Goal: Task Accomplishment & Management: Complete application form

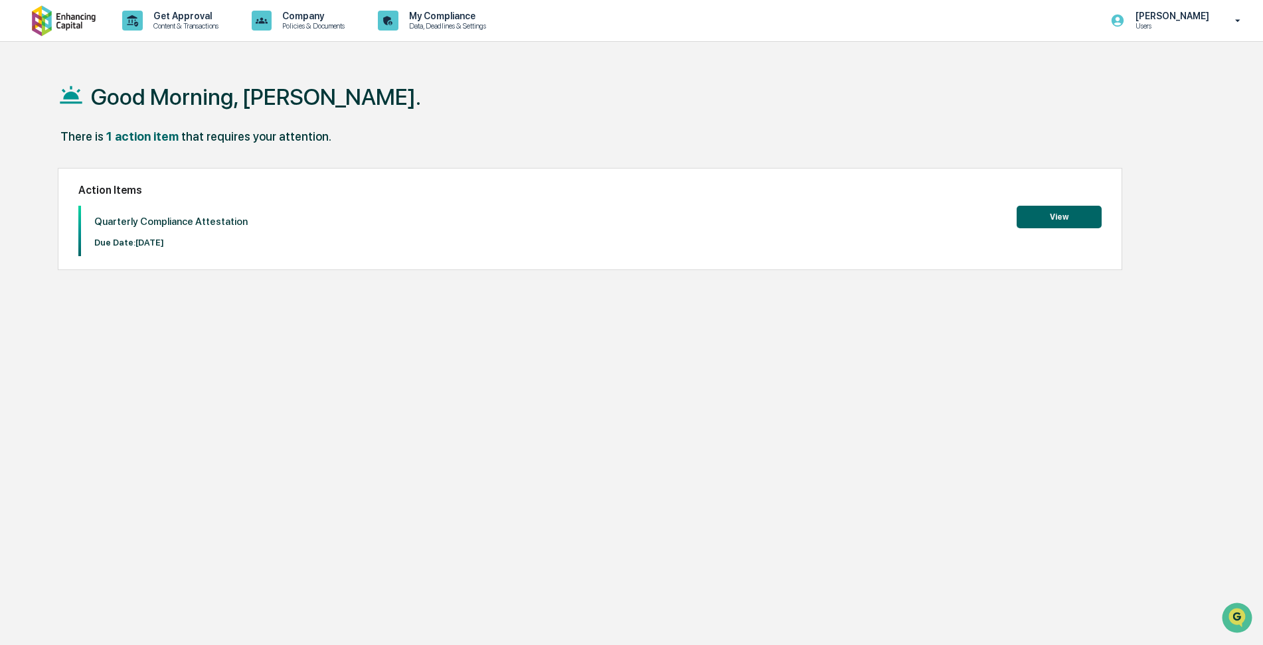
click at [1061, 218] on button "View" at bounding box center [1059, 217] width 85 height 23
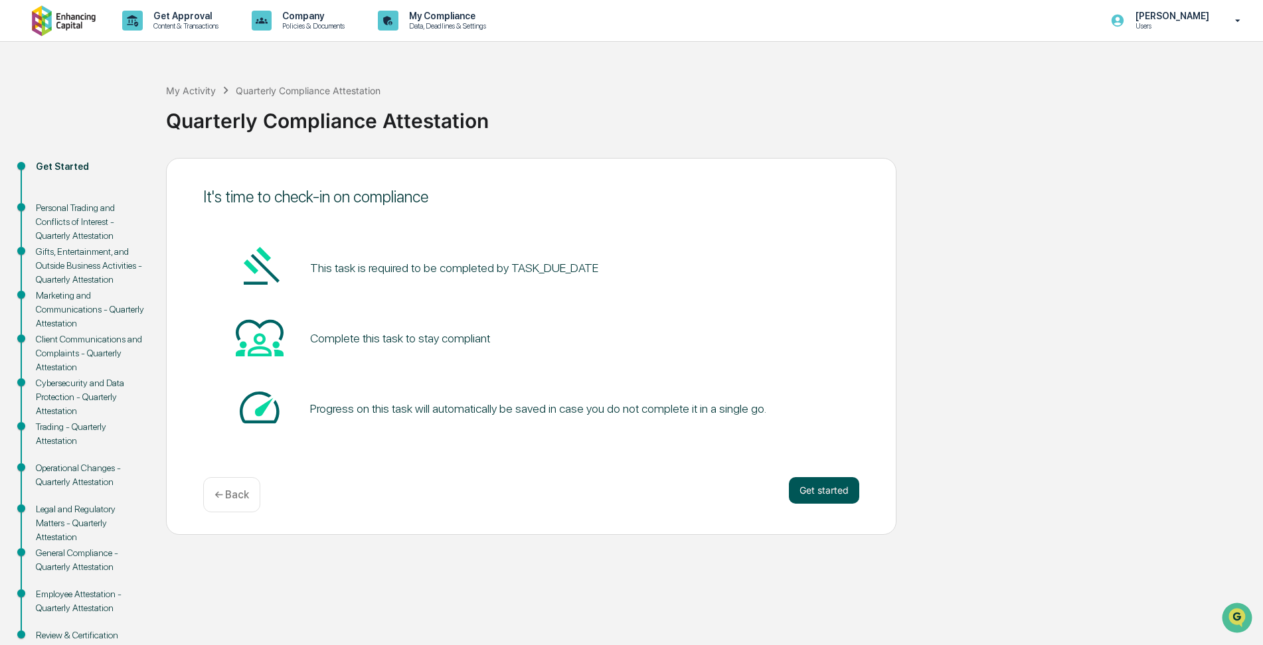
click at [812, 487] on button "Get started" at bounding box center [824, 490] width 70 height 27
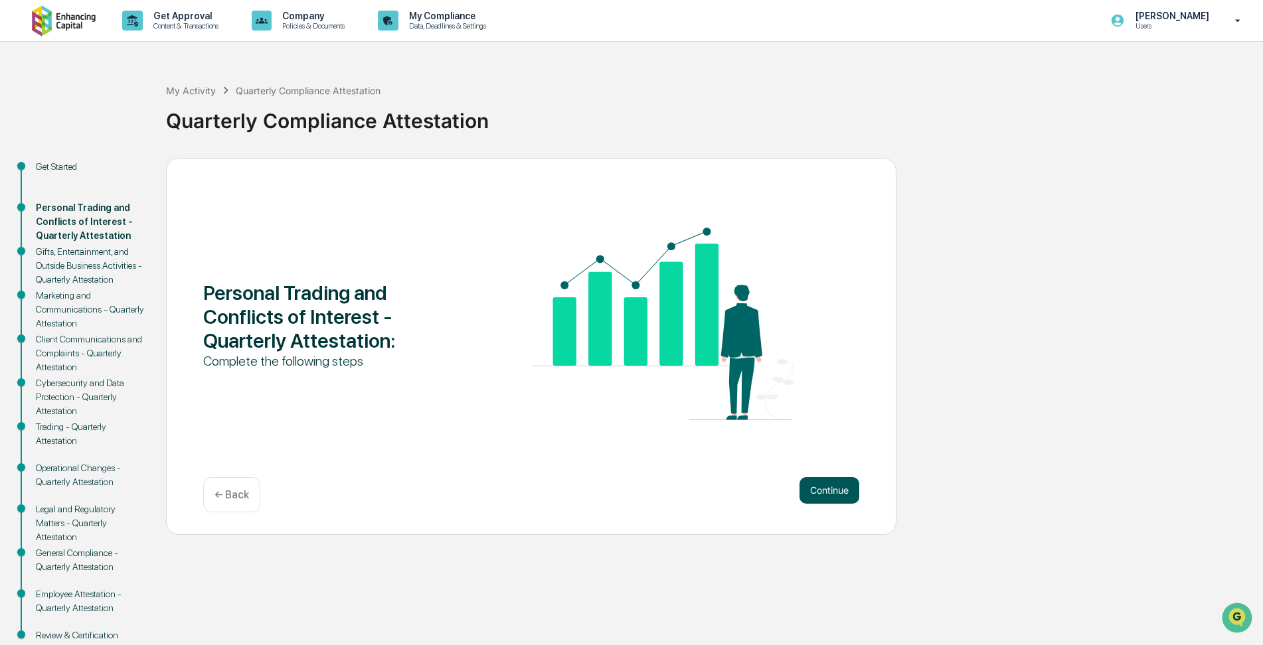
click at [835, 485] on button "Continue" at bounding box center [830, 490] width 60 height 27
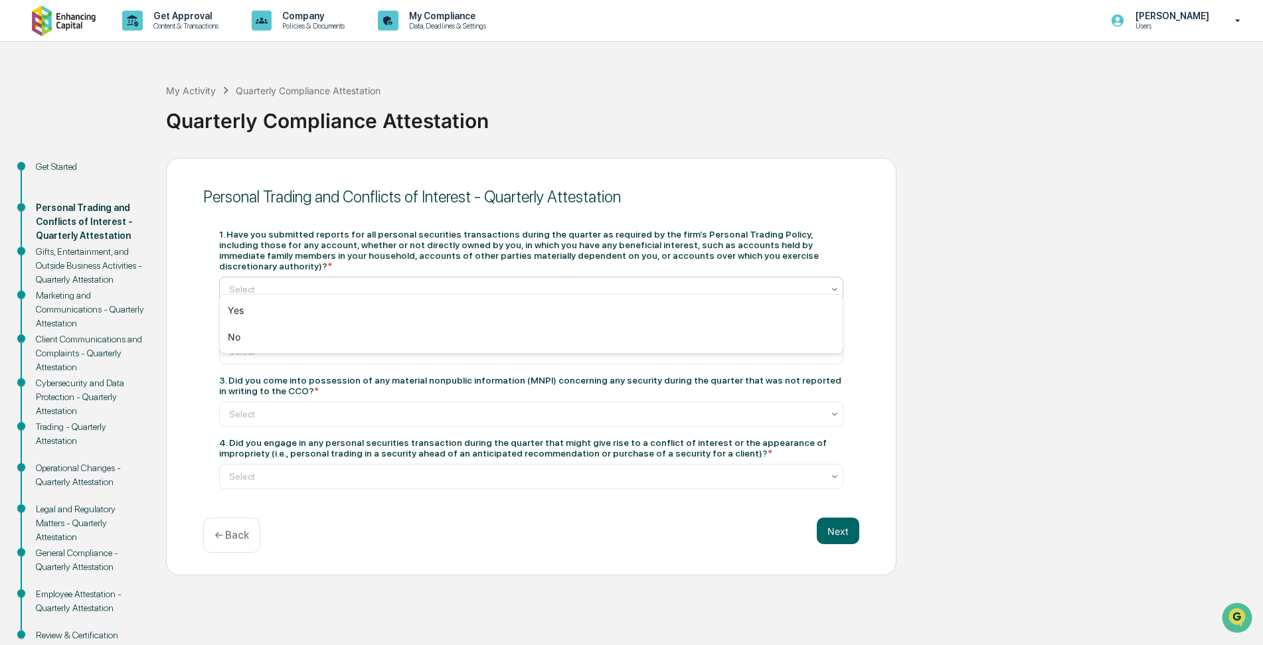
click at [832, 284] on icon at bounding box center [834, 289] width 11 height 11
click at [791, 309] on div "Yes" at bounding box center [531, 310] width 623 height 27
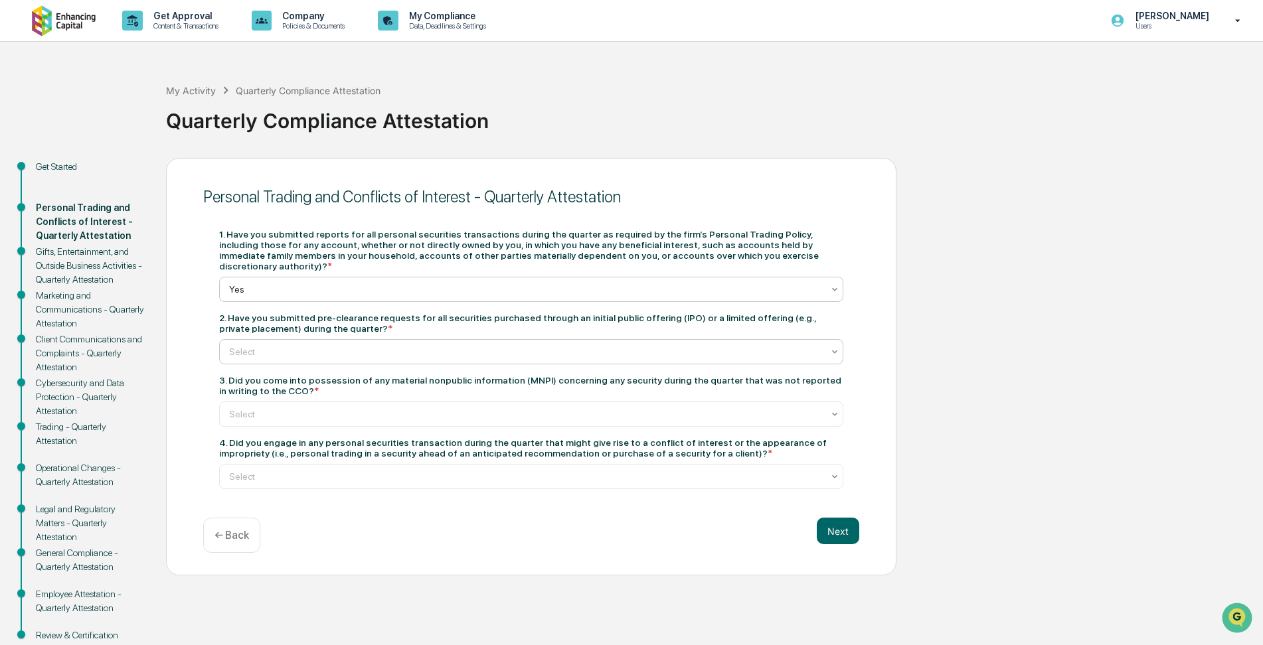
click at [841, 339] on div "Select" at bounding box center [531, 351] width 624 height 25
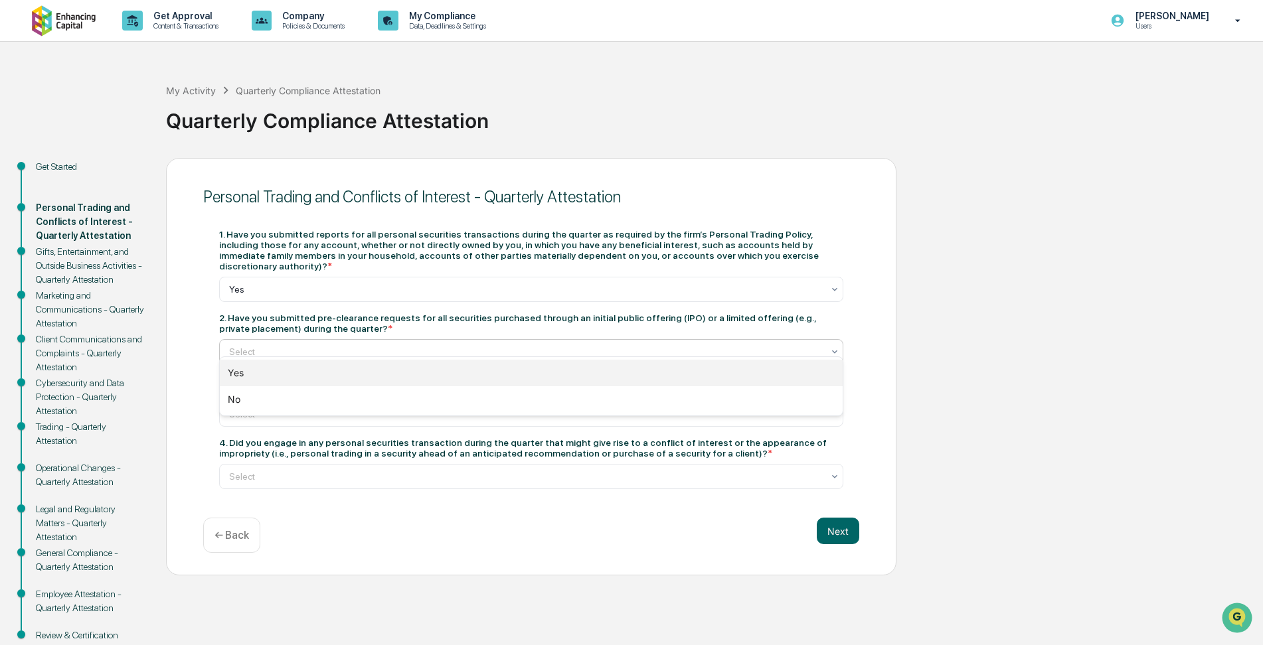
click at [766, 371] on div "Yes" at bounding box center [531, 373] width 623 height 27
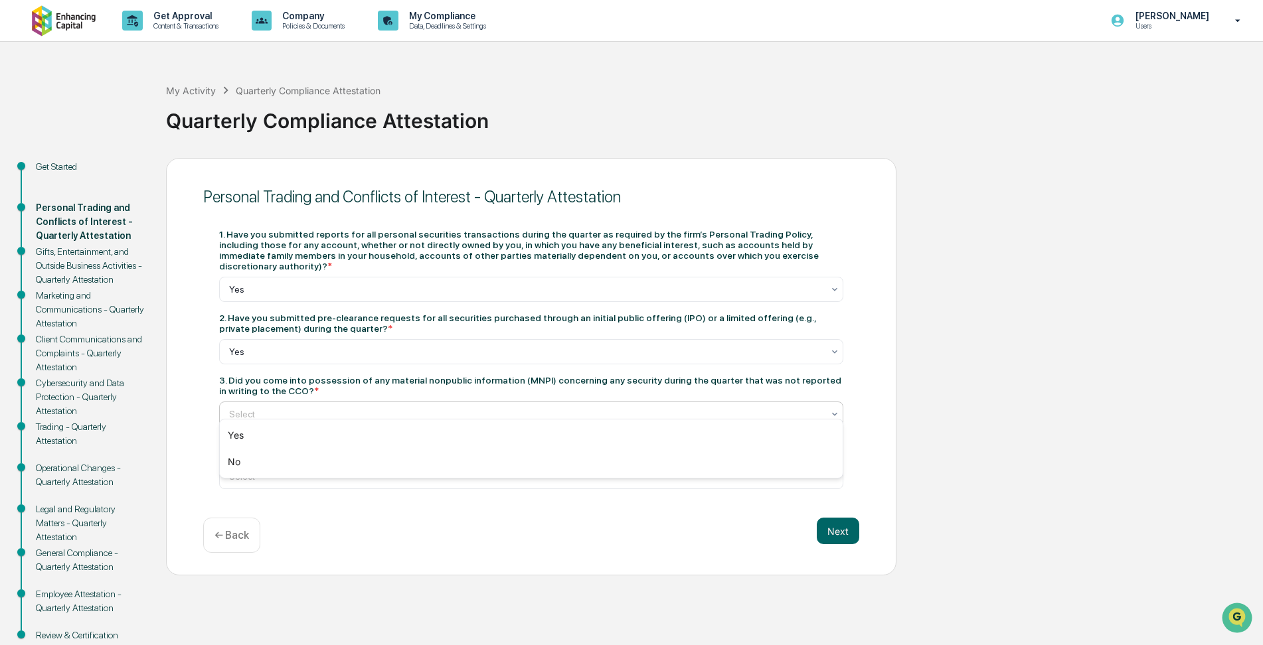
click at [835, 409] on icon at bounding box center [834, 414] width 11 height 11
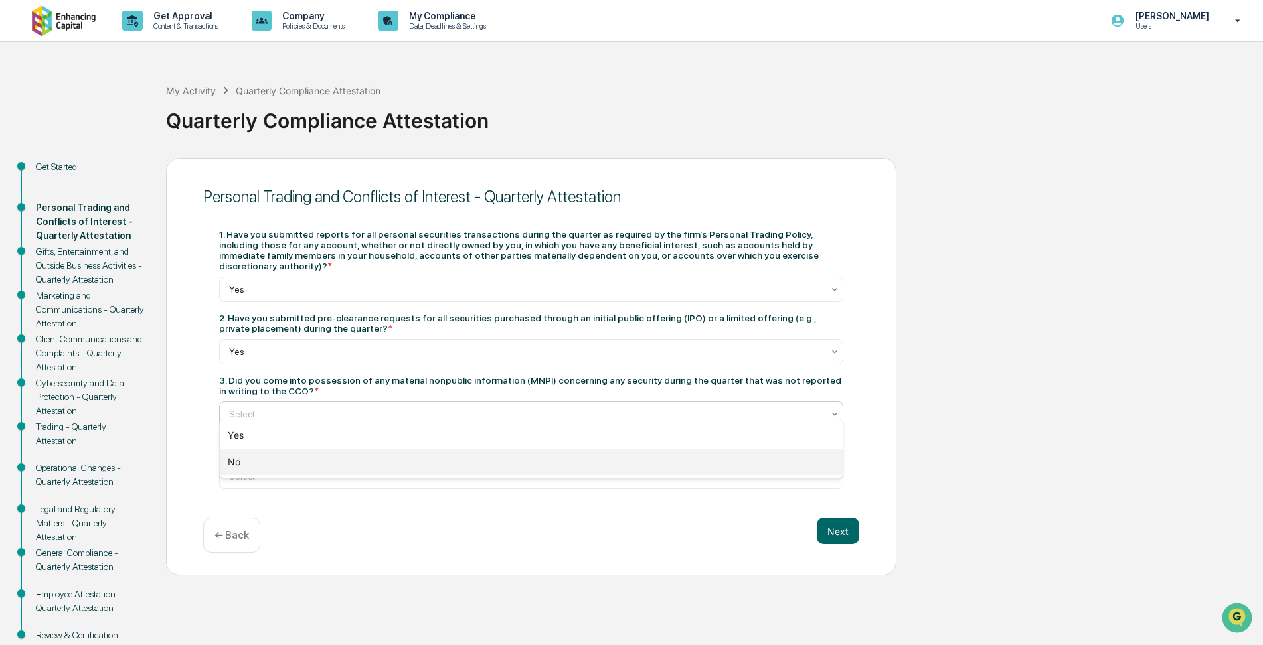
click at [735, 464] on div "No" at bounding box center [531, 462] width 623 height 27
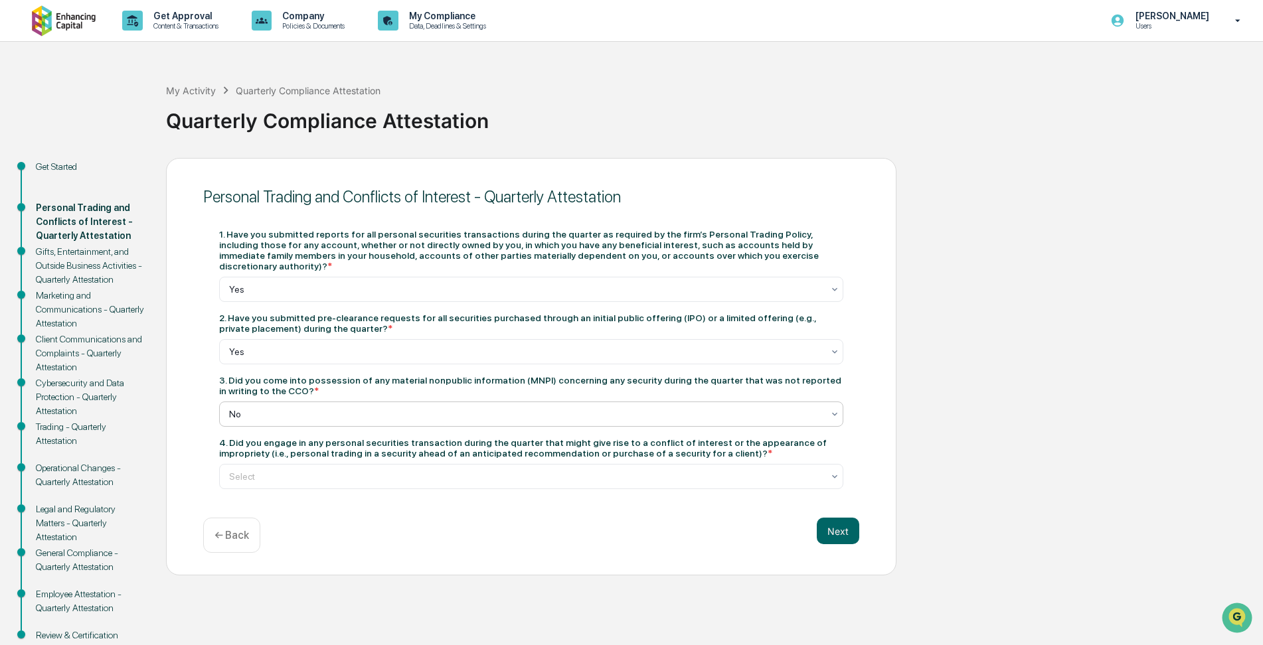
scroll to position [37, 0]
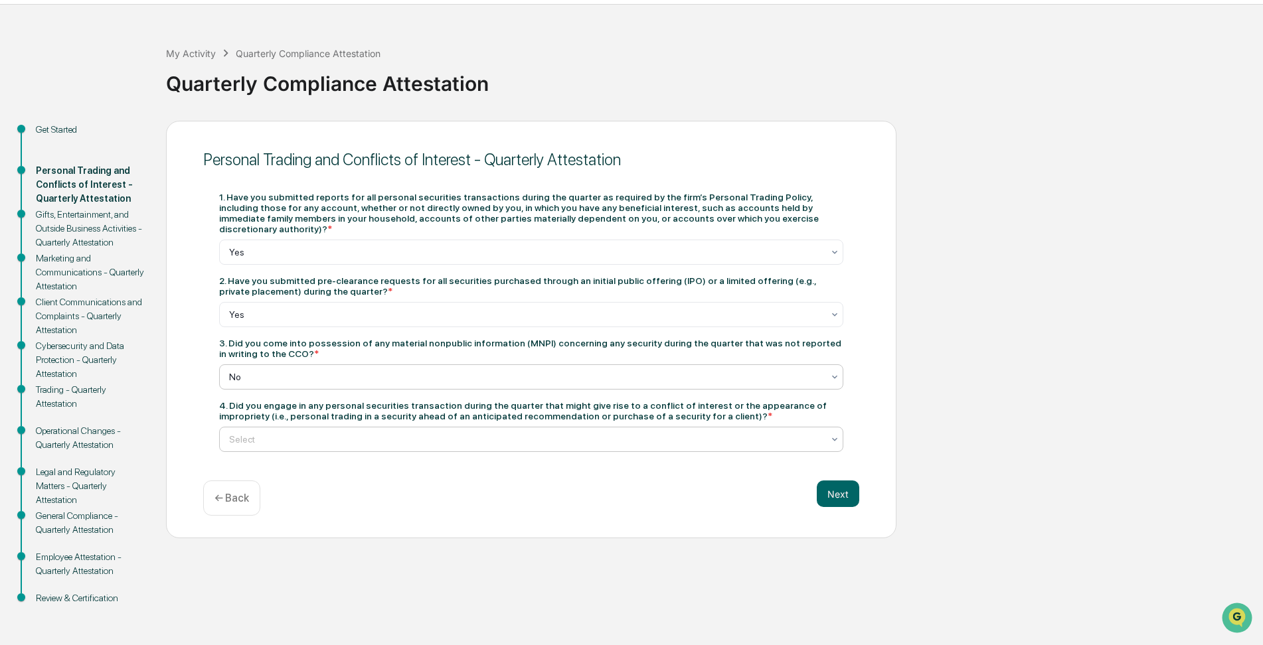
click at [833, 434] on icon at bounding box center [834, 439] width 11 height 11
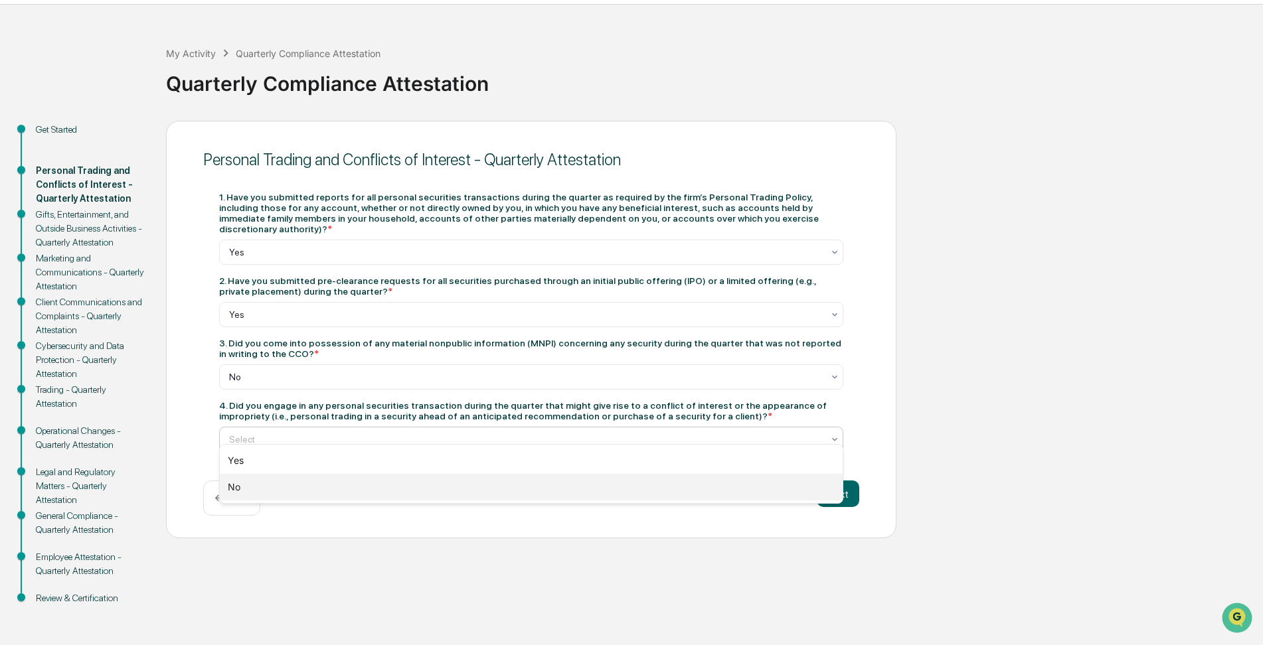
click at [720, 487] on div "No" at bounding box center [531, 487] width 623 height 27
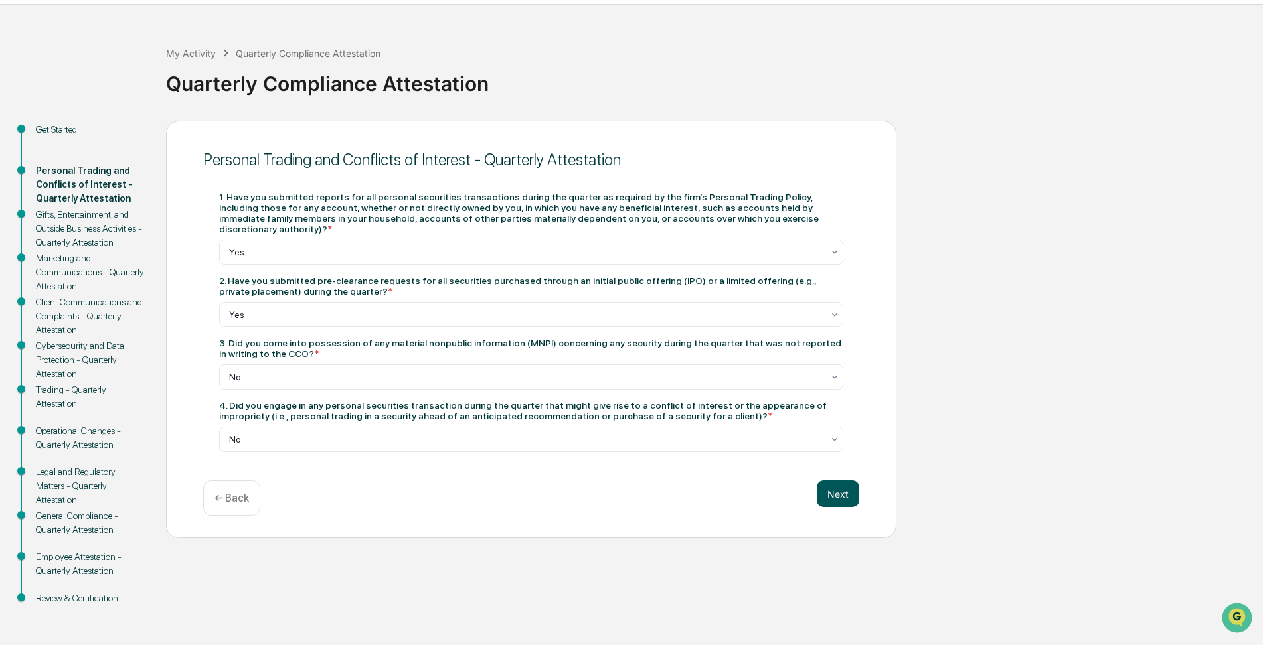
click at [837, 483] on button "Next" at bounding box center [838, 494] width 42 height 27
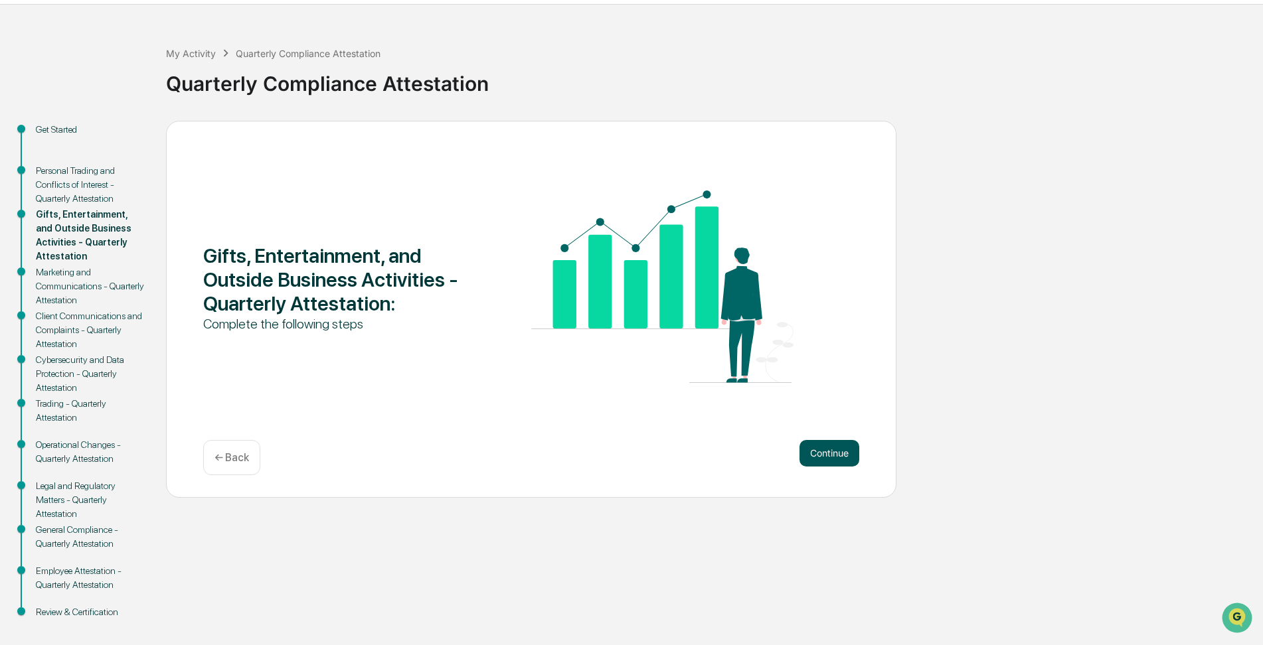
click at [827, 453] on button "Continue" at bounding box center [830, 453] width 60 height 27
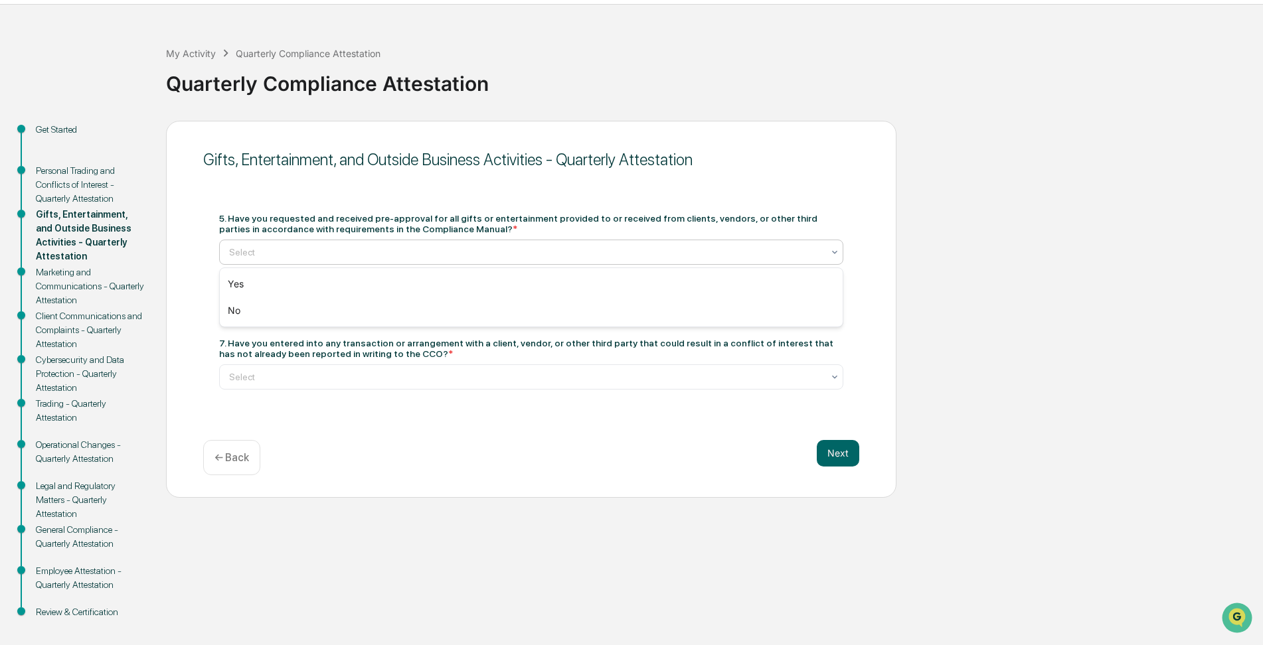
click at [832, 250] on icon at bounding box center [834, 252] width 11 height 11
click at [751, 291] on div "Yes" at bounding box center [531, 284] width 623 height 27
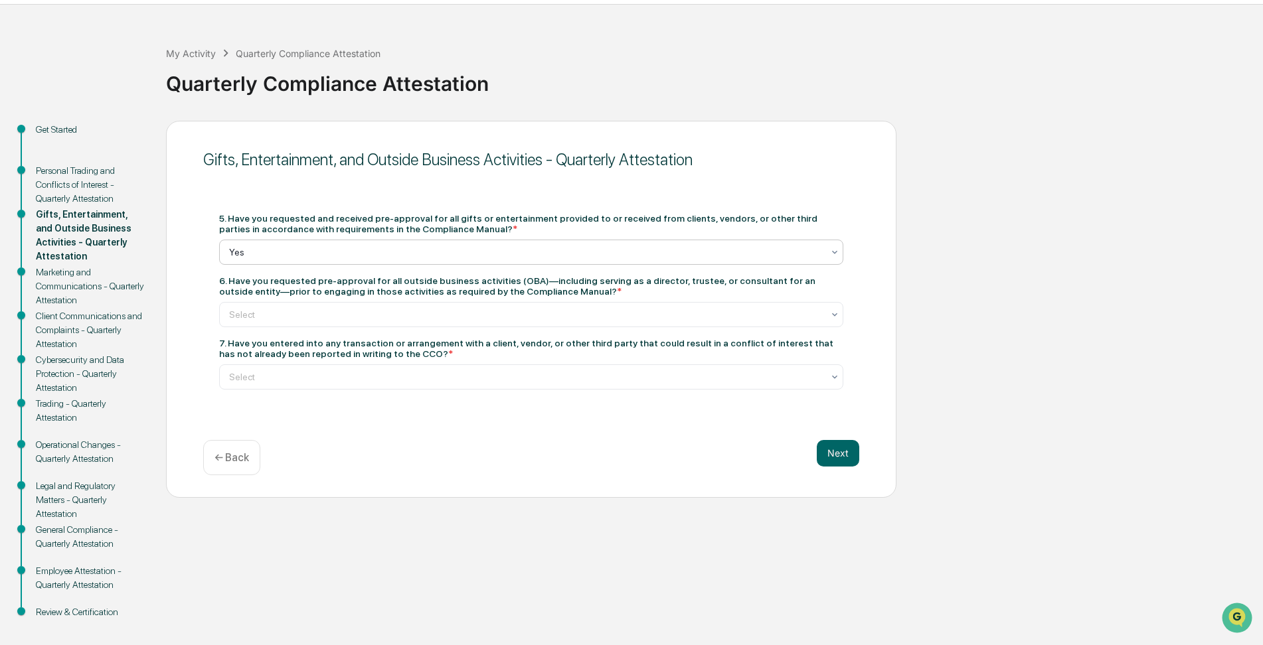
click at [827, 248] on div "Yes" at bounding box center [525, 252] width 607 height 19
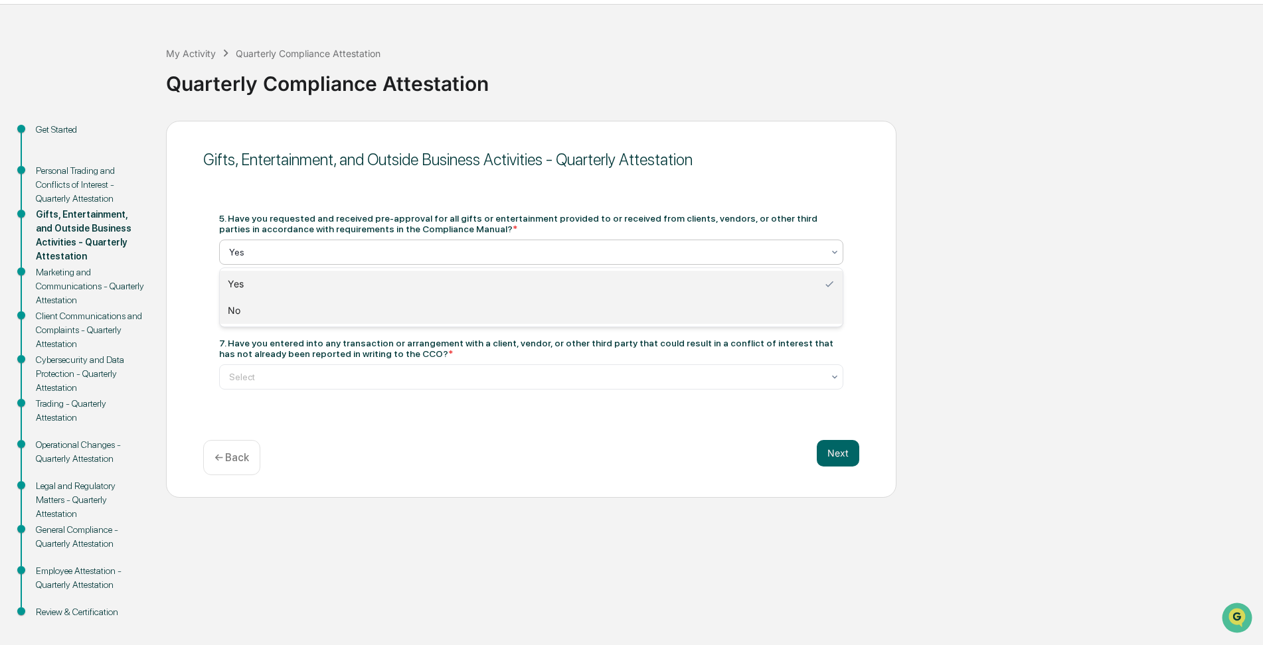
click at [779, 313] on div "No" at bounding box center [531, 310] width 623 height 27
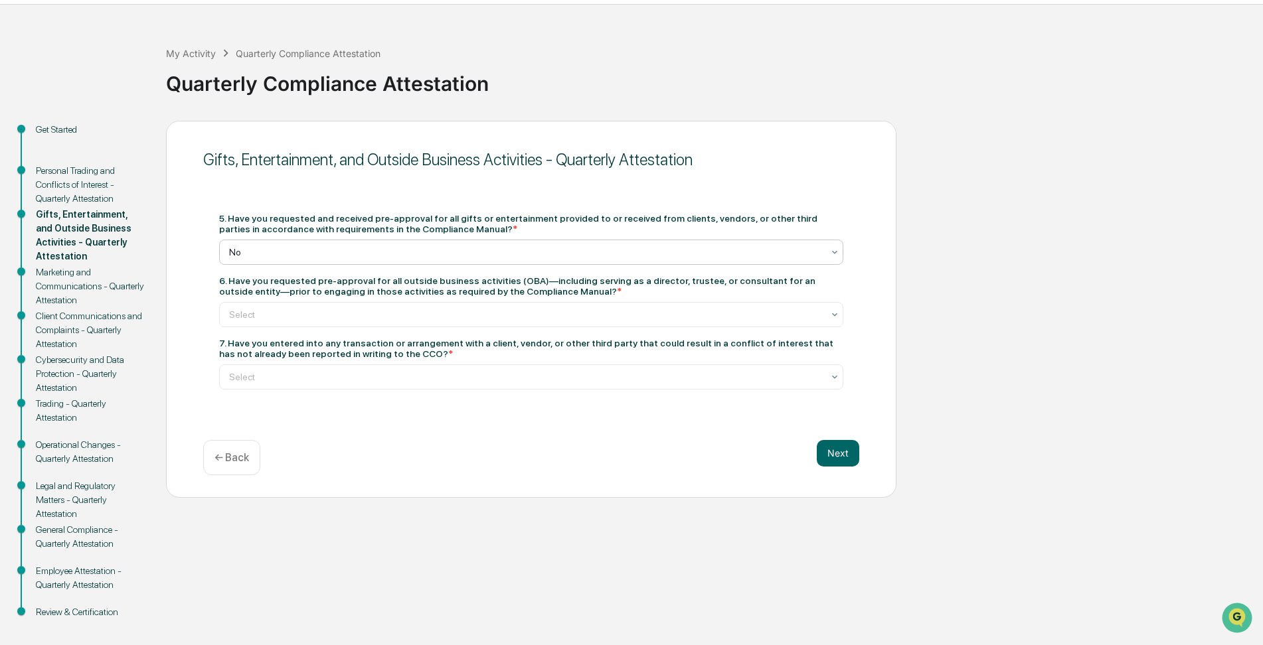
click at [234, 457] on p "← Back" at bounding box center [231, 458] width 35 height 13
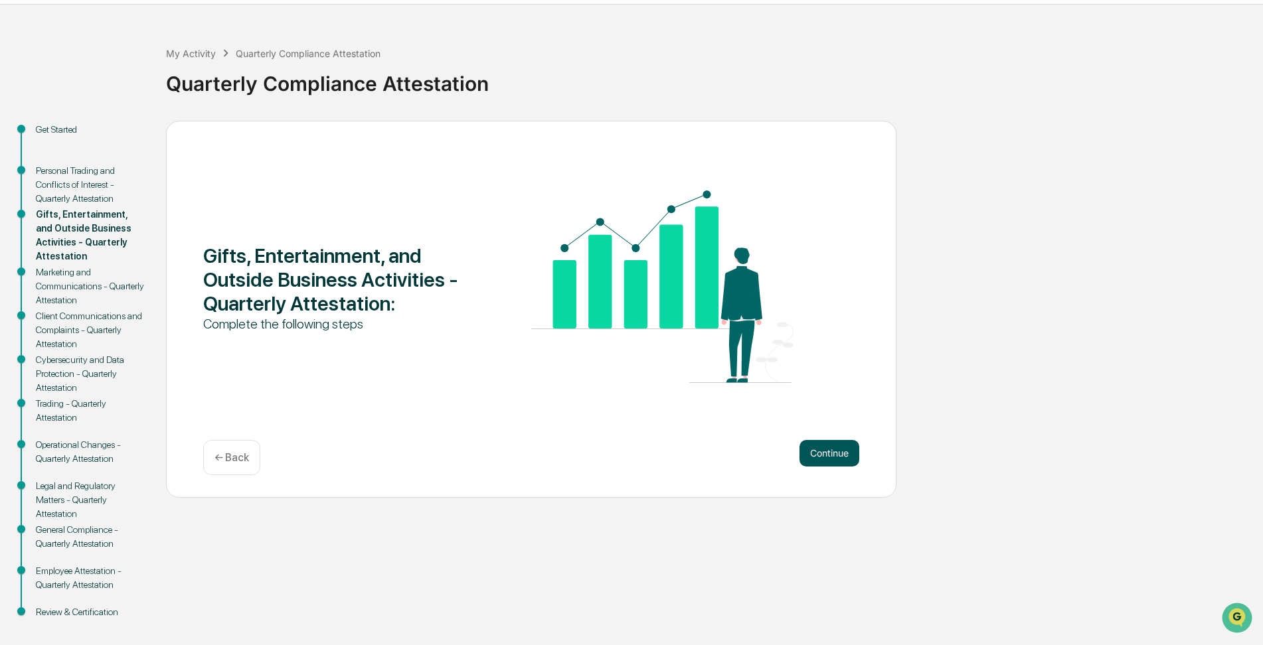
click at [837, 450] on button "Continue" at bounding box center [830, 453] width 60 height 27
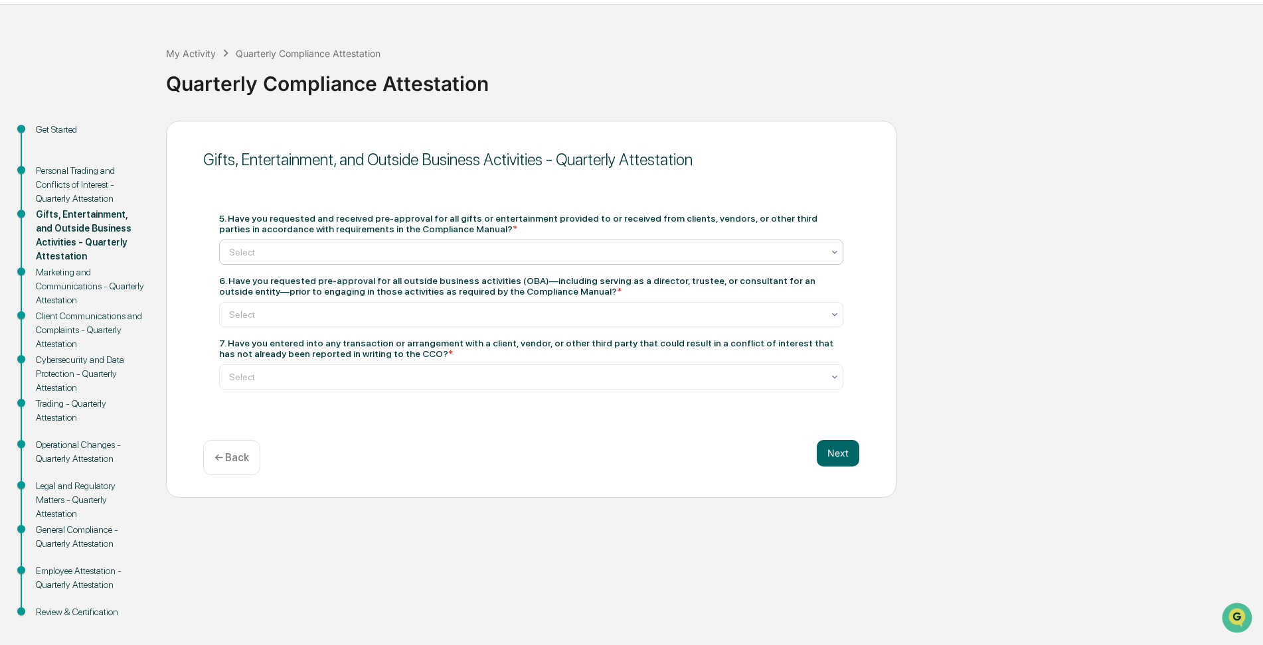
click at [837, 248] on icon at bounding box center [834, 252] width 11 height 11
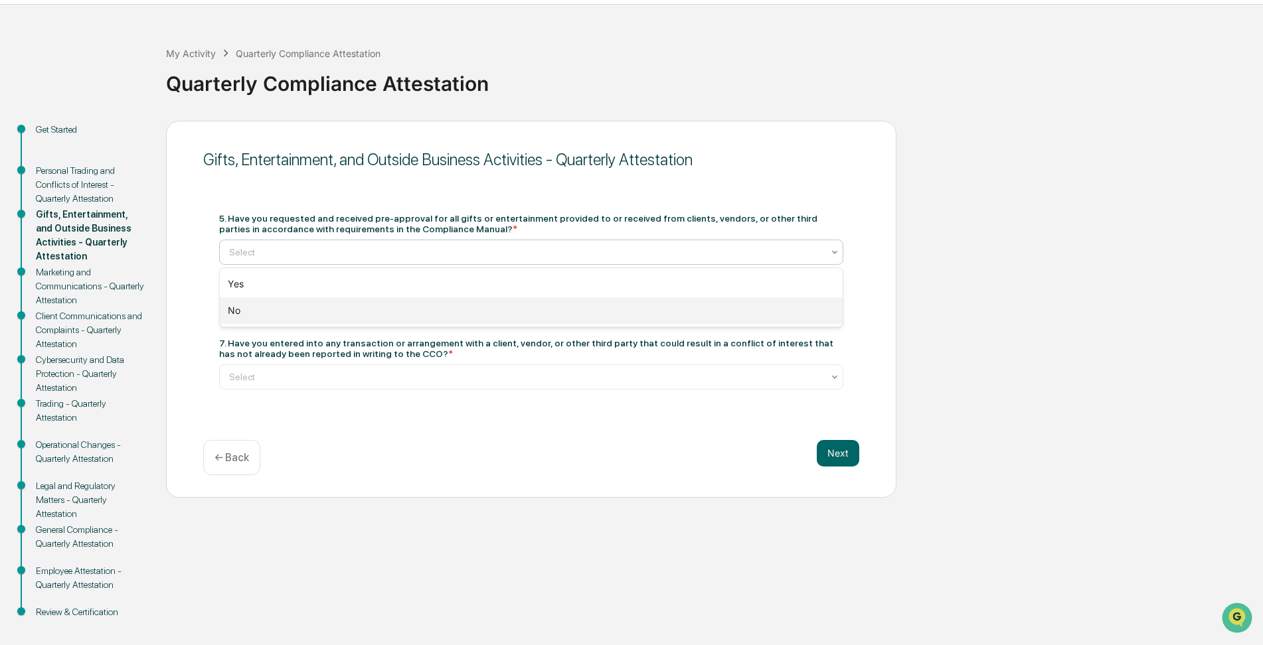
click at [762, 314] on div "No" at bounding box center [531, 310] width 623 height 27
click at [836, 250] on icon at bounding box center [834, 252] width 11 height 11
click at [768, 296] on div "Yes" at bounding box center [531, 284] width 623 height 27
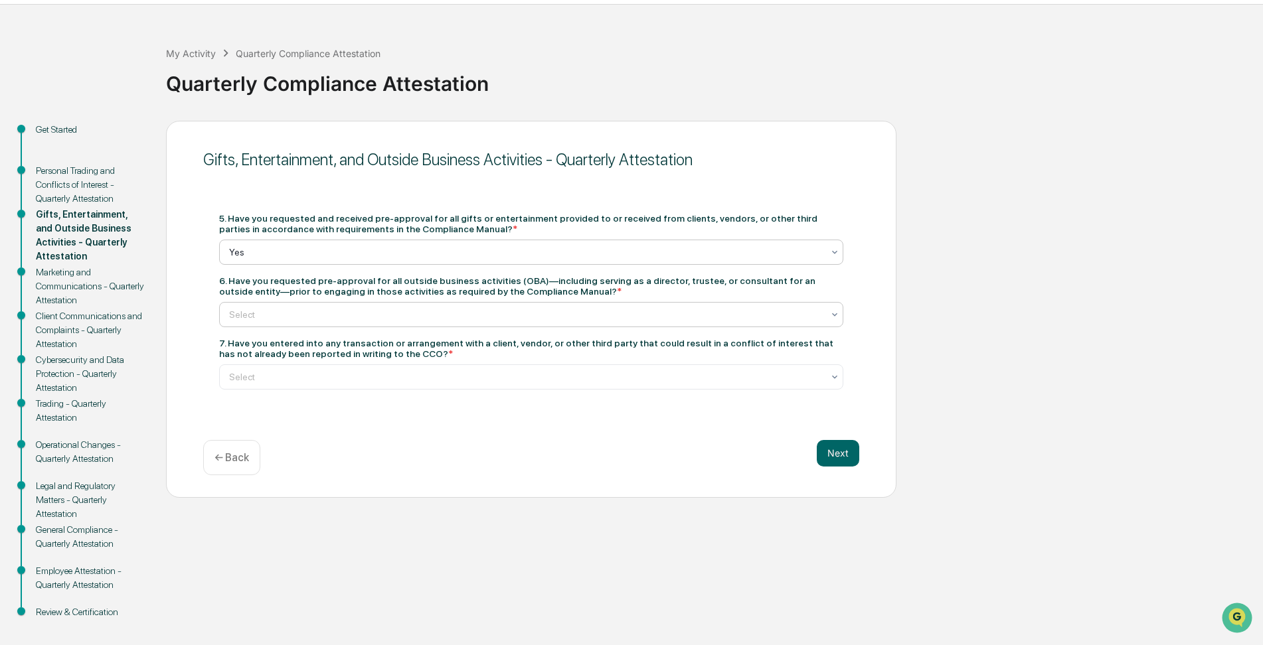
click at [827, 314] on div "Select" at bounding box center [525, 314] width 607 height 19
click at [789, 342] on div "Yes" at bounding box center [531, 346] width 623 height 27
click at [834, 376] on icon at bounding box center [834, 377] width 11 height 11
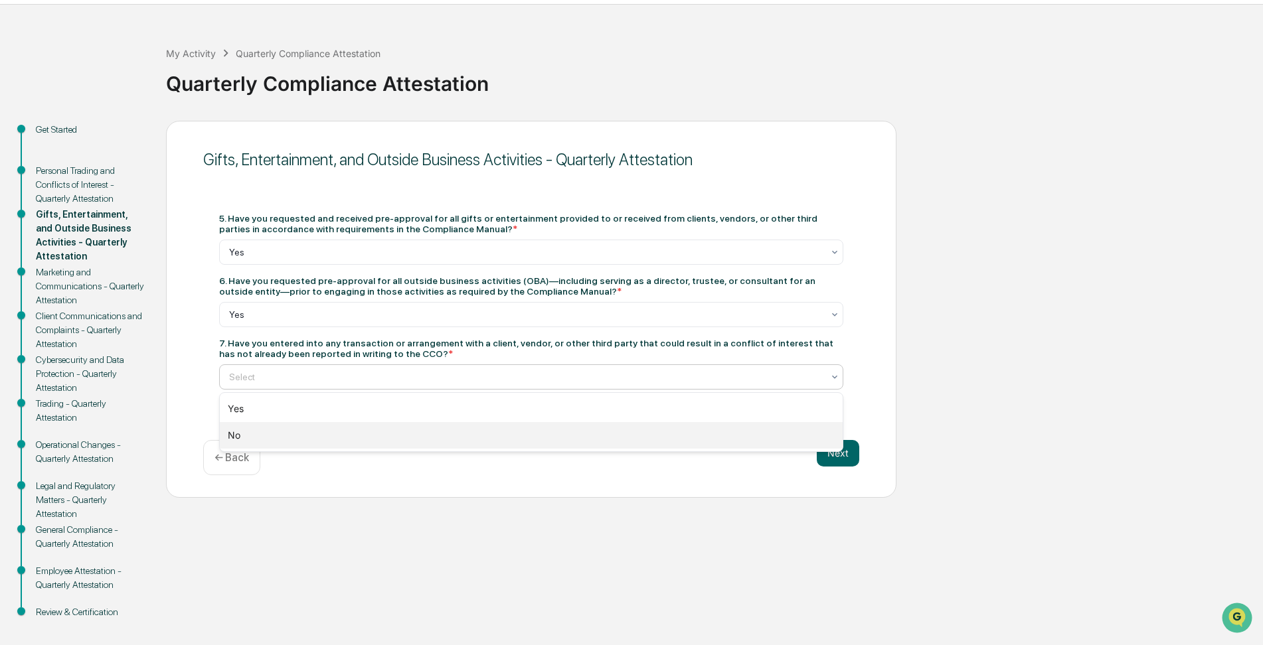
click at [737, 439] on div "No" at bounding box center [531, 435] width 623 height 27
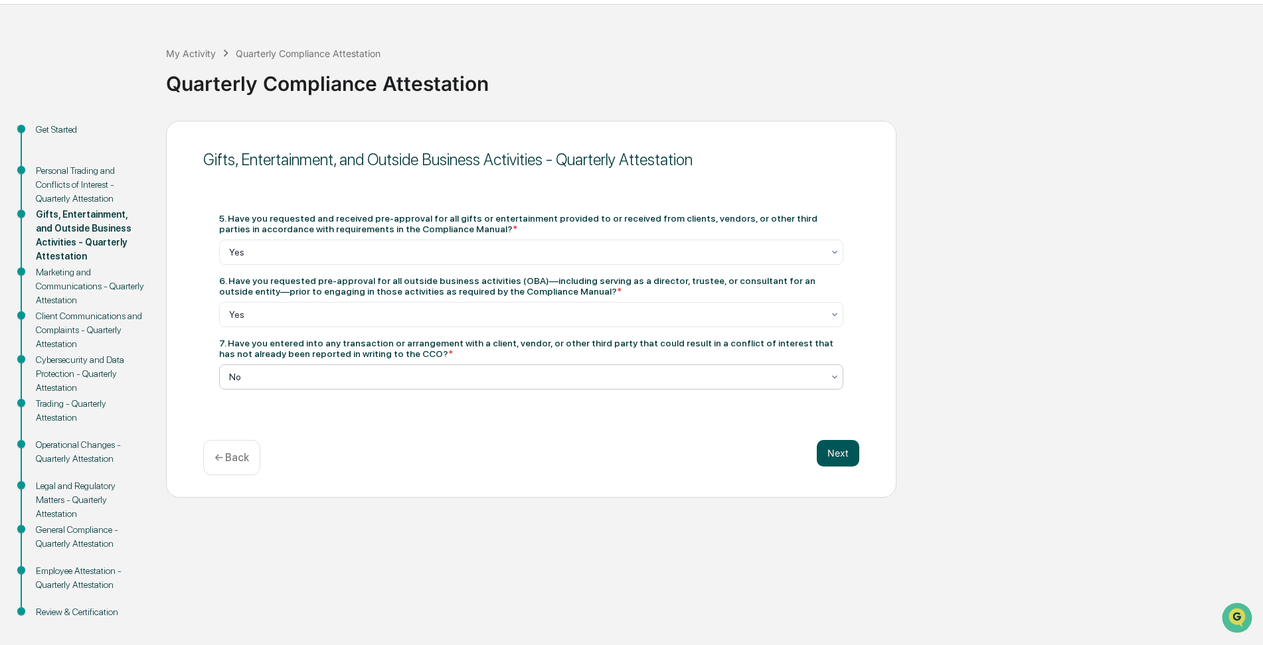
click at [839, 450] on button "Next" at bounding box center [838, 453] width 42 height 27
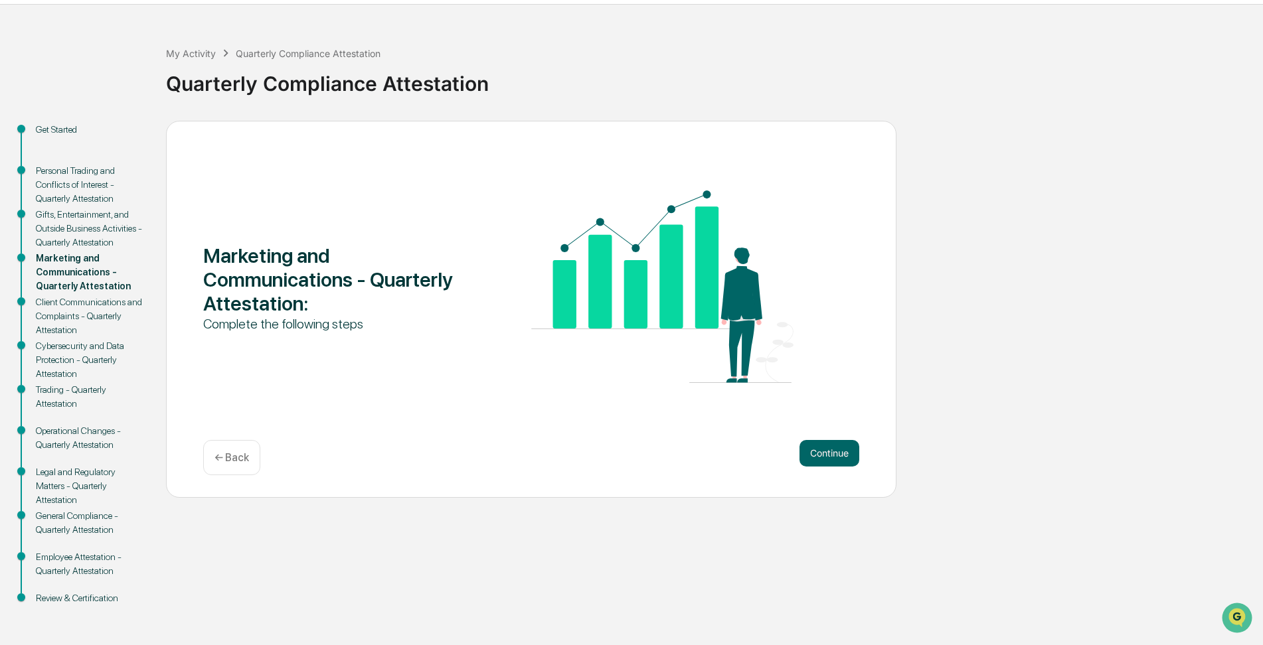
click at [223, 457] on p "← Back" at bounding box center [231, 458] width 35 height 13
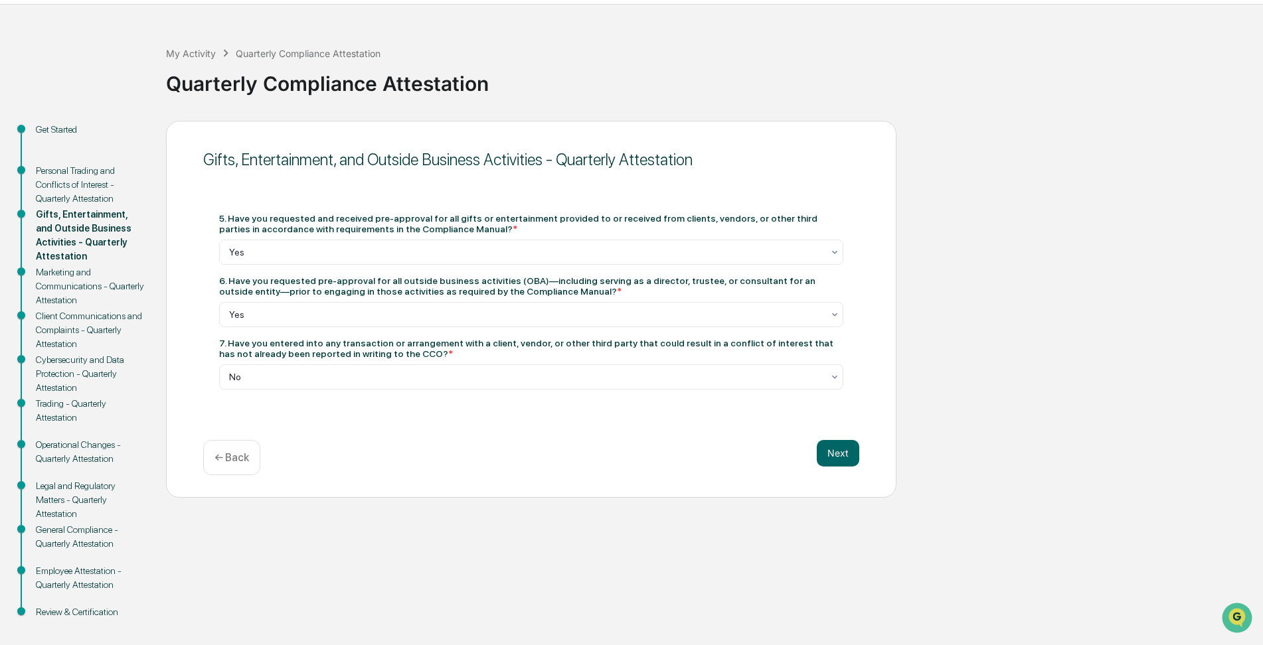
click at [224, 456] on p "← Back" at bounding box center [231, 458] width 35 height 13
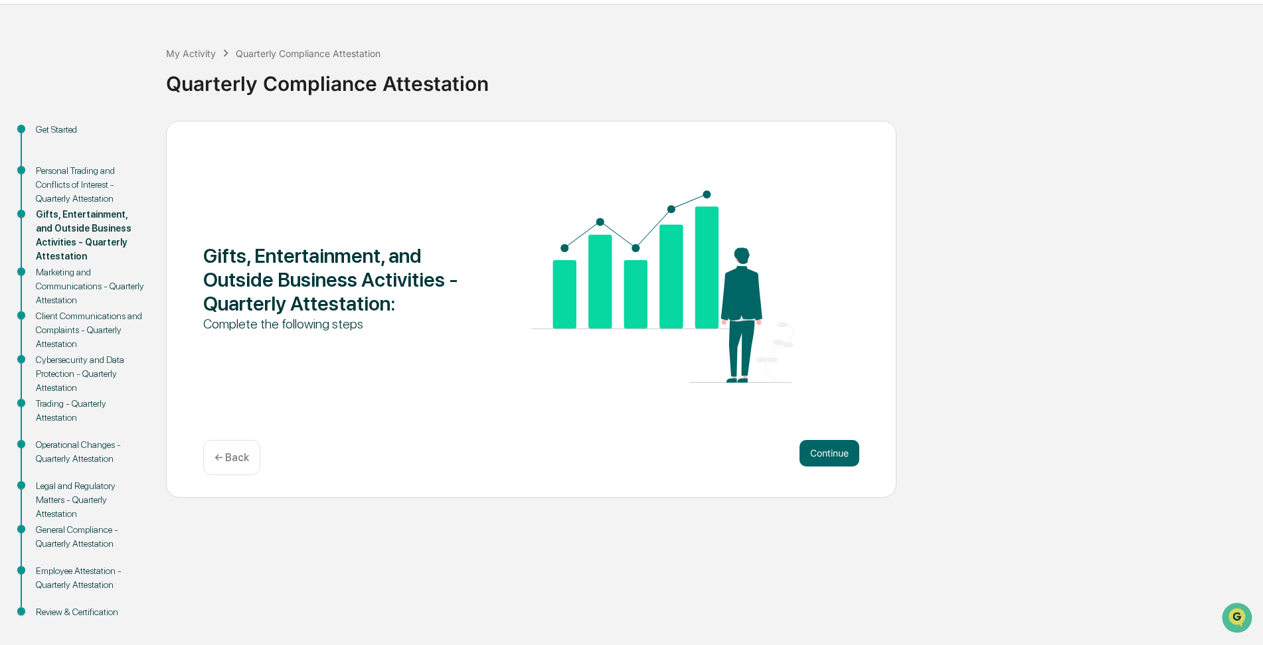
click at [231, 456] on p "← Back" at bounding box center [231, 458] width 35 height 13
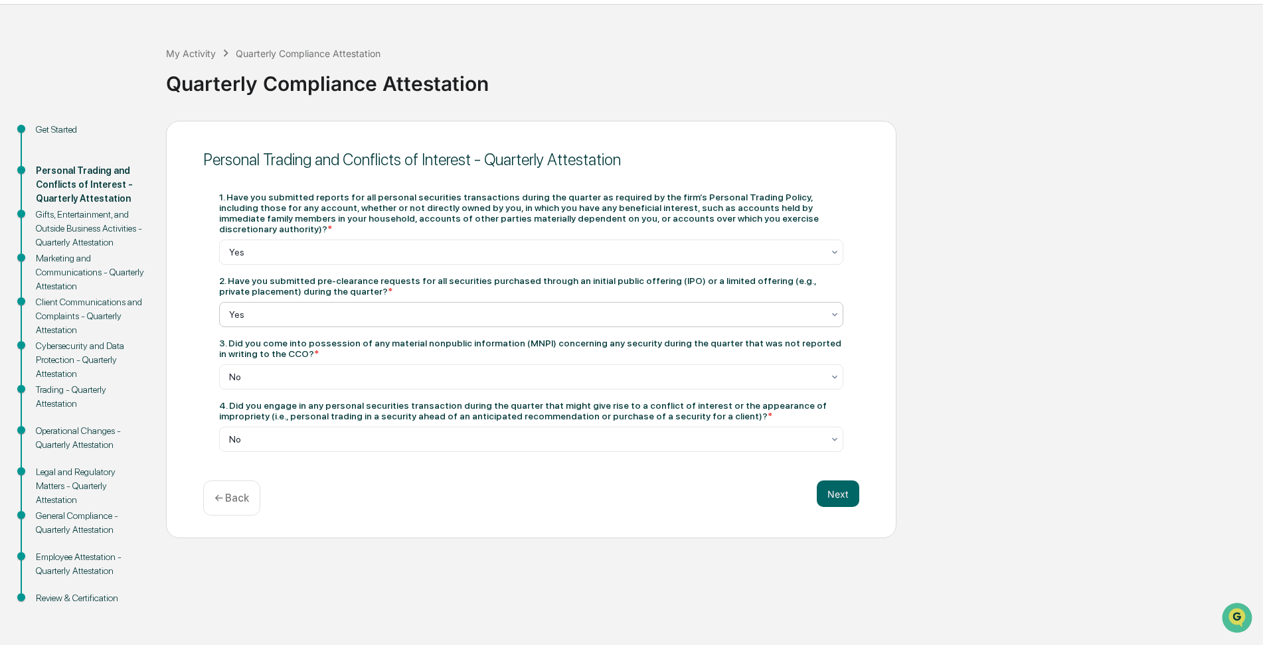
click at [823, 305] on div "Yes" at bounding box center [525, 314] width 607 height 19
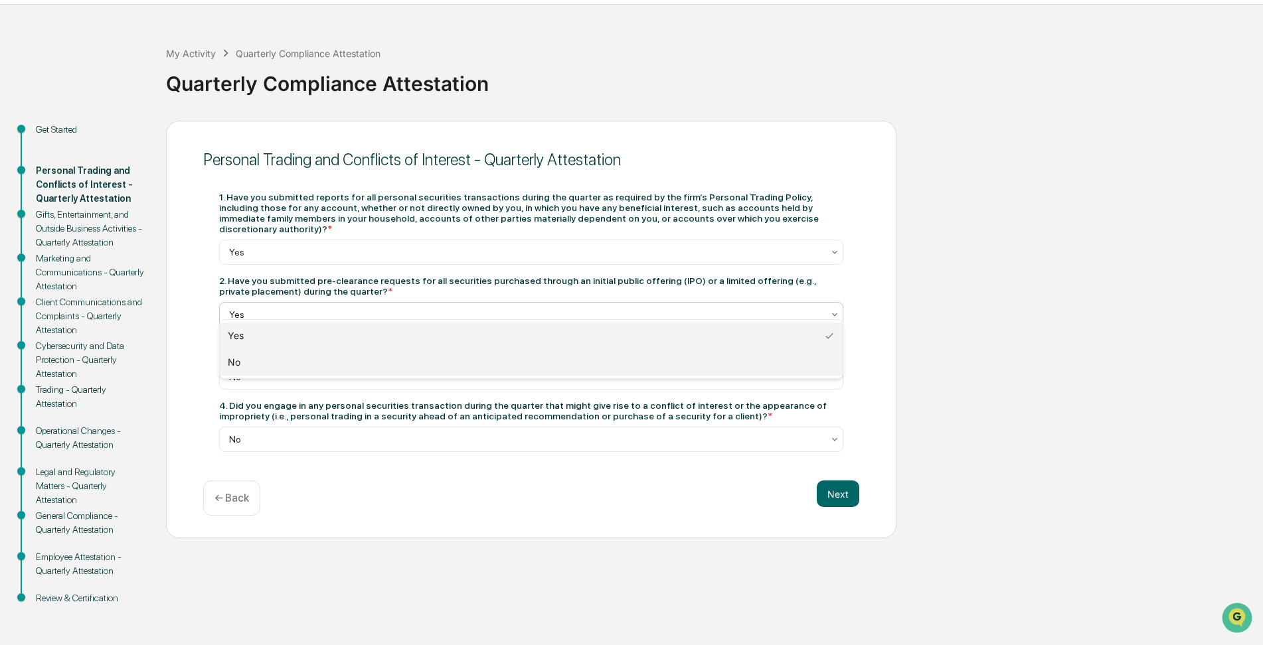
click at [740, 367] on div "No" at bounding box center [531, 362] width 623 height 27
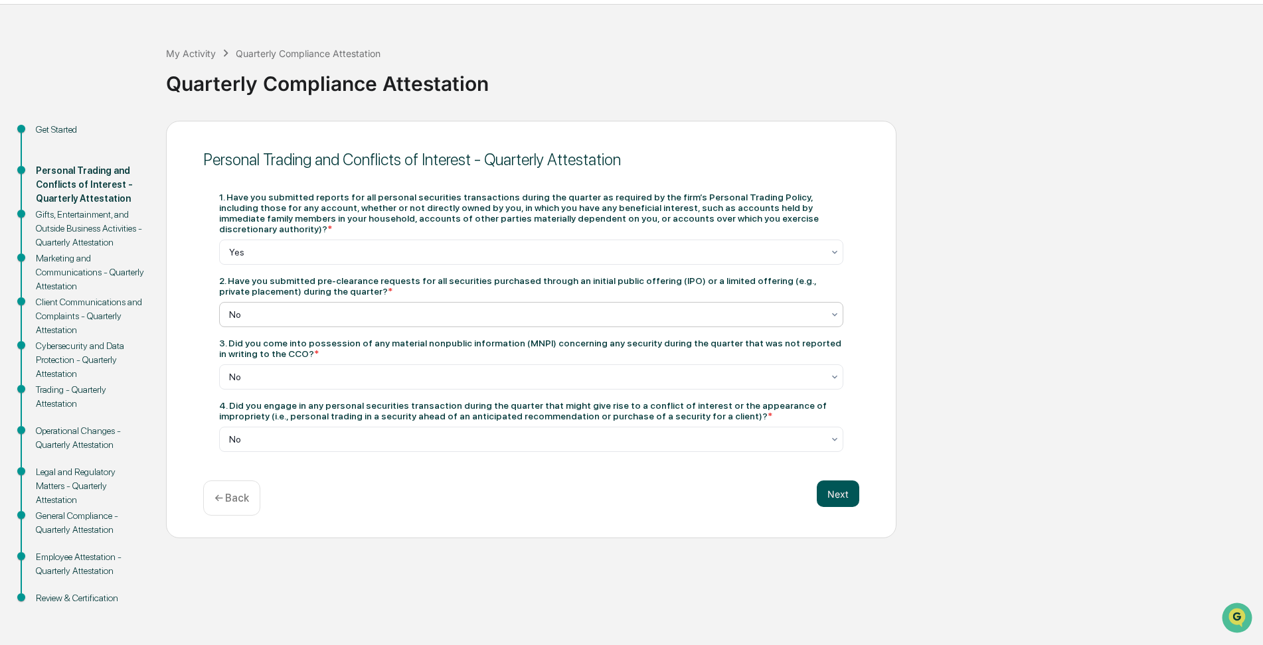
click at [830, 483] on button "Next" at bounding box center [838, 494] width 42 height 27
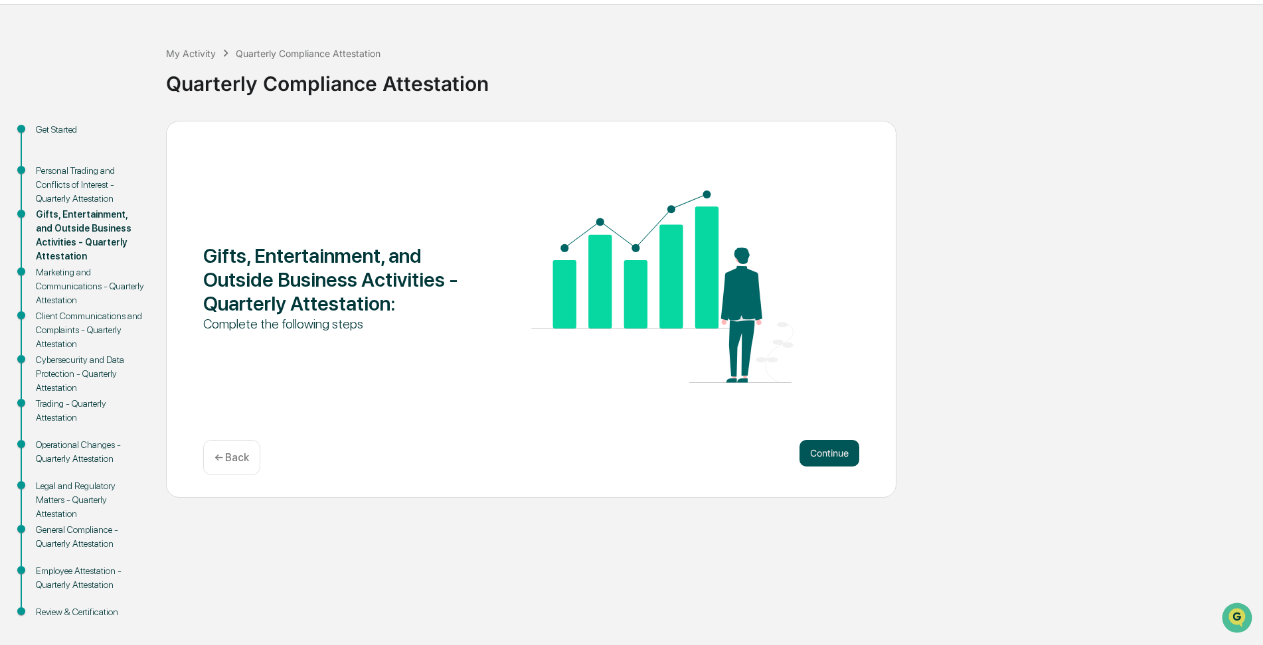
click at [839, 450] on button "Continue" at bounding box center [830, 453] width 60 height 27
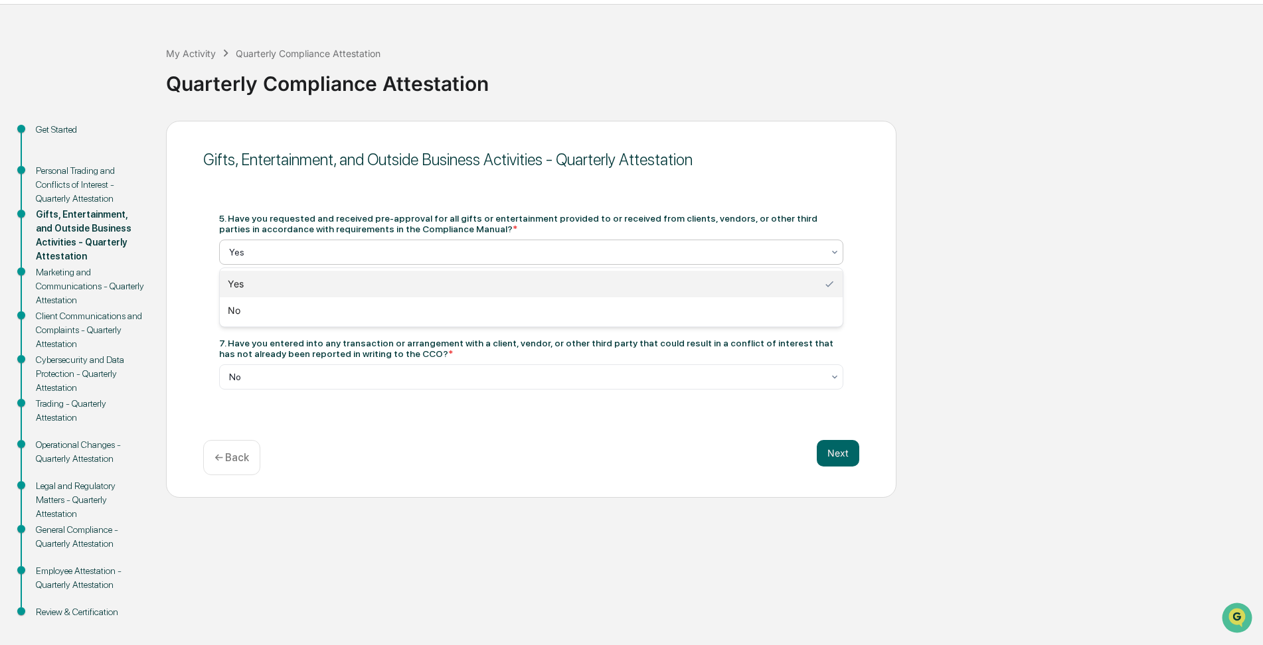
click at [491, 244] on div "Yes" at bounding box center [525, 252] width 607 height 19
click at [402, 303] on div "No" at bounding box center [531, 310] width 623 height 27
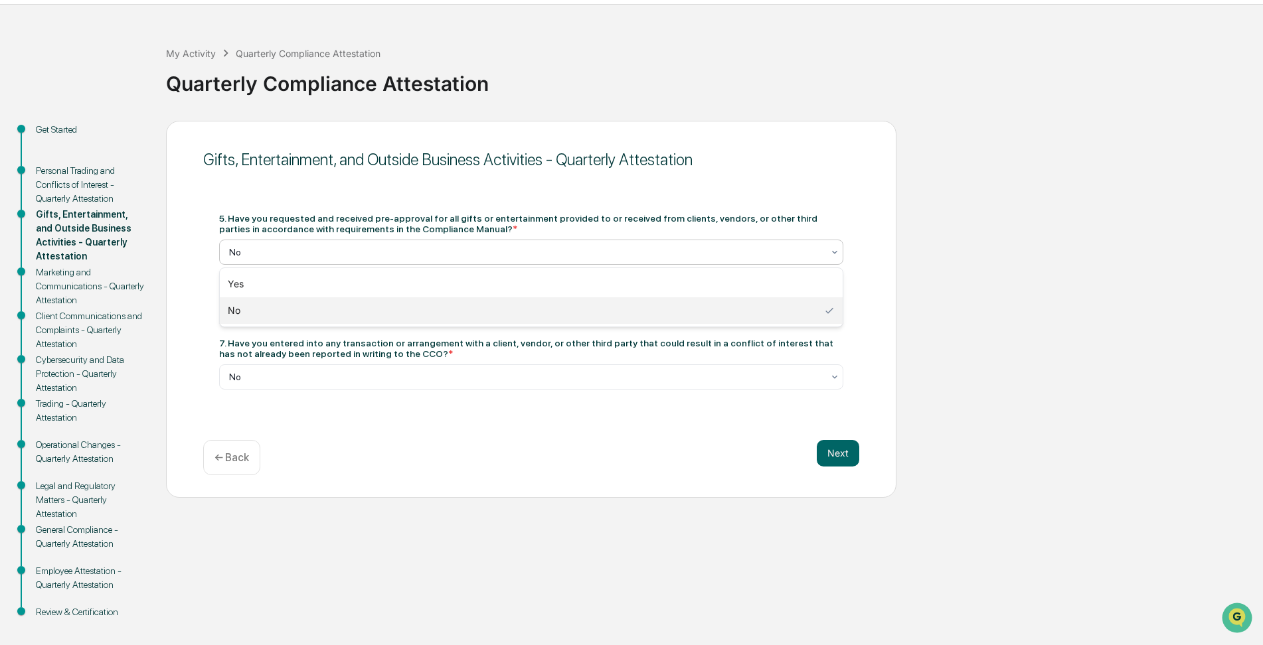
click at [646, 244] on div "No" at bounding box center [525, 252] width 607 height 19
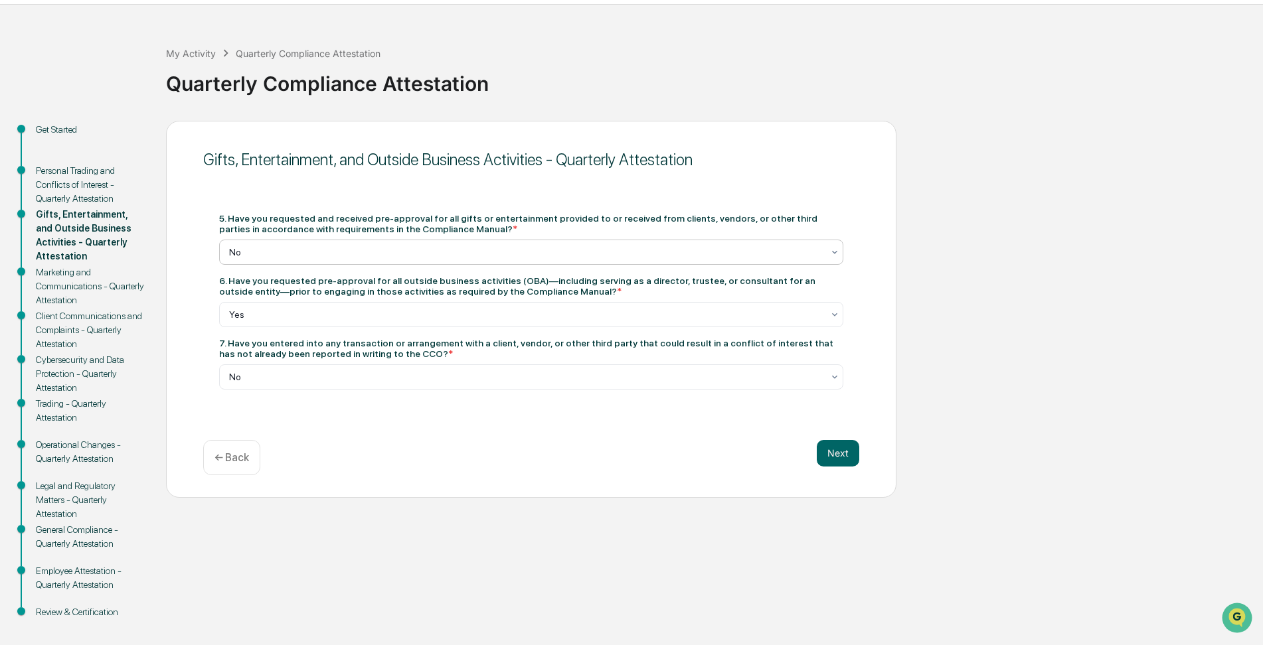
click at [646, 244] on div "No" at bounding box center [525, 252] width 607 height 19
click at [331, 308] on div at bounding box center [526, 314] width 594 height 13
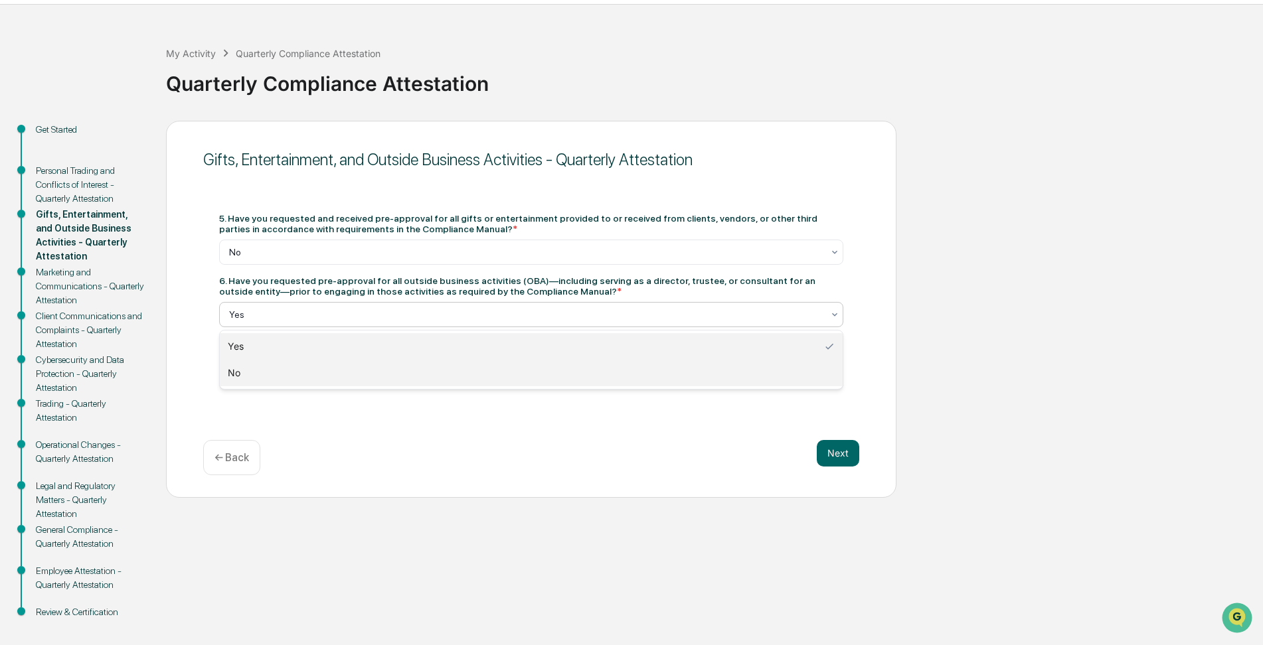
click at [295, 375] on div "No" at bounding box center [531, 373] width 623 height 27
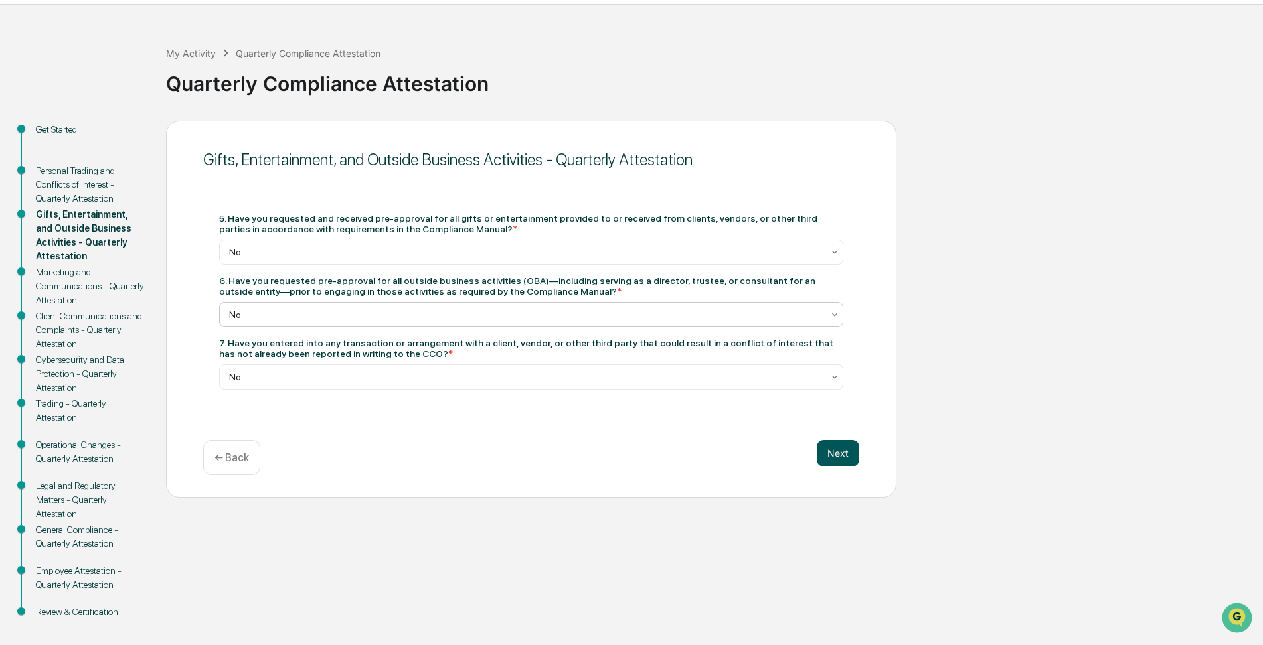
click at [837, 456] on button "Next" at bounding box center [838, 453] width 42 height 27
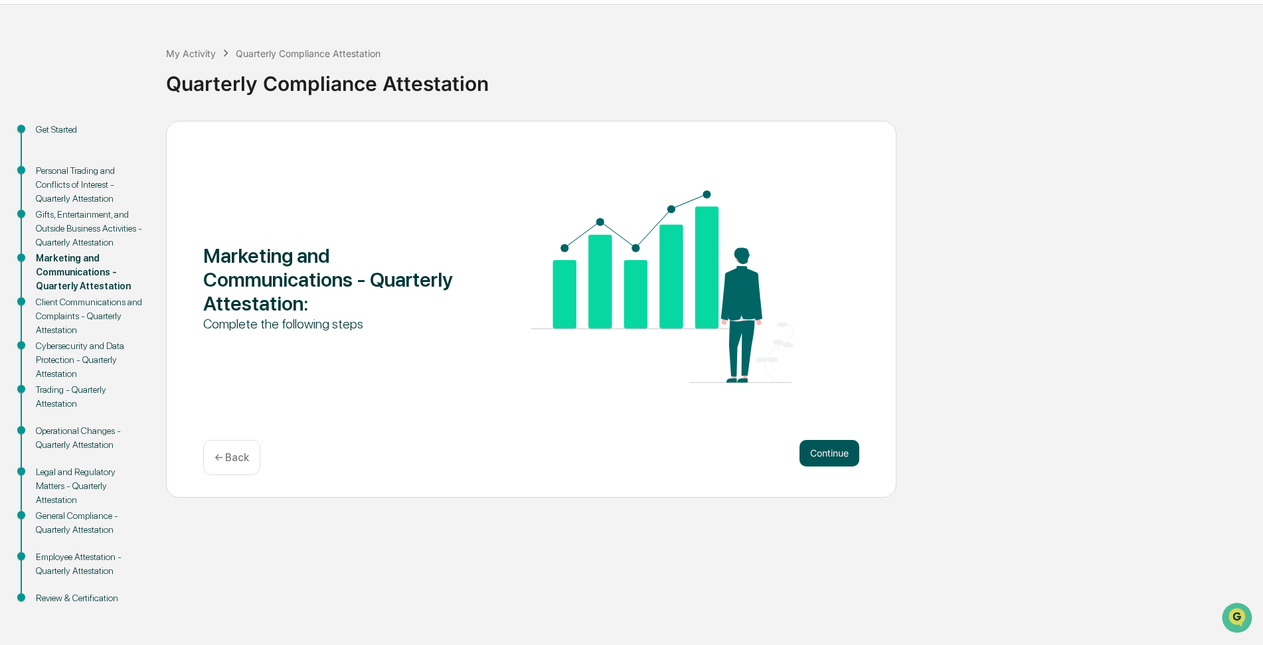
click at [833, 452] on button "Continue" at bounding box center [830, 453] width 60 height 27
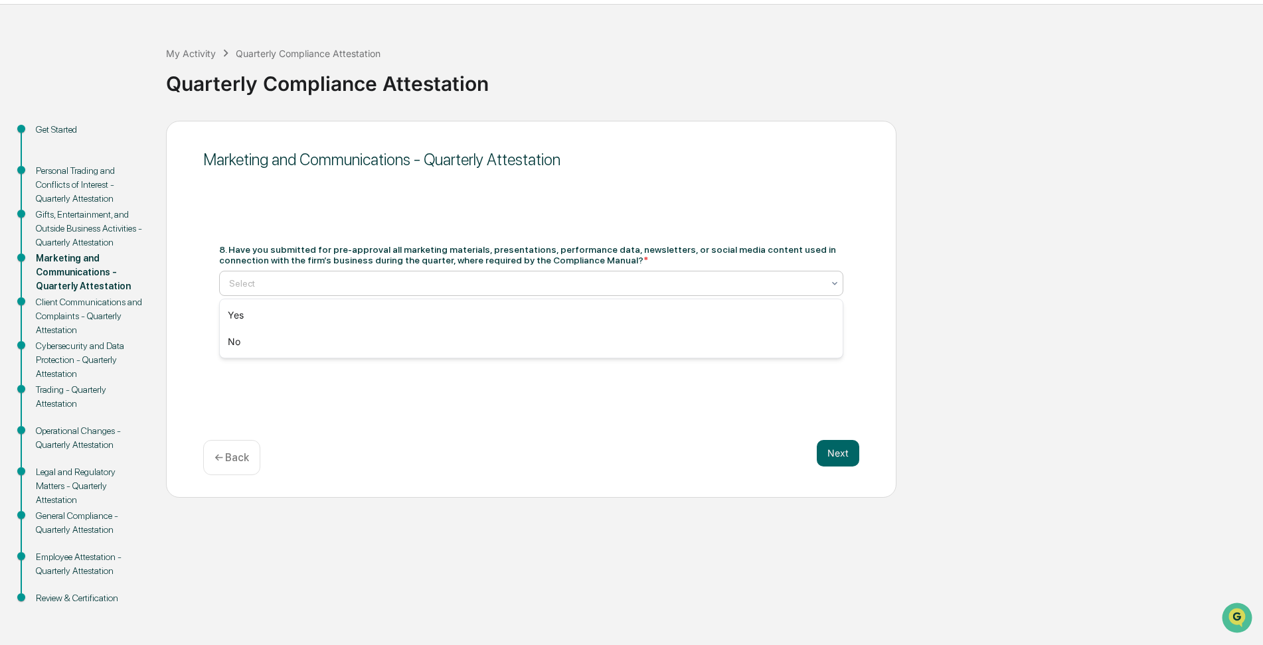
click at [515, 280] on div at bounding box center [526, 283] width 594 height 13
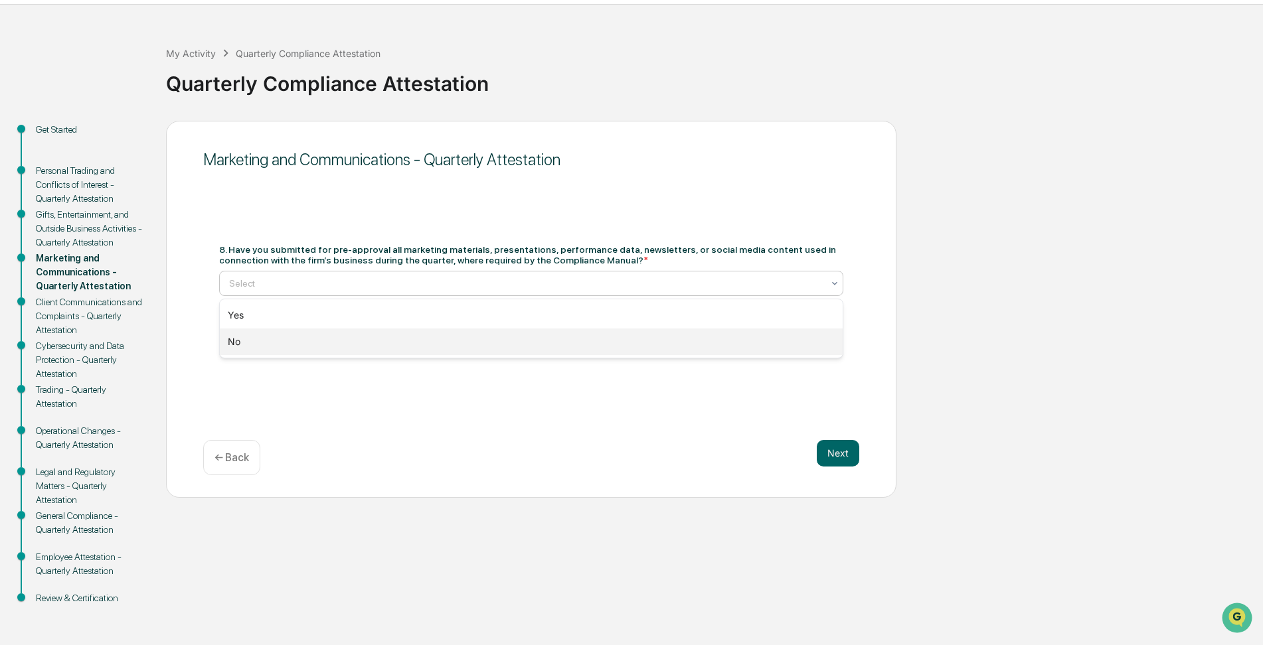
click at [471, 341] on div "No" at bounding box center [531, 342] width 623 height 27
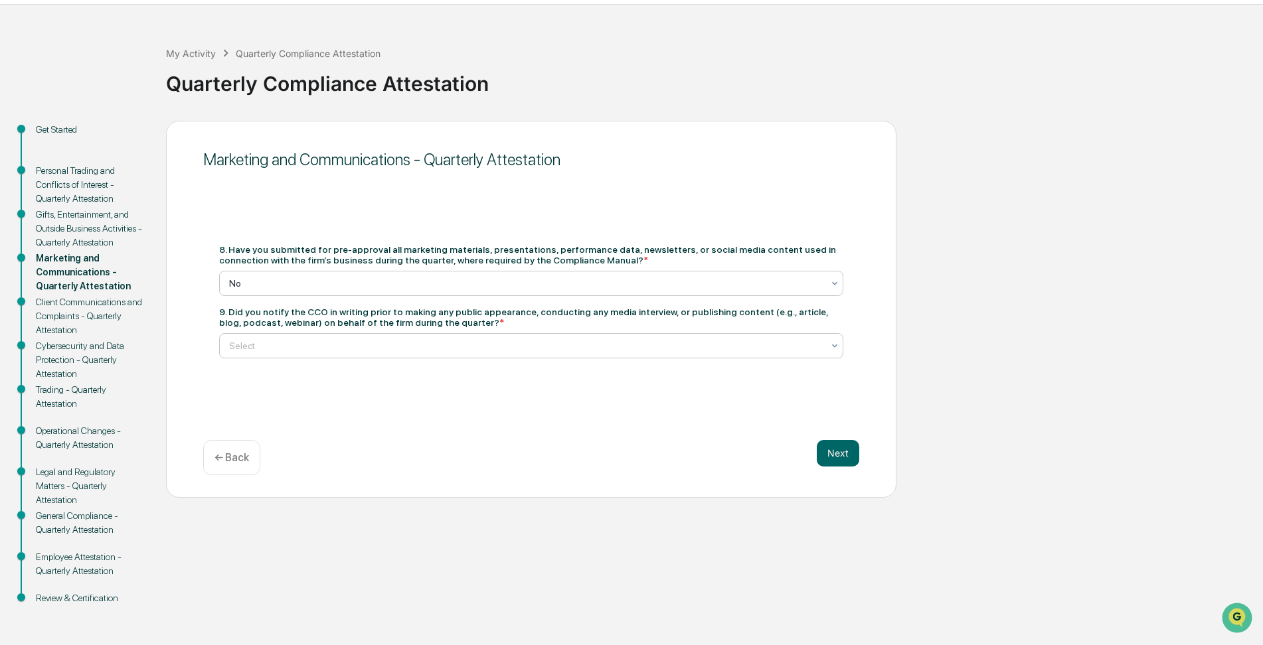
click at [507, 341] on div at bounding box center [526, 345] width 594 height 13
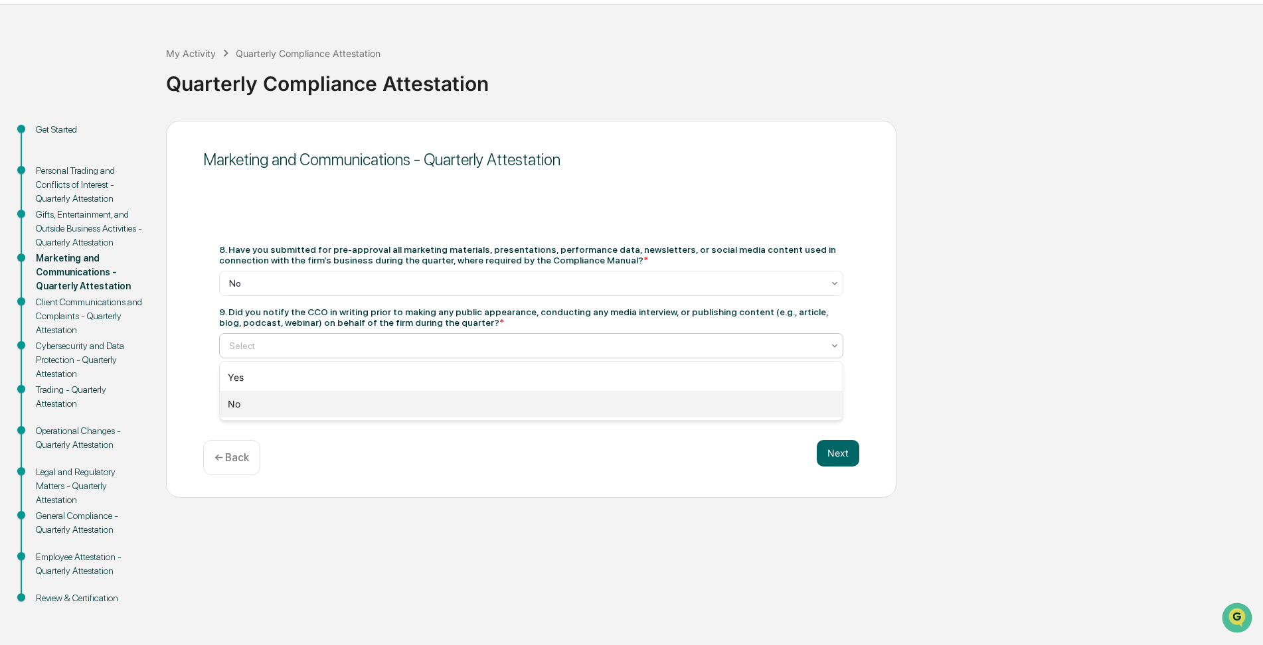
click at [404, 402] on div "No" at bounding box center [531, 404] width 623 height 27
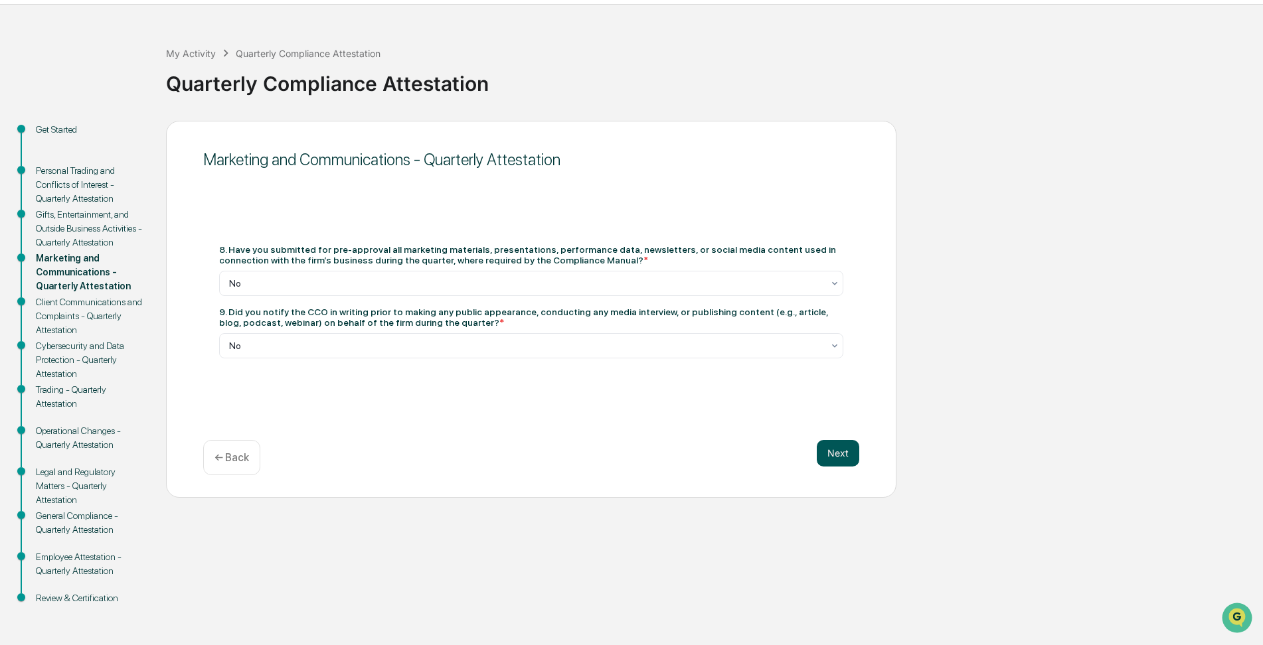
click at [842, 451] on button "Next" at bounding box center [838, 453] width 42 height 27
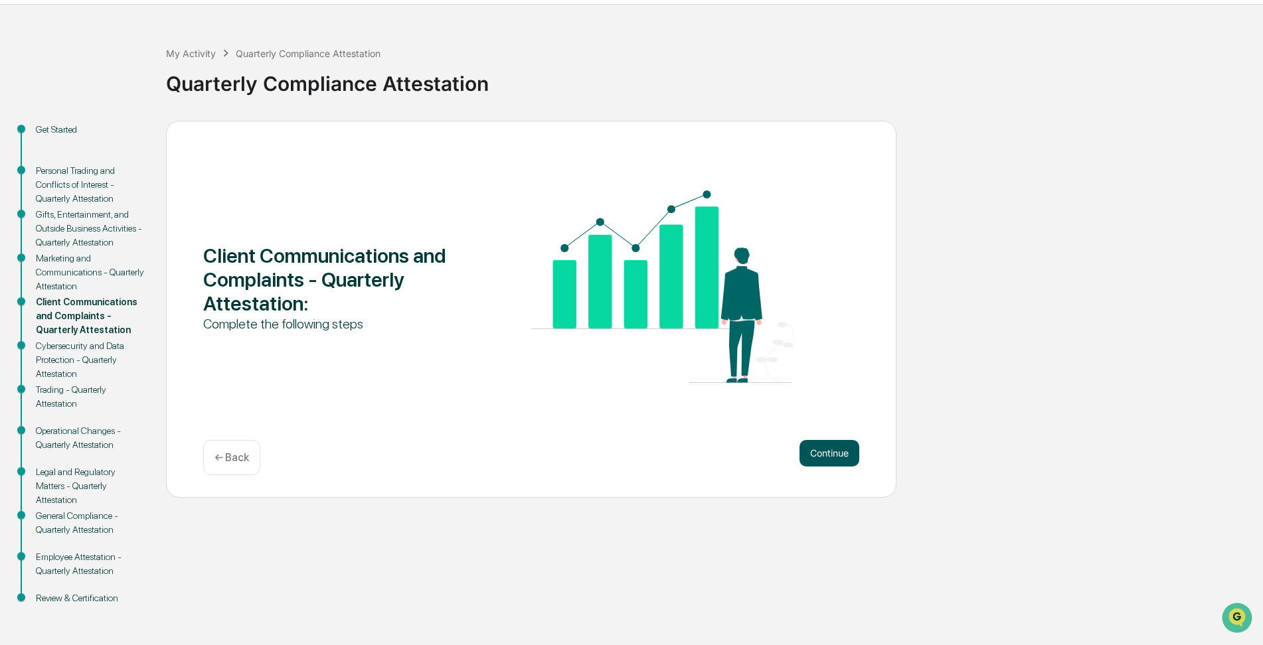
click at [821, 452] on button "Continue" at bounding box center [830, 453] width 60 height 27
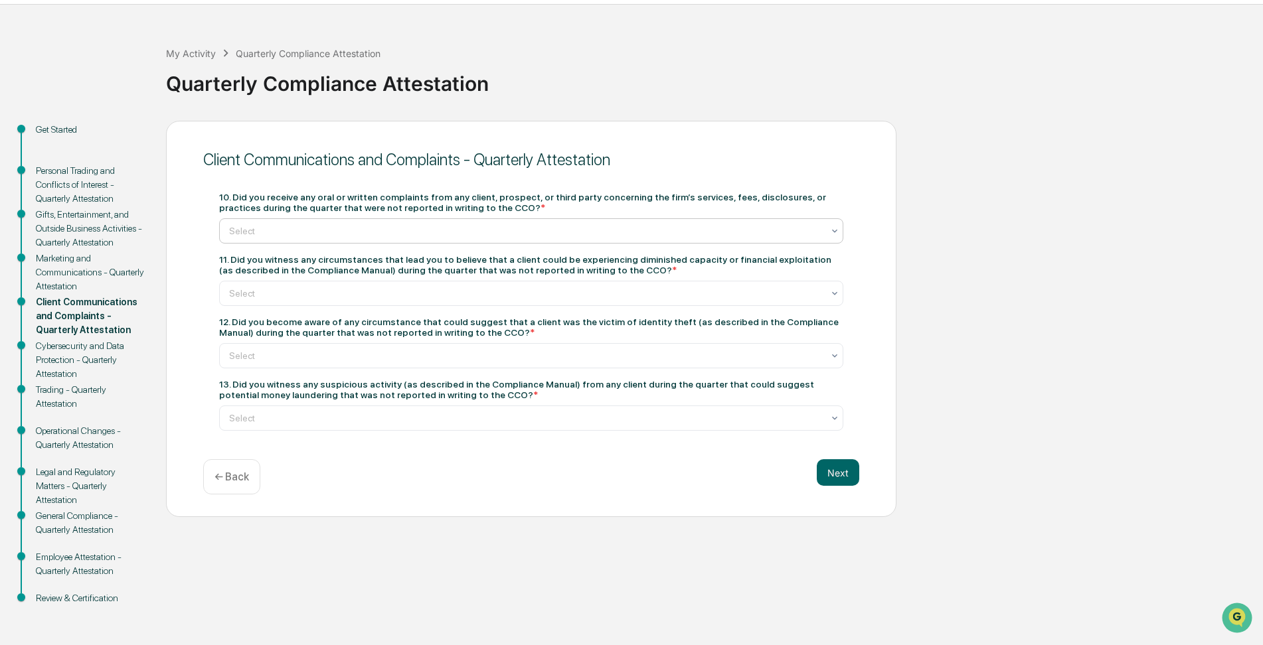
click at [591, 225] on div at bounding box center [526, 230] width 594 height 13
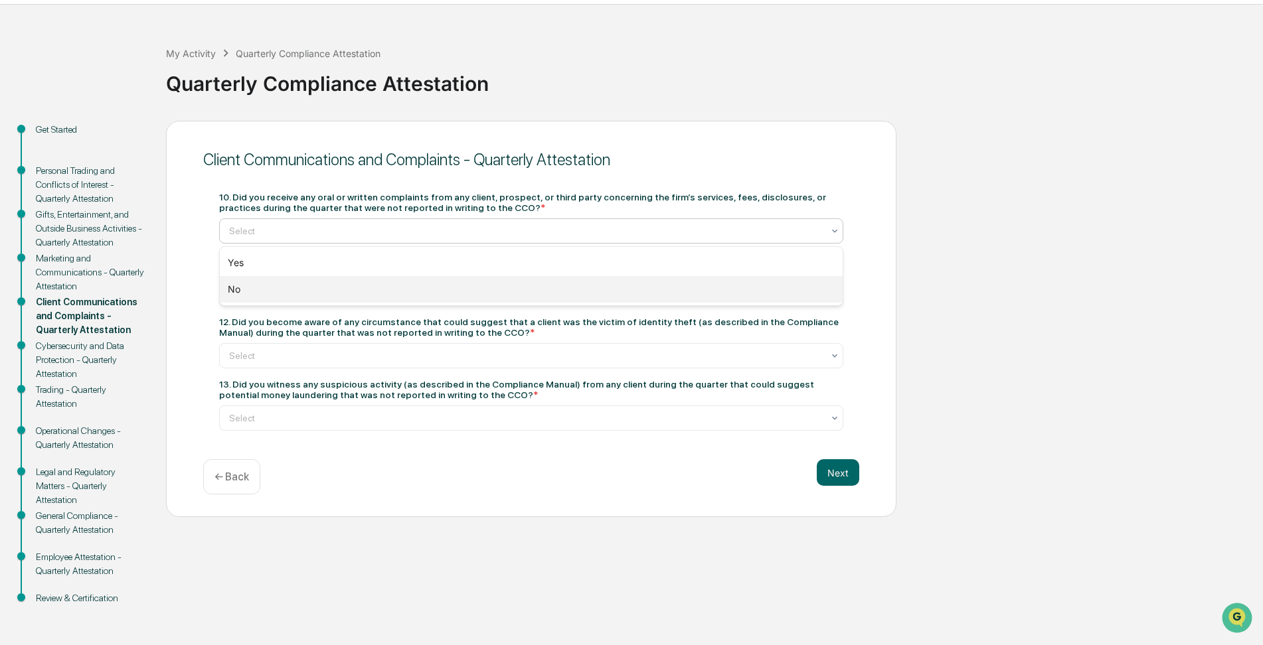
click at [402, 288] on div "No" at bounding box center [531, 289] width 623 height 27
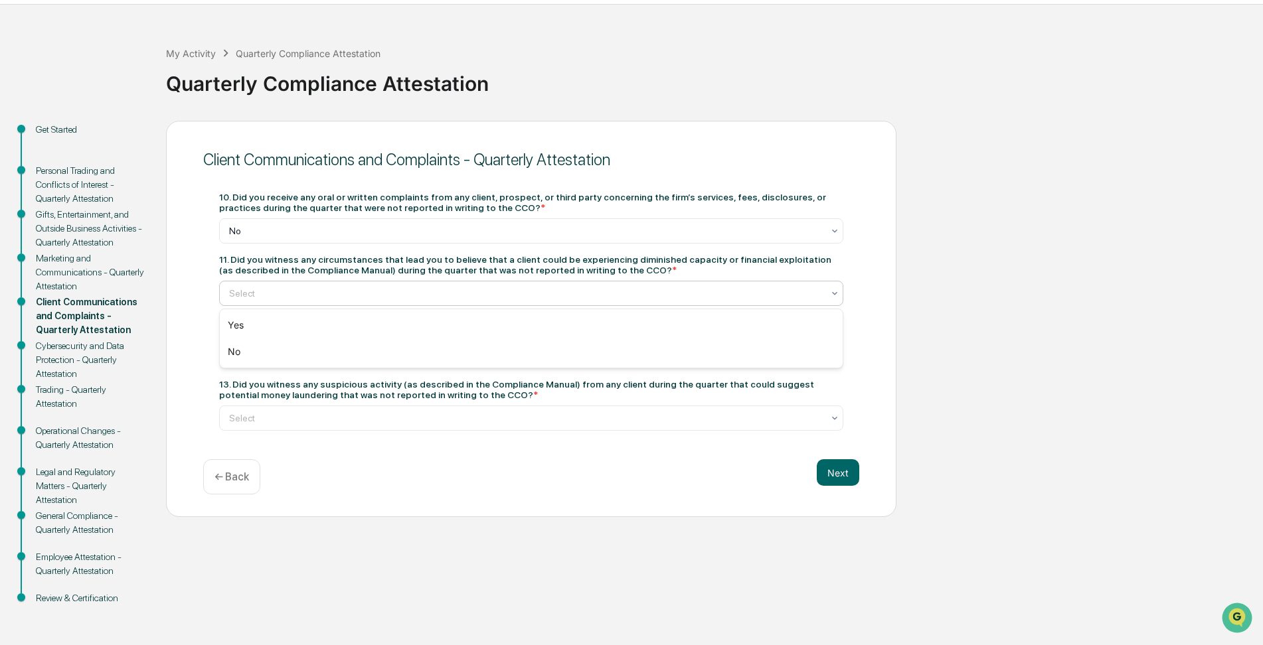
click at [593, 294] on div at bounding box center [526, 293] width 594 height 13
click at [523, 351] on div "No" at bounding box center [531, 352] width 623 height 27
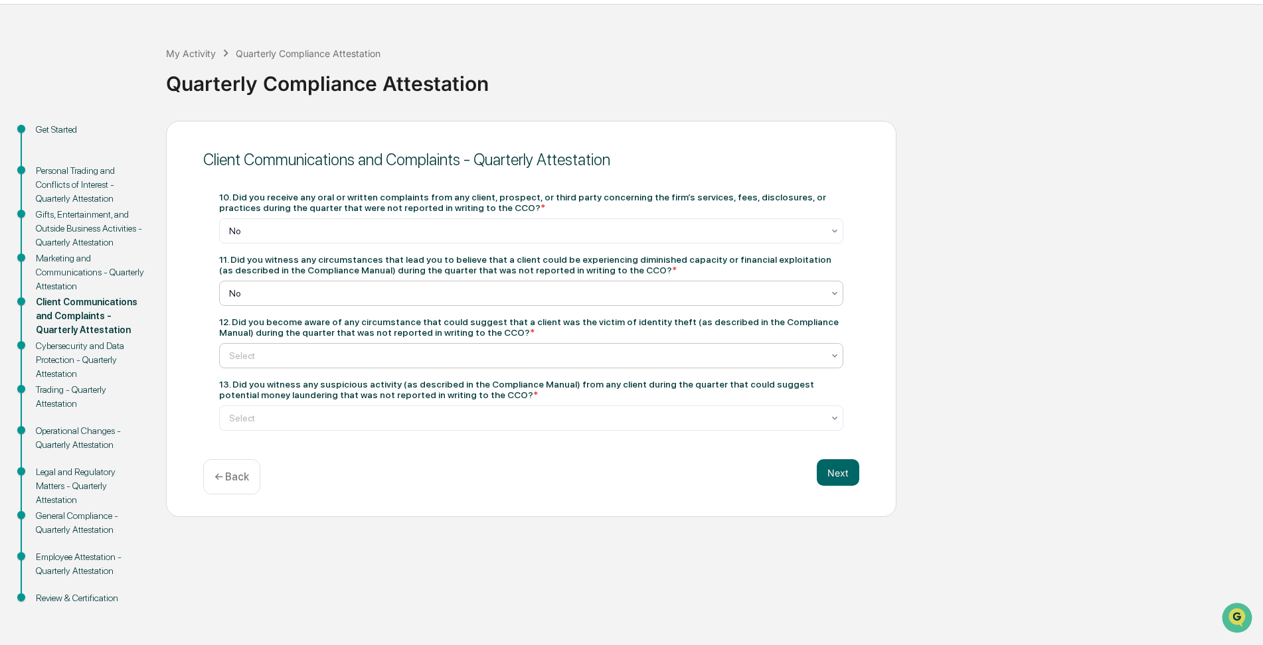
click at [507, 351] on div at bounding box center [526, 355] width 594 height 13
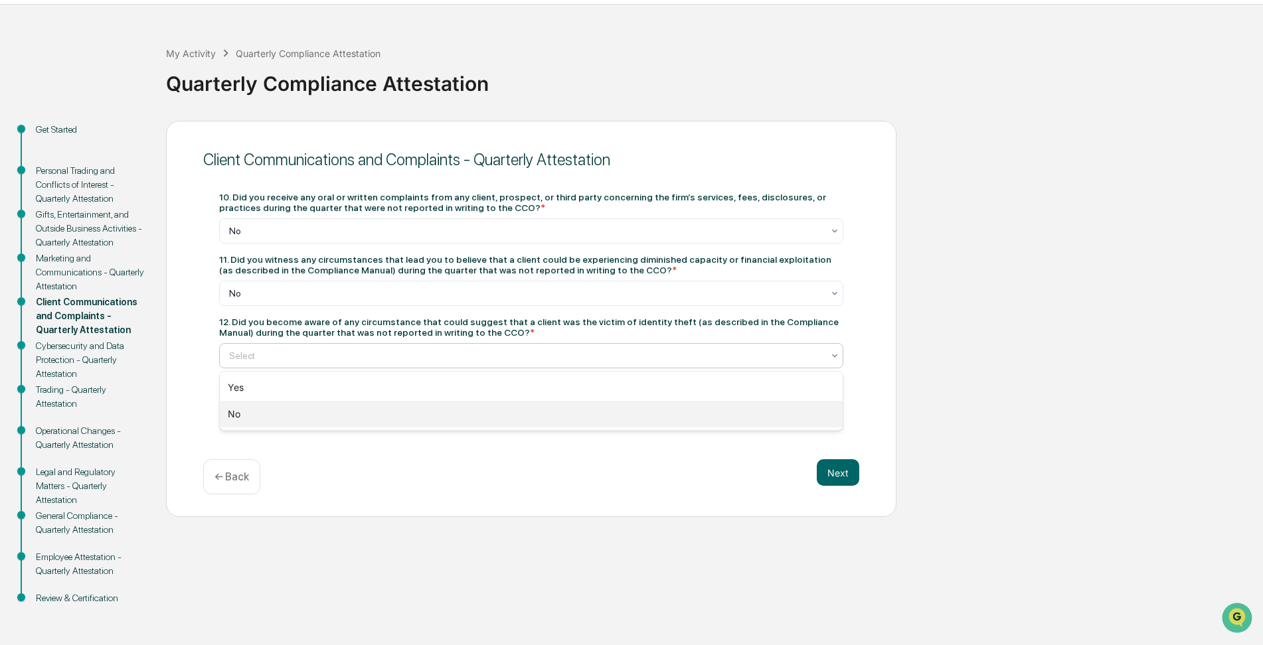
click at [452, 407] on div "No" at bounding box center [531, 414] width 623 height 27
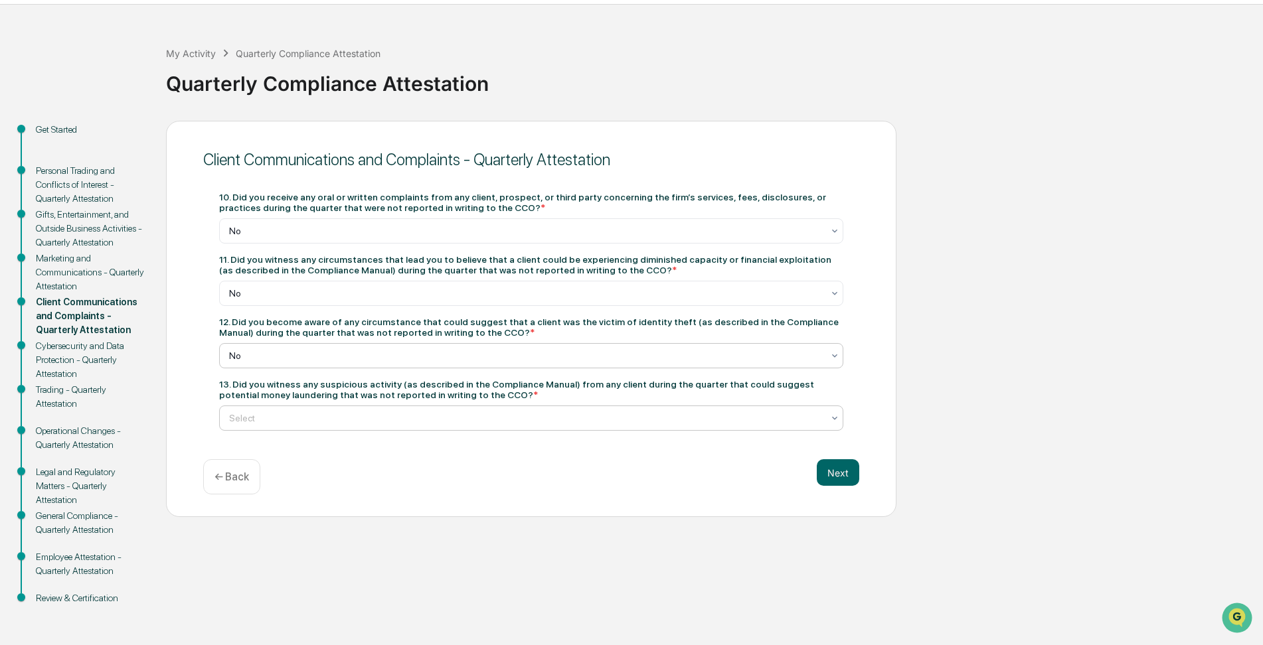
click at [493, 416] on div at bounding box center [526, 418] width 594 height 13
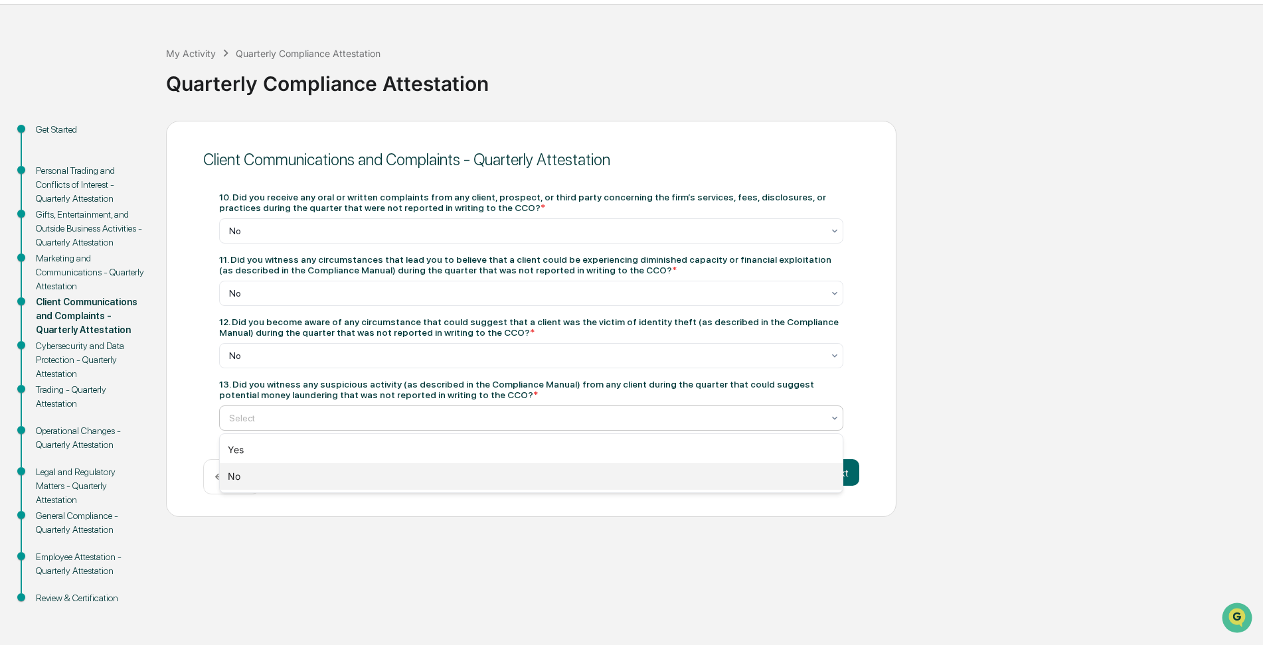
click at [447, 472] on div "No" at bounding box center [531, 477] width 623 height 27
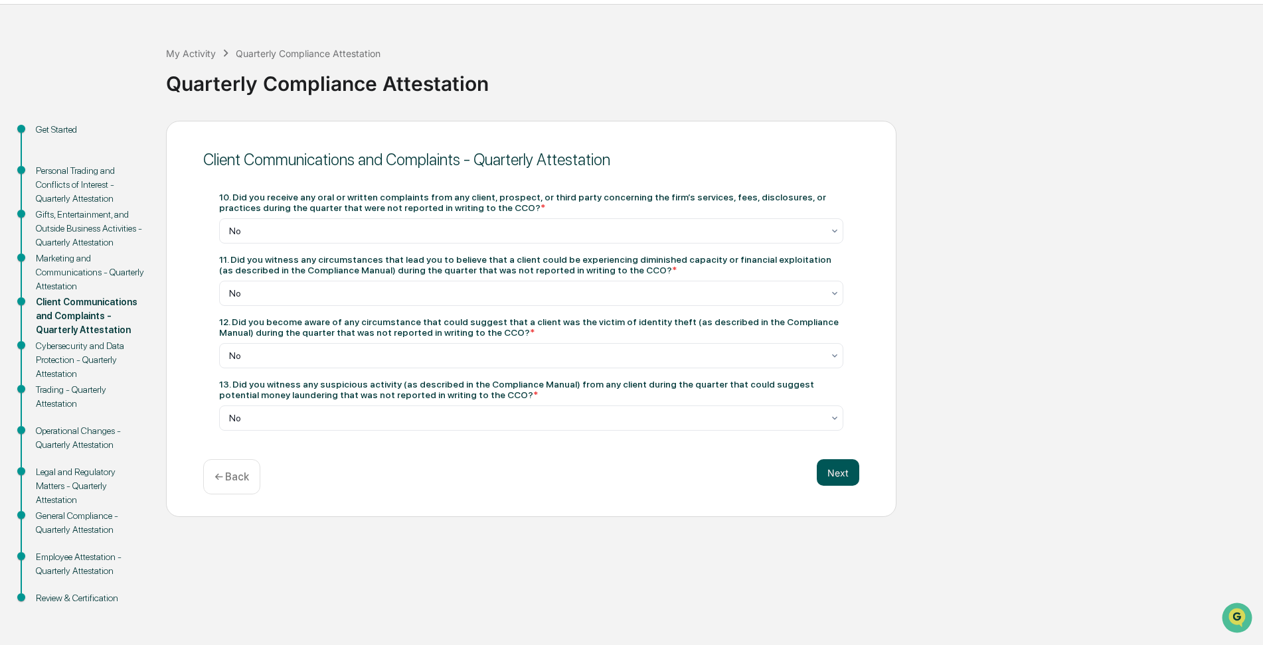
click at [836, 469] on button "Next" at bounding box center [838, 473] width 42 height 27
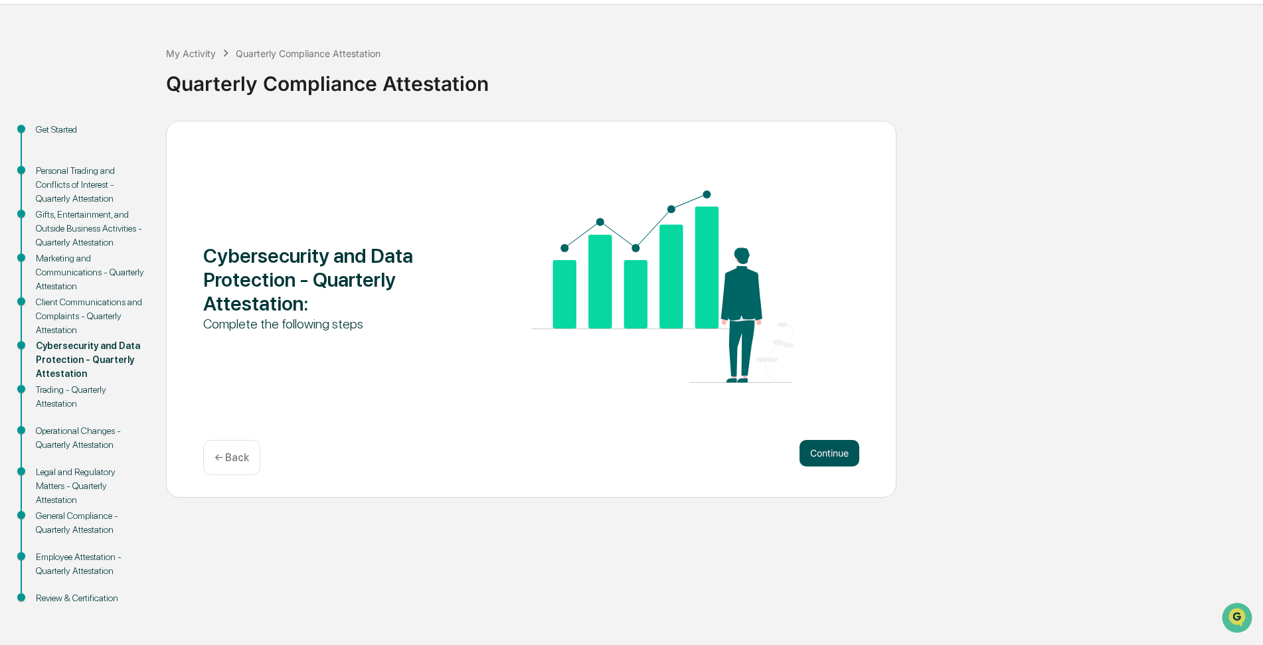
click at [826, 448] on button "Continue" at bounding box center [830, 453] width 60 height 27
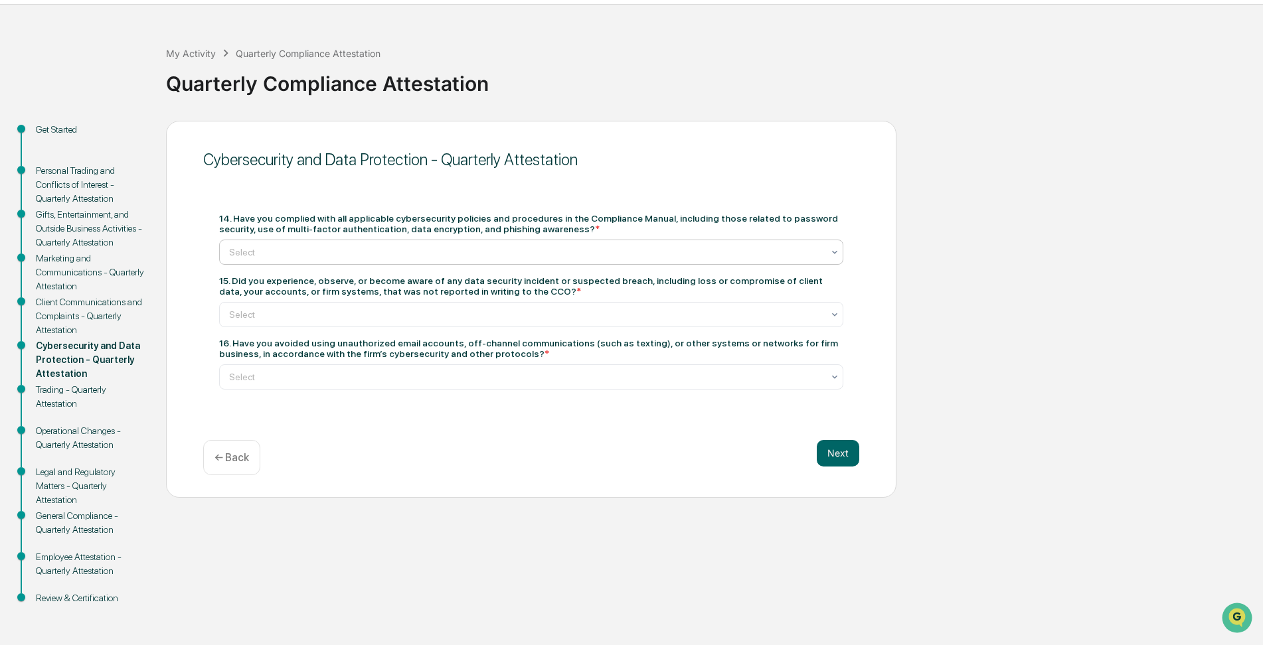
click at [433, 253] on div at bounding box center [526, 252] width 594 height 13
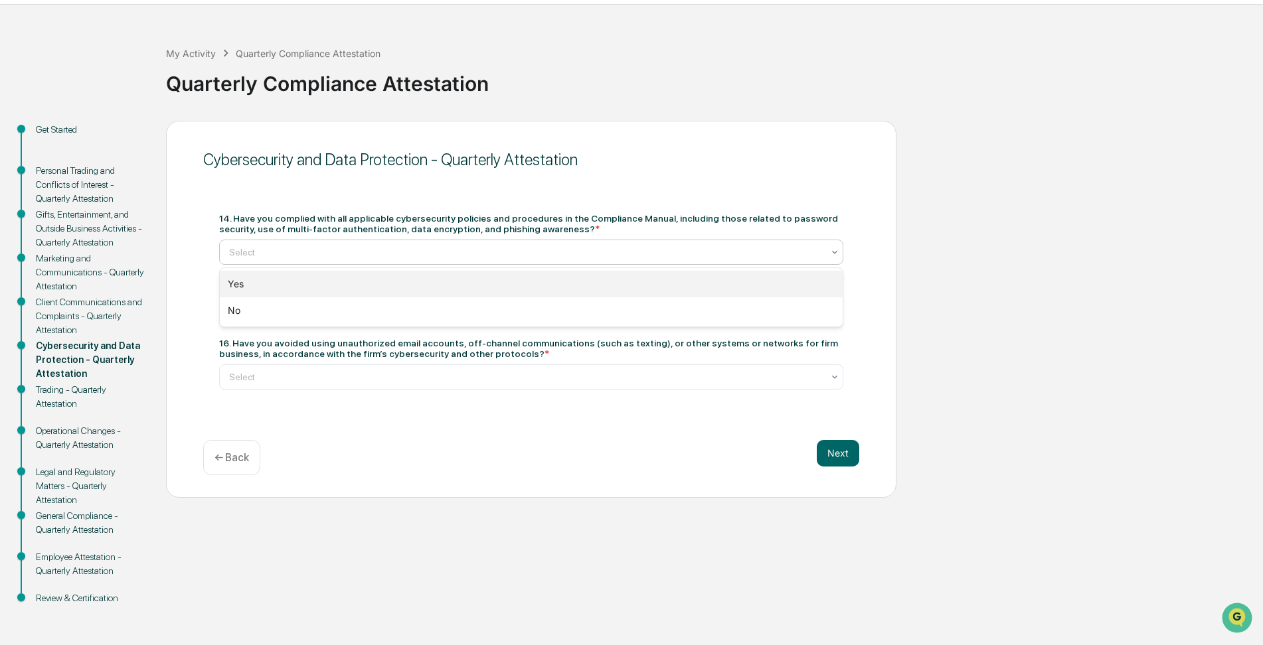
click at [407, 280] on div "Yes" at bounding box center [531, 284] width 623 height 27
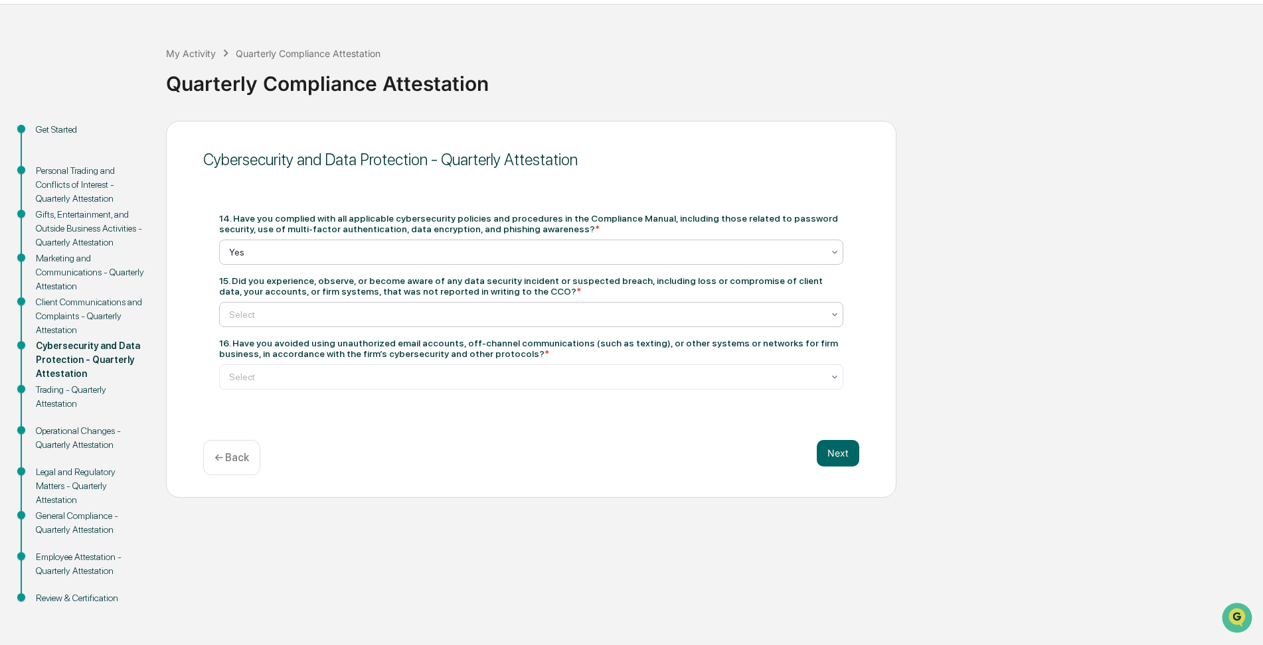
click at [406, 313] on div at bounding box center [526, 314] width 594 height 13
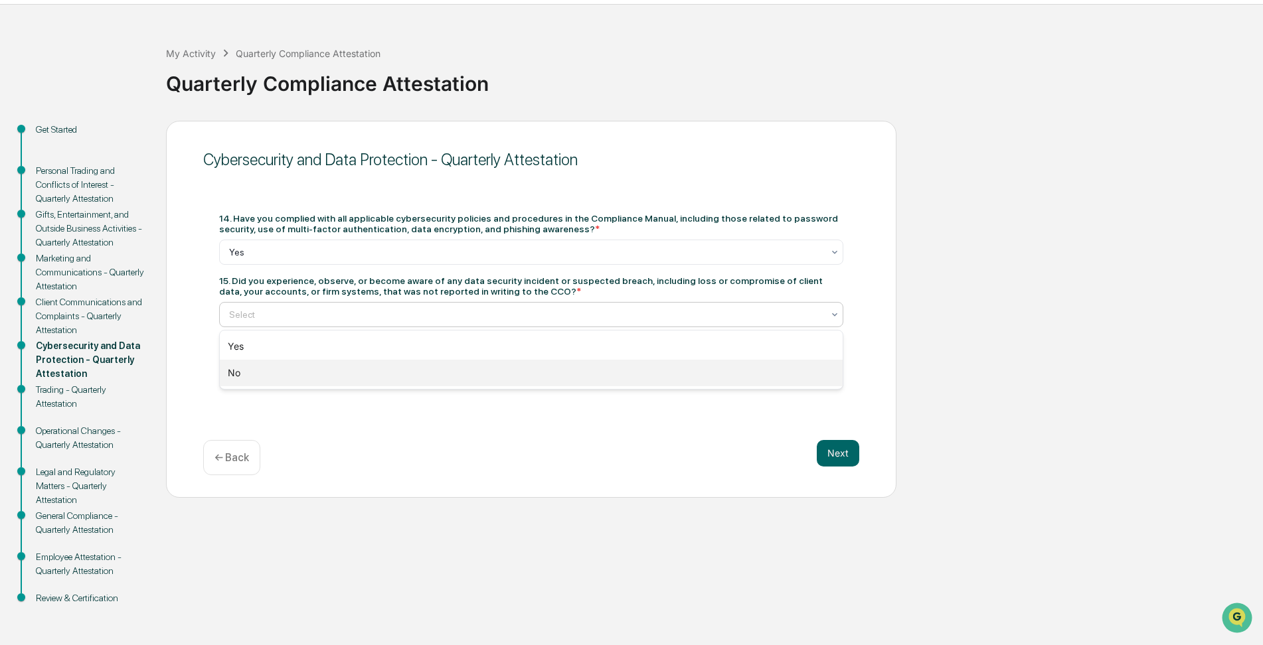
click at [374, 373] on div "No" at bounding box center [531, 373] width 623 height 27
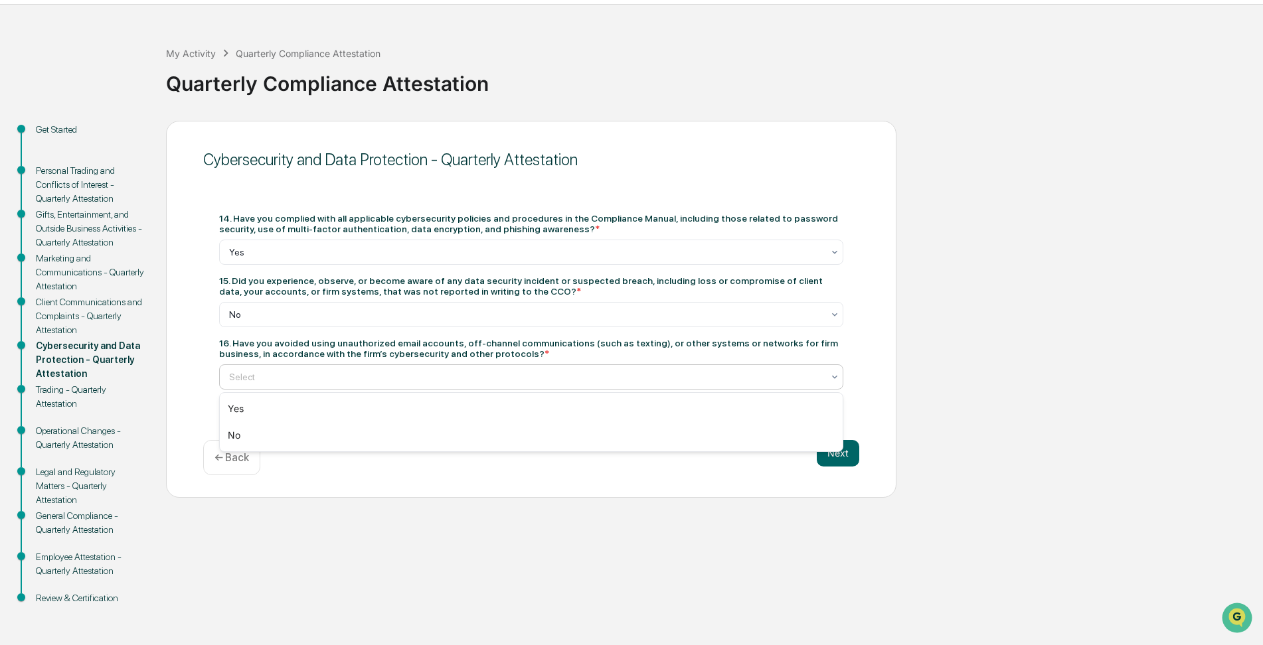
click at [414, 372] on div at bounding box center [526, 377] width 594 height 13
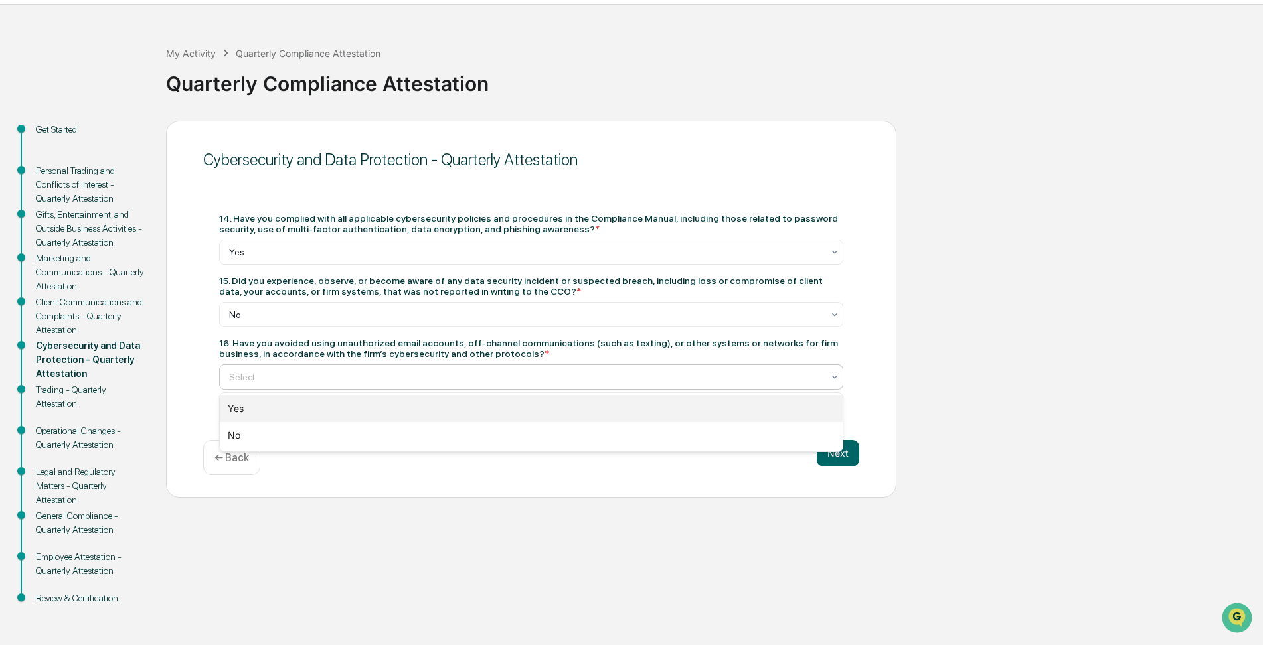
click at [377, 403] on div "Yes" at bounding box center [531, 409] width 623 height 27
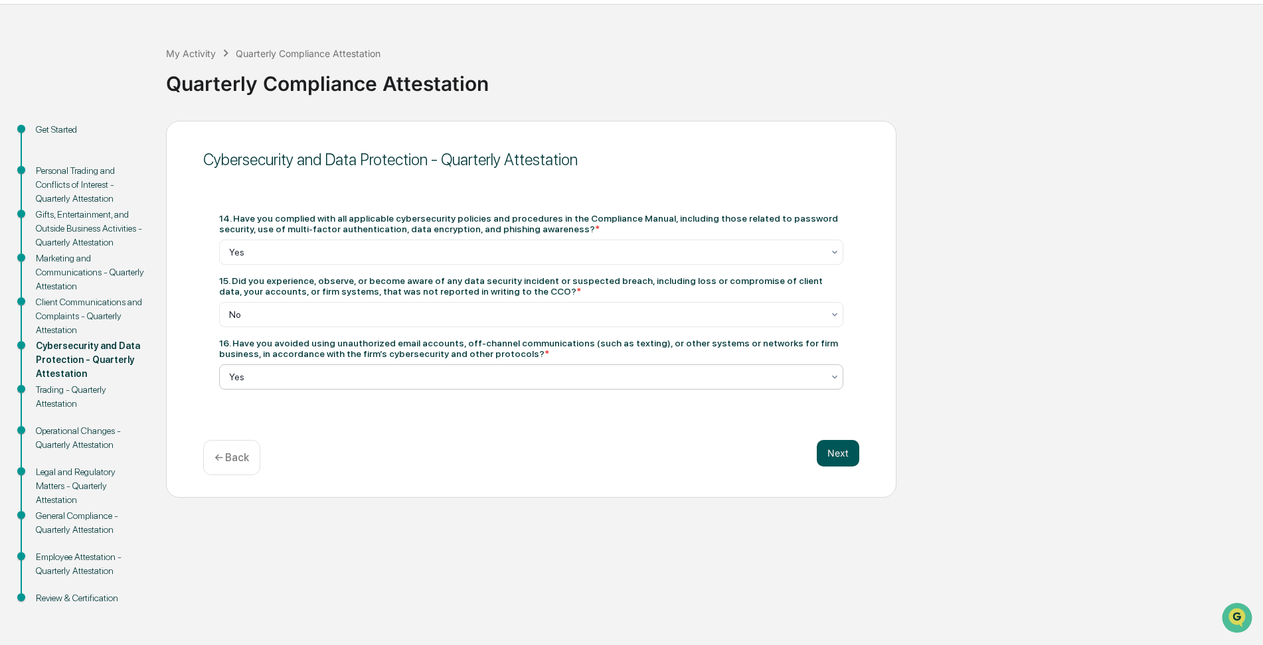
click at [839, 451] on button "Next" at bounding box center [838, 453] width 42 height 27
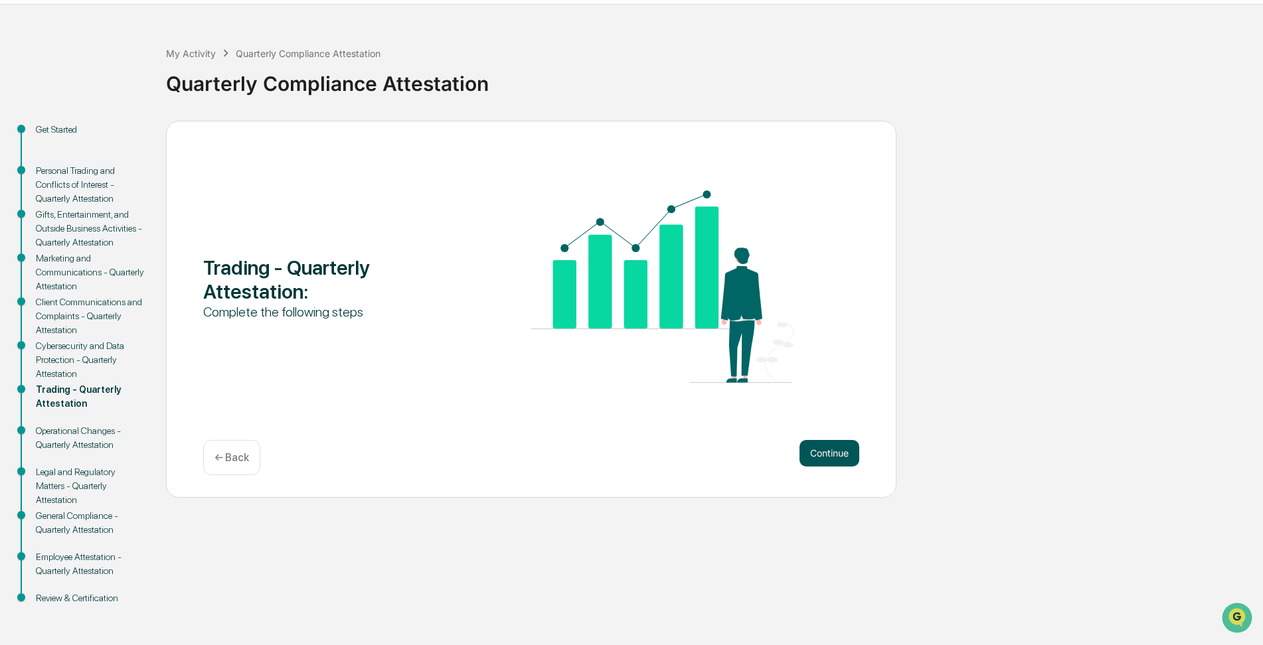
click at [828, 451] on button "Continue" at bounding box center [830, 453] width 60 height 27
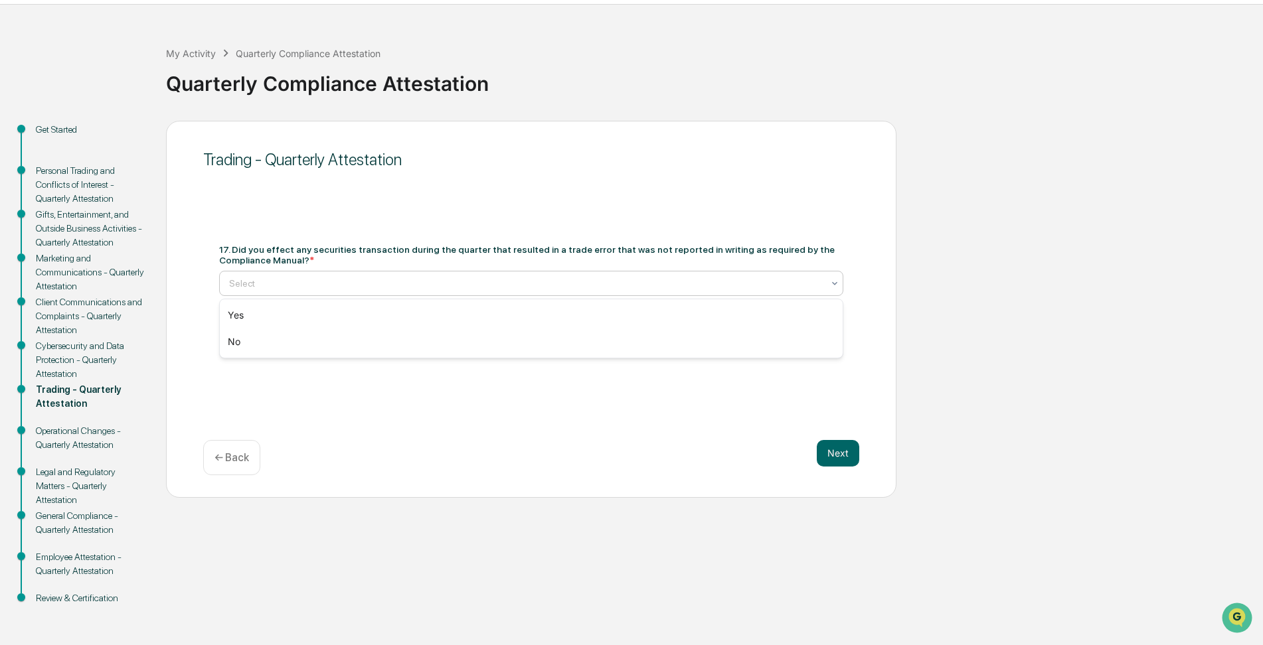
click at [426, 282] on div at bounding box center [526, 283] width 594 height 13
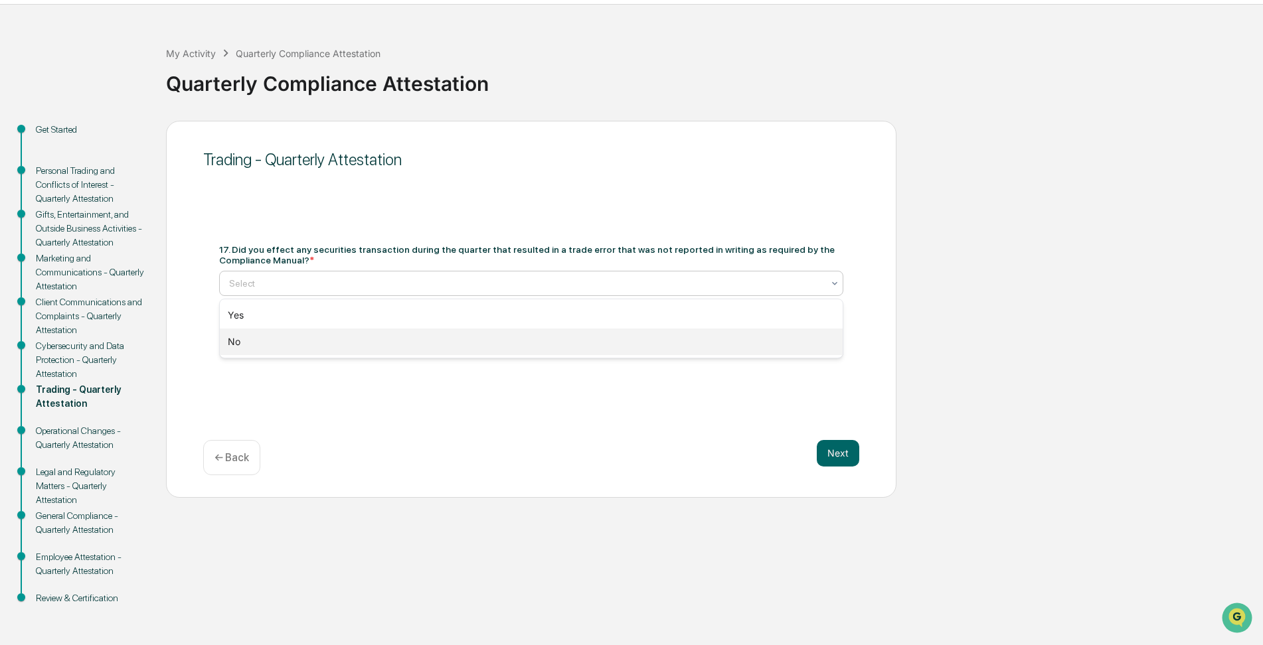
click at [383, 340] on div "No" at bounding box center [531, 342] width 623 height 27
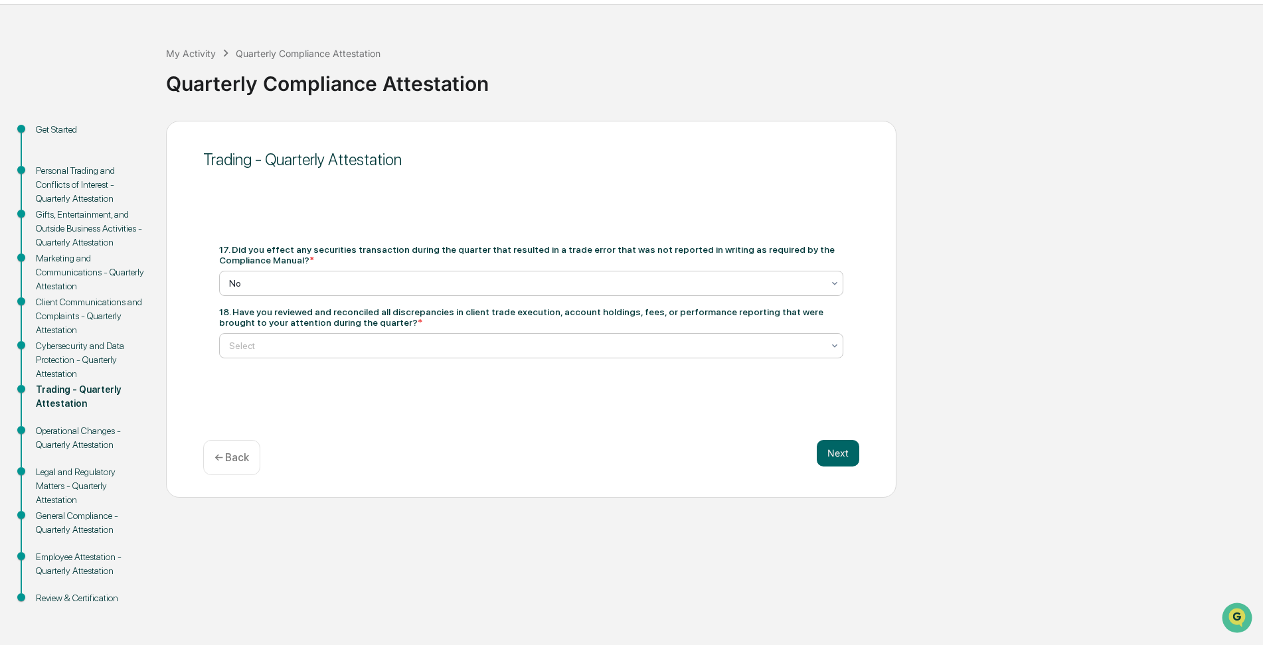
click at [400, 344] on div at bounding box center [526, 345] width 594 height 13
click at [343, 377] on div "Yes" at bounding box center [531, 378] width 623 height 27
click at [843, 453] on button "Next" at bounding box center [838, 453] width 42 height 27
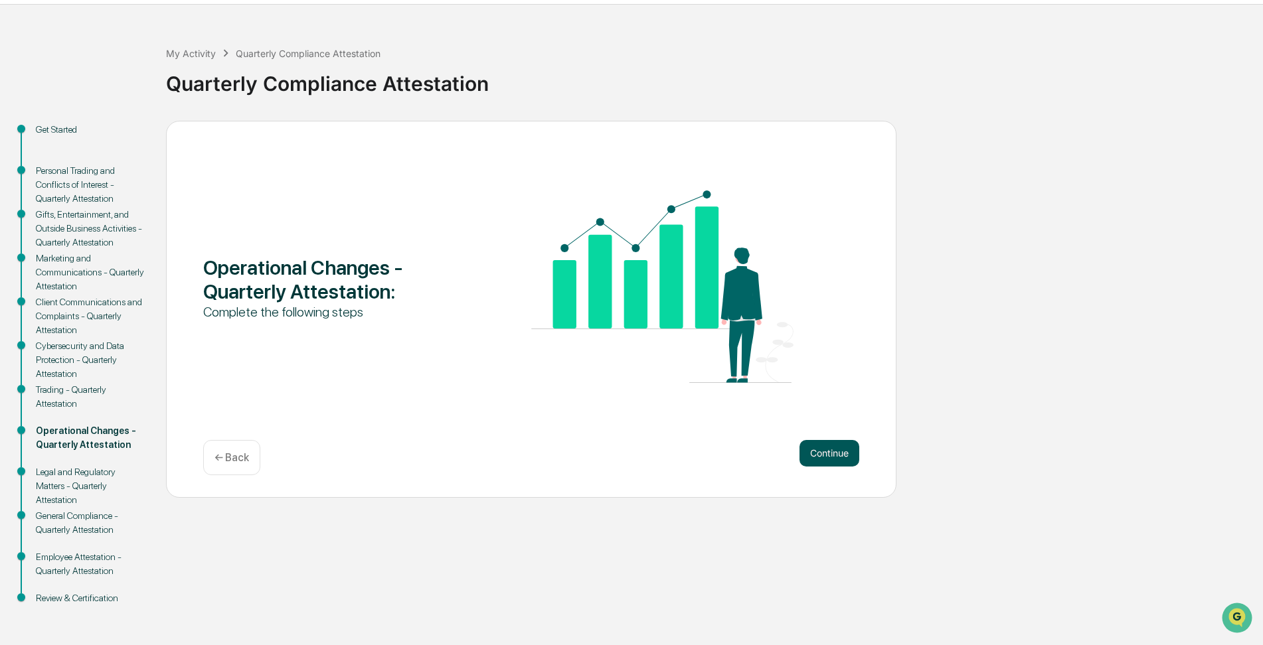
click at [819, 452] on button "Continue" at bounding box center [830, 453] width 60 height 27
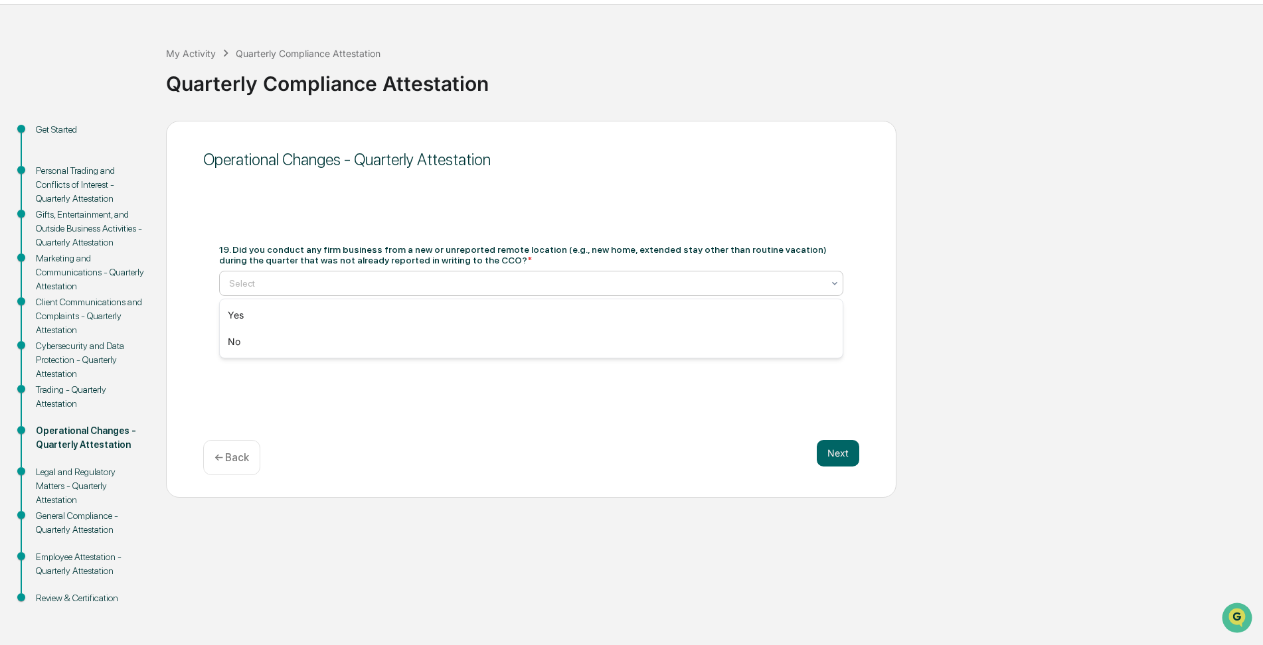
click at [507, 279] on div at bounding box center [526, 283] width 594 height 13
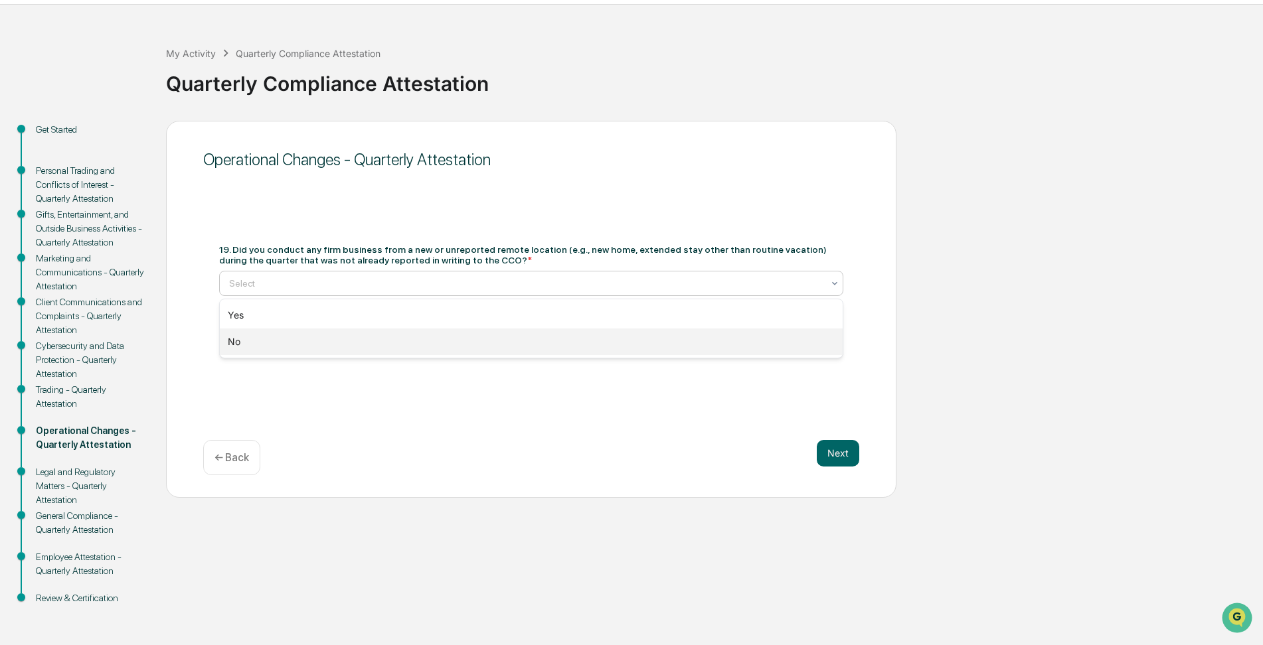
click at [448, 339] on div "No" at bounding box center [531, 342] width 623 height 27
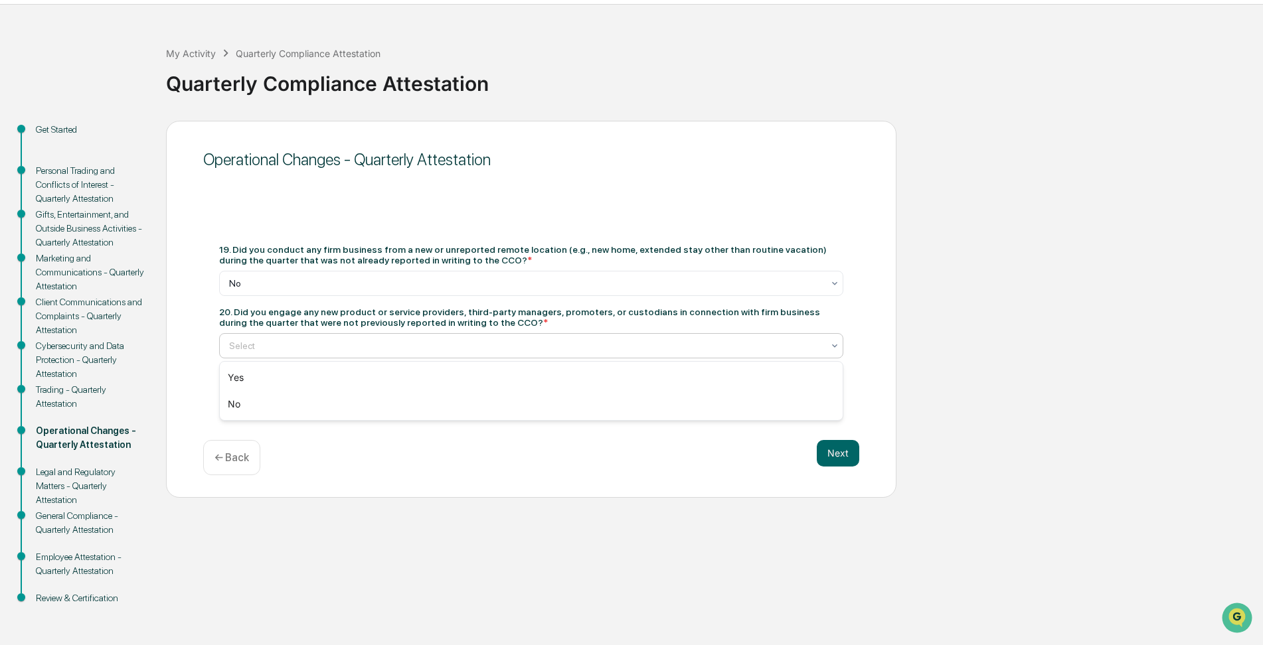
click at [487, 342] on div at bounding box center [526, 345] width 594 height 13
click at [429, 405] on div "No" at bounding box center [531, 404] width 623 height 27
click at [828, 448] on button "Next" at bounding box center [838, 453] width 42 height 27
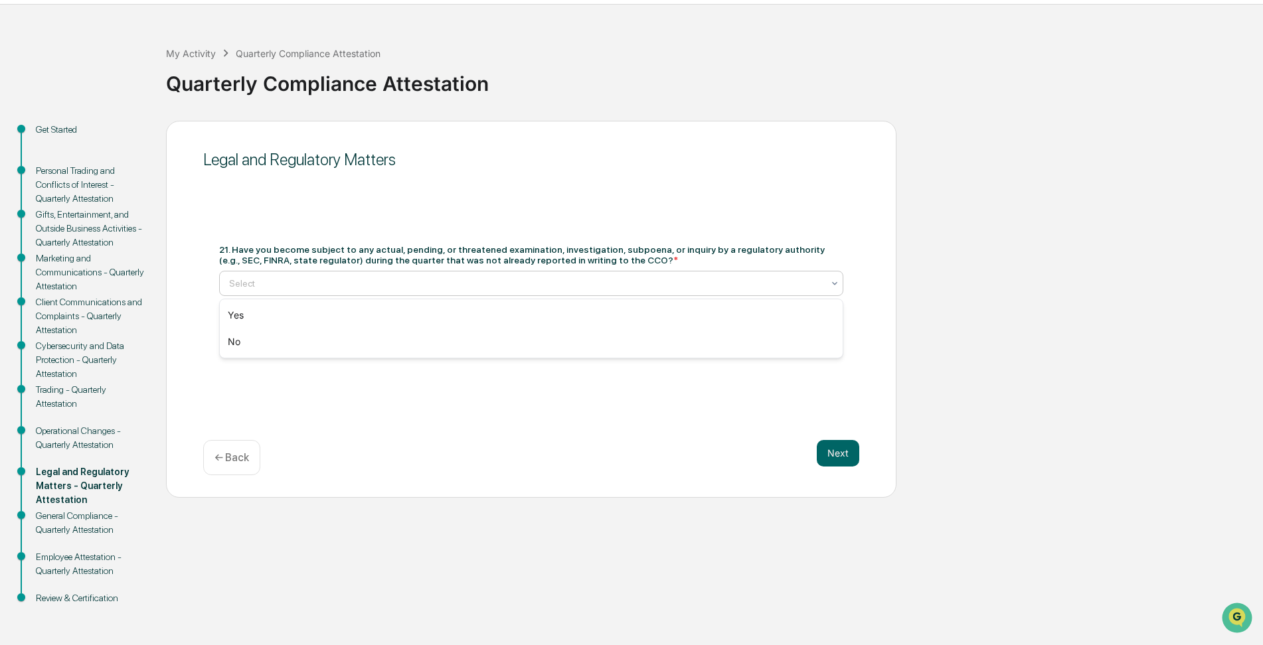
click at [575, 282] on div at bounding box center [526, 283] width 594 height 13
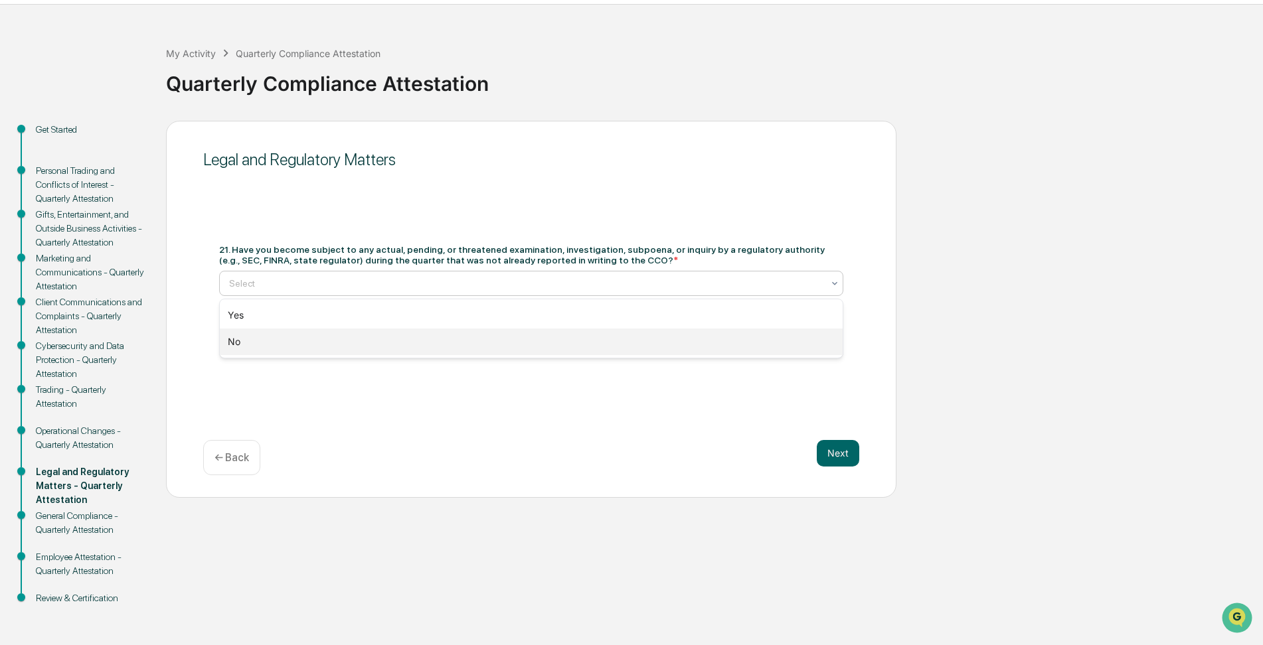
click at [434, 345] on div "No" at bounding box center [531, 342] width 623 height 27
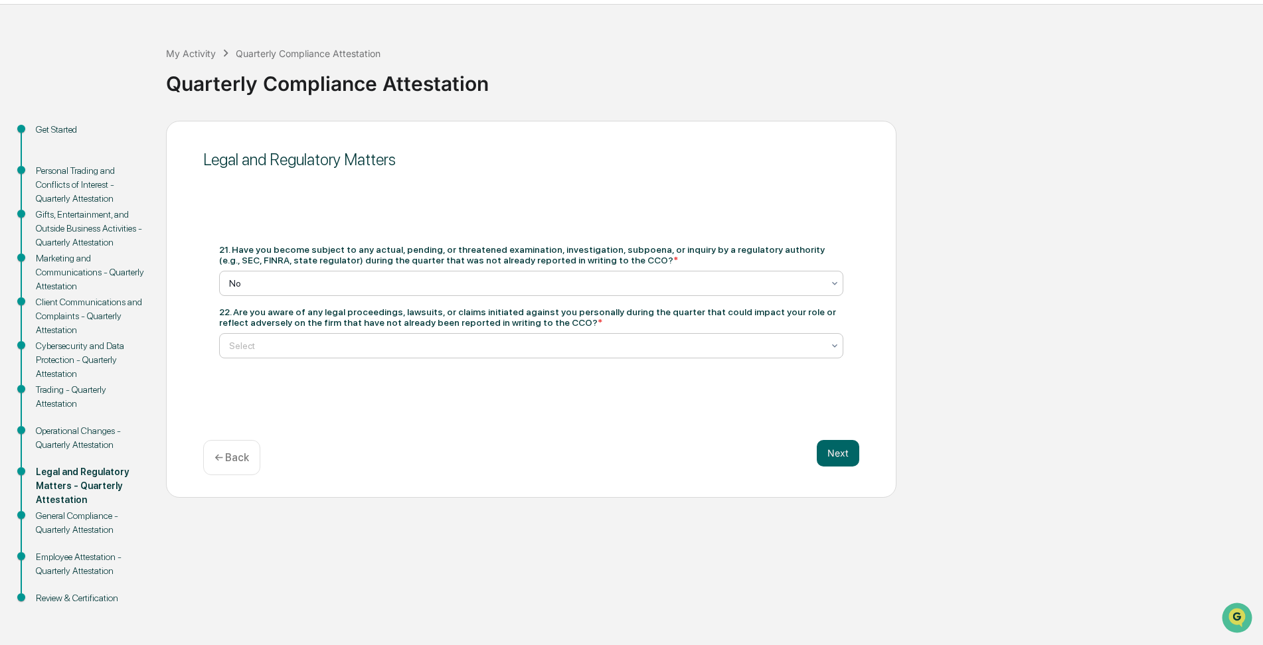
click at [543, 340] on div at bounding box center [526, 345] width 594 height 13
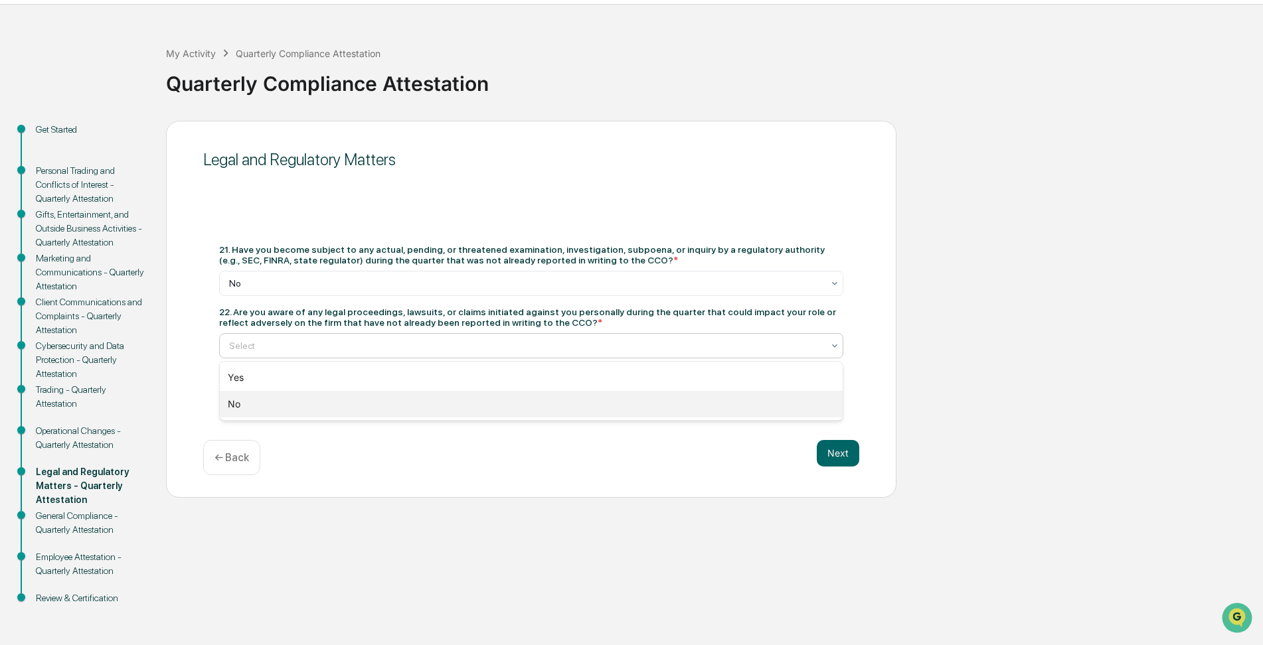
click at [473, 408] on div "No" at bounding box center [531, 404] width 623 height 27
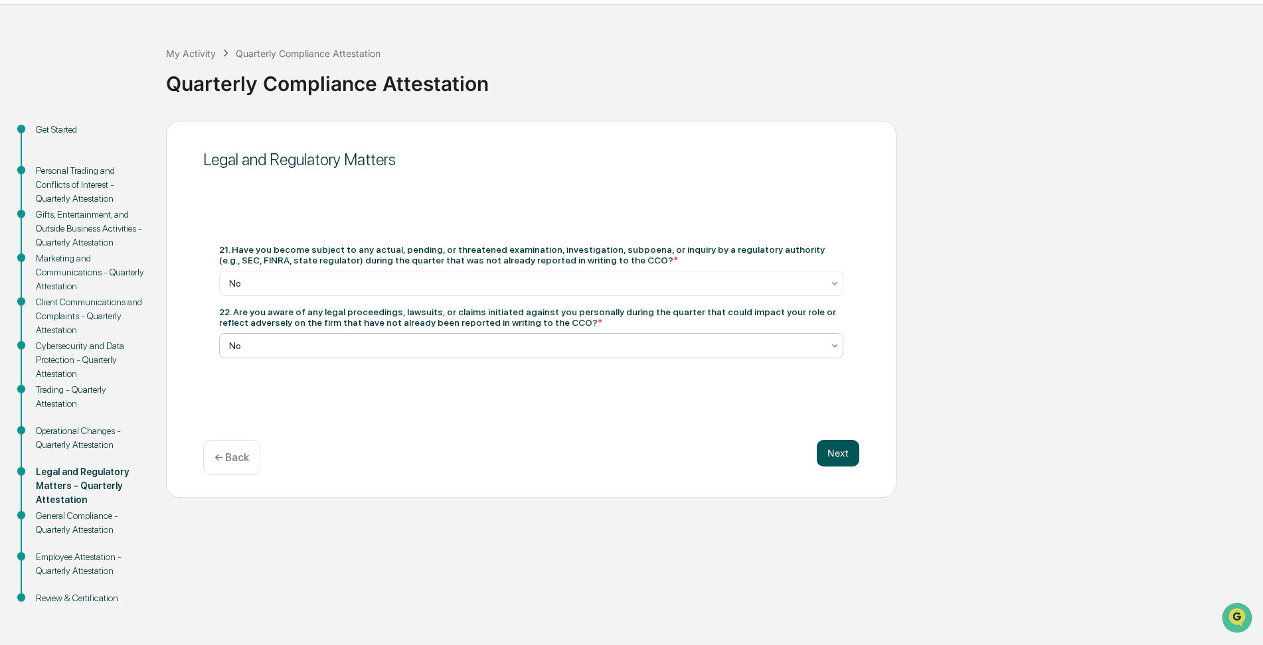
click at [832, 453] on button "Next" at bounding box center [838, 453] width 42 height 27
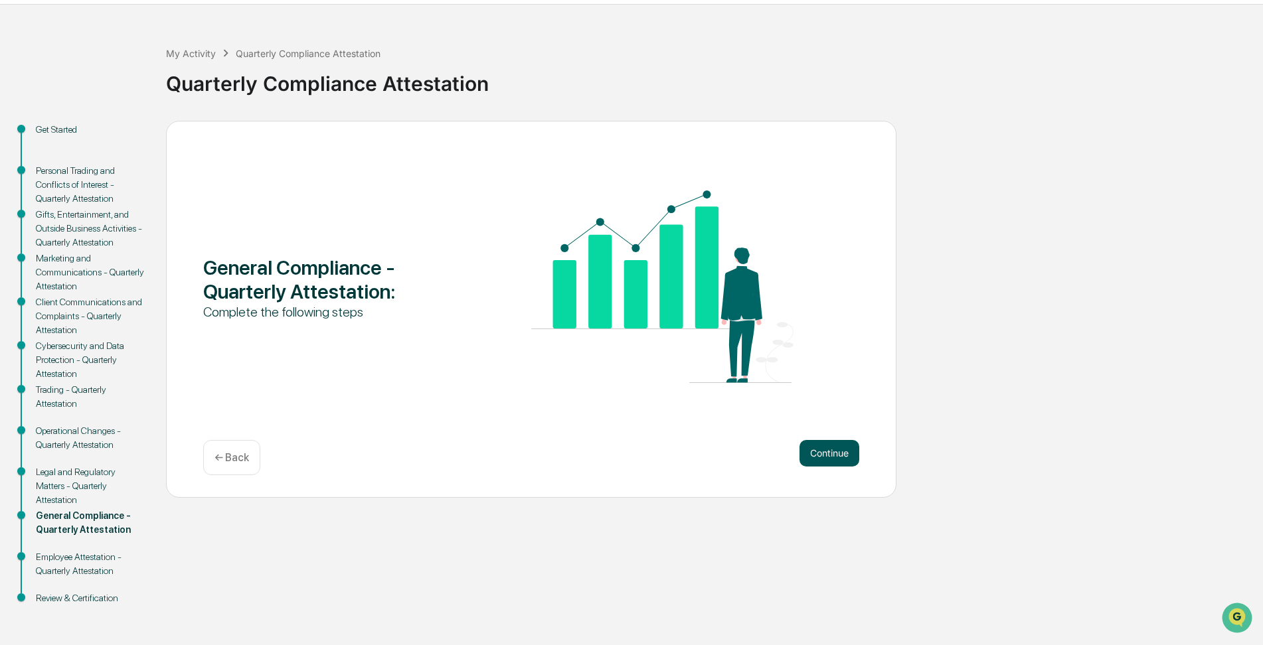
click at [829, 450] on button "Continue" at bounding box center [830, 453] width 60 height 27
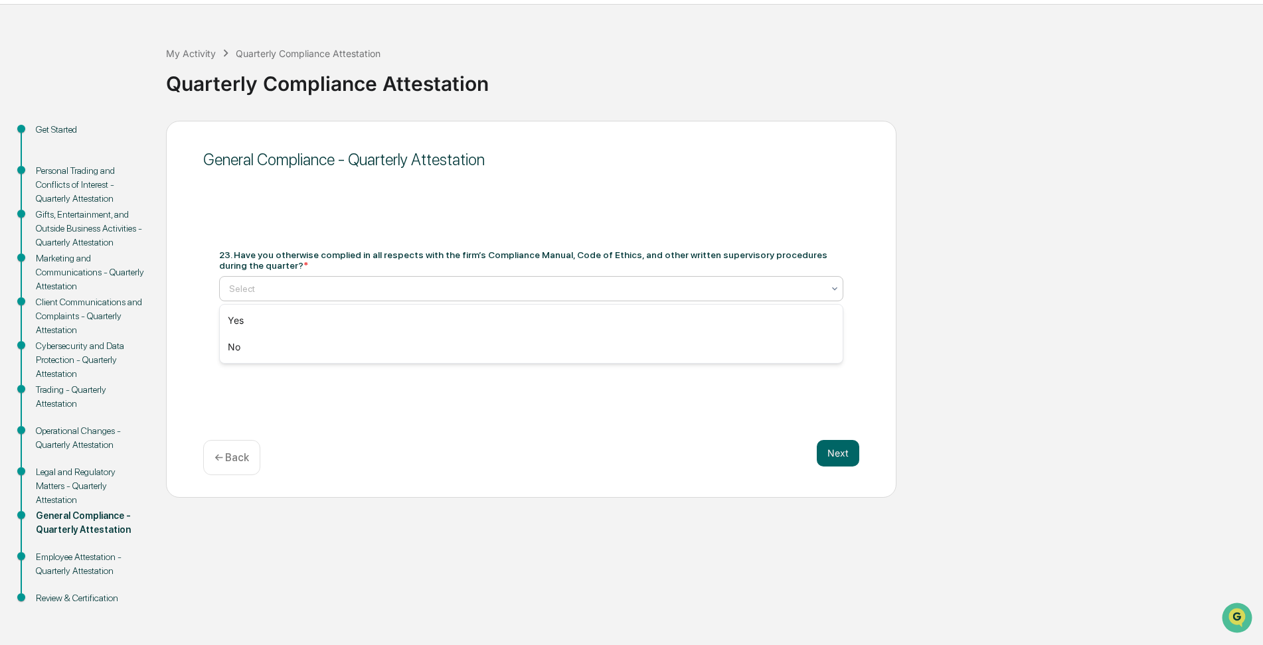
click at [371, 283] on div at bounding box center [526, 288] width 594 height 13
click at [338, 318] on div "Yes" at bounding box center [531, 320] width 623 height 27
click at [392, 341] on div at bounding box center [526, 340] width 594 height 13
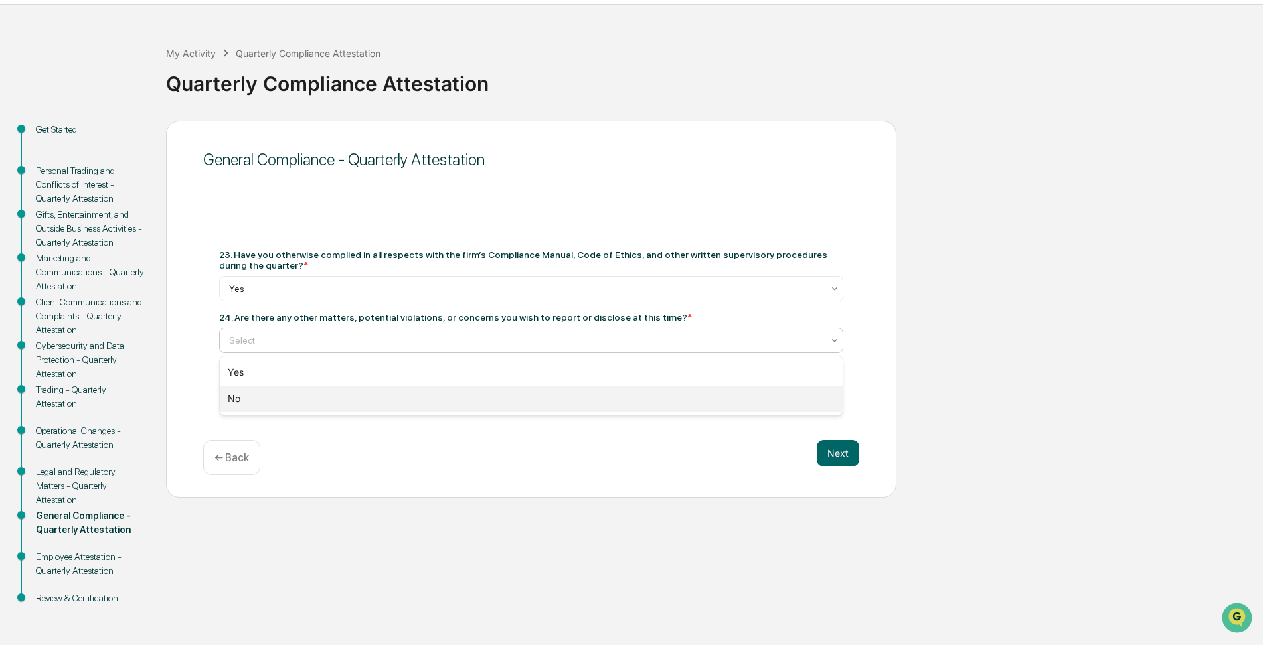
click at [353, 402] on div "No" at bounding box center [531, 399] width 623 height 27
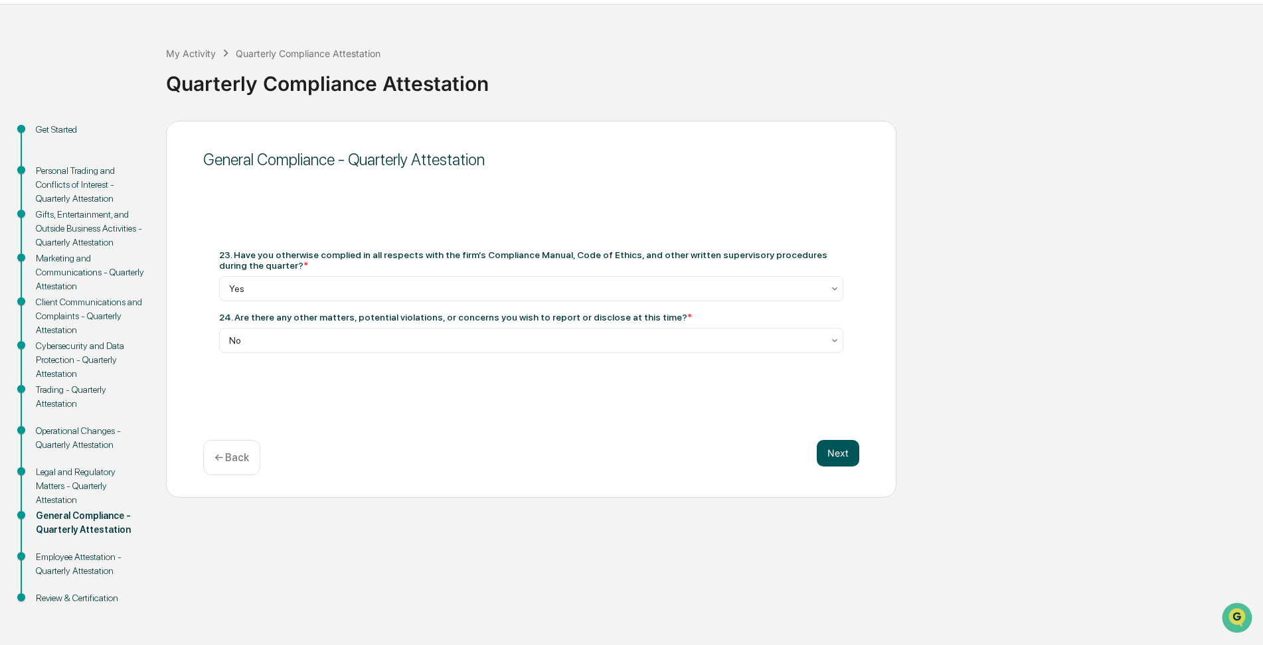
click at [847, 452] on button "Next" at bounding box center [838, 453] width 42 height 27
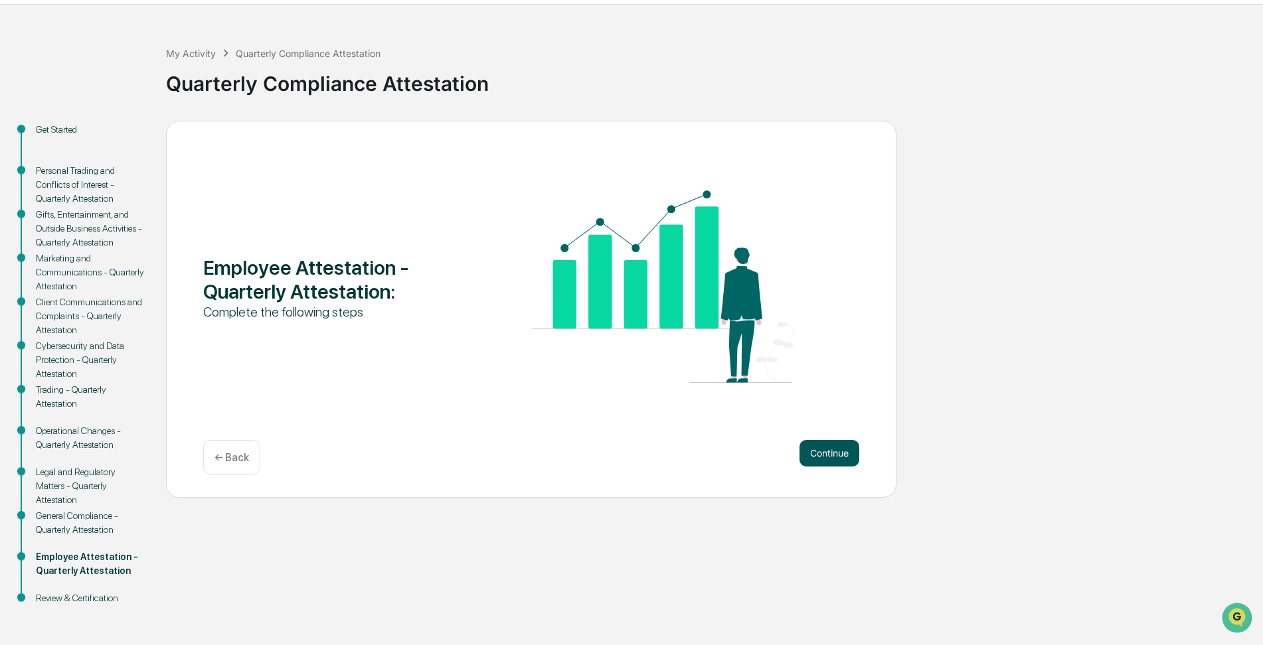
click at [832, 452] on button "Continue" at bounding box center [830, 453] width 60 height 27
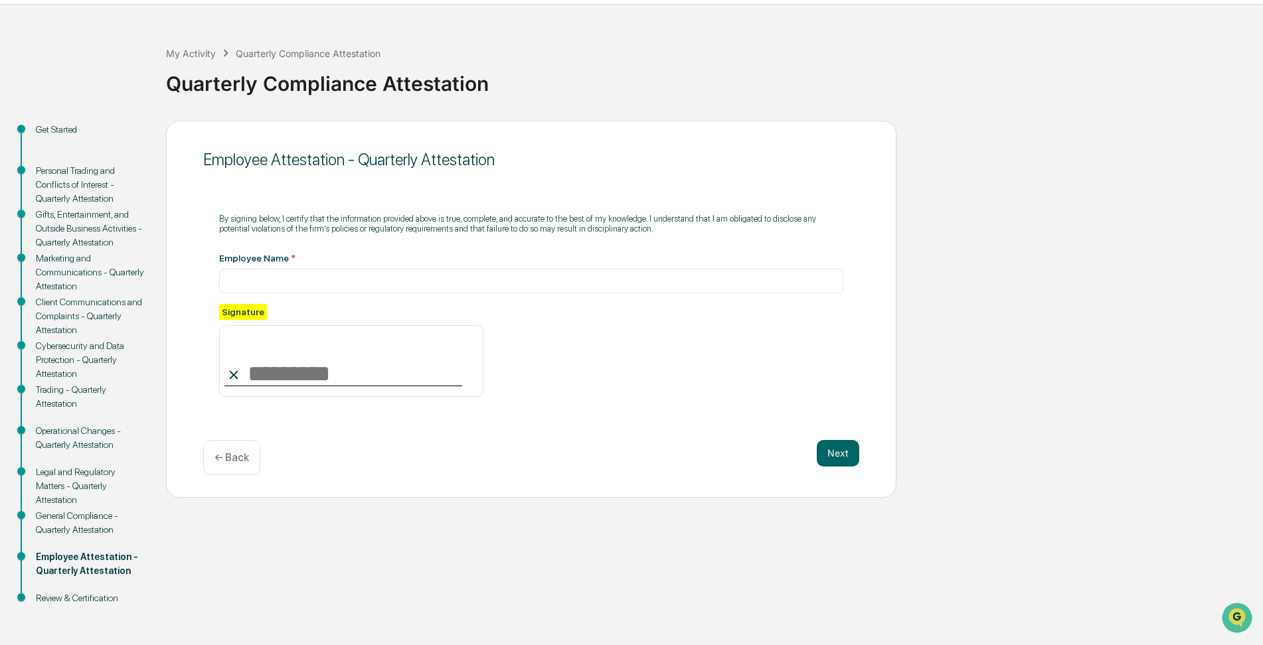
drag, startPoint x: 253, startPoint y: 361, endPoint x: 252, endPoint y: 382, distance: 20.6
click at [252, 382] on input at bounding box center [351, 361] width 264 height 72
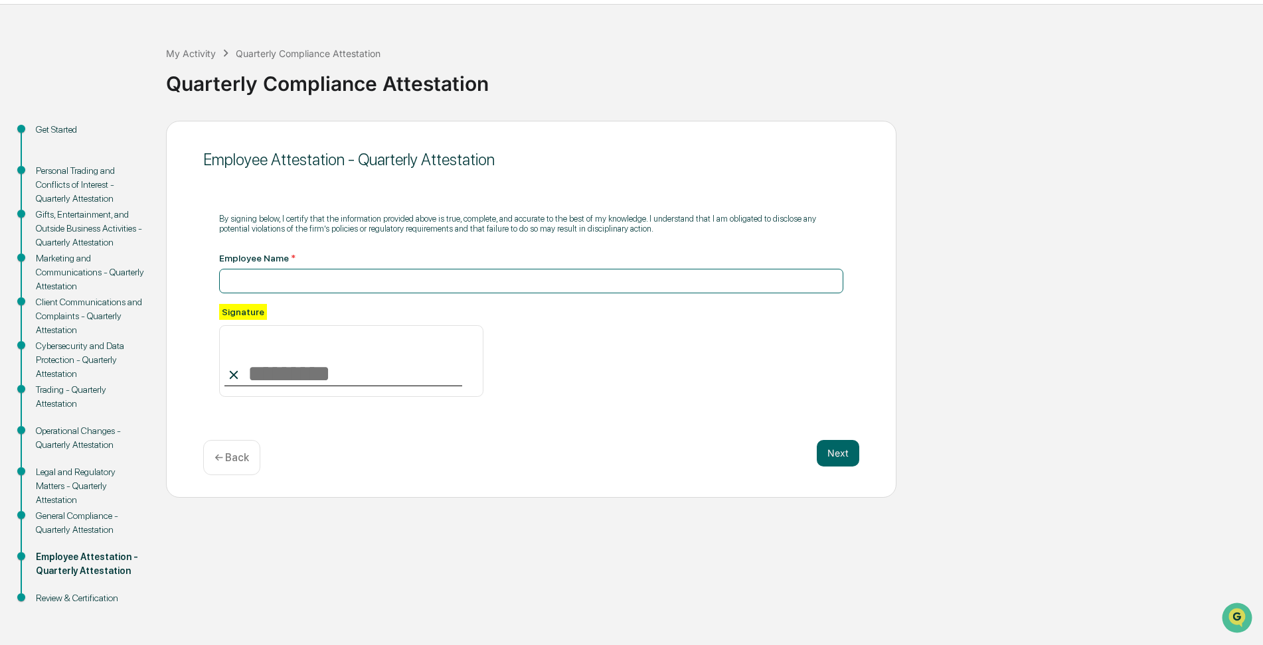
drag, startPoint x: 261, startPoint y: 272, endPoint x: 258, endPoint y: 297, distance: 26.1
click at [258, 297] on div "By signing below, I certify that the information provided above is true, comple…" at bounding box center [531, 301] width 624 height 192
type input "**********"
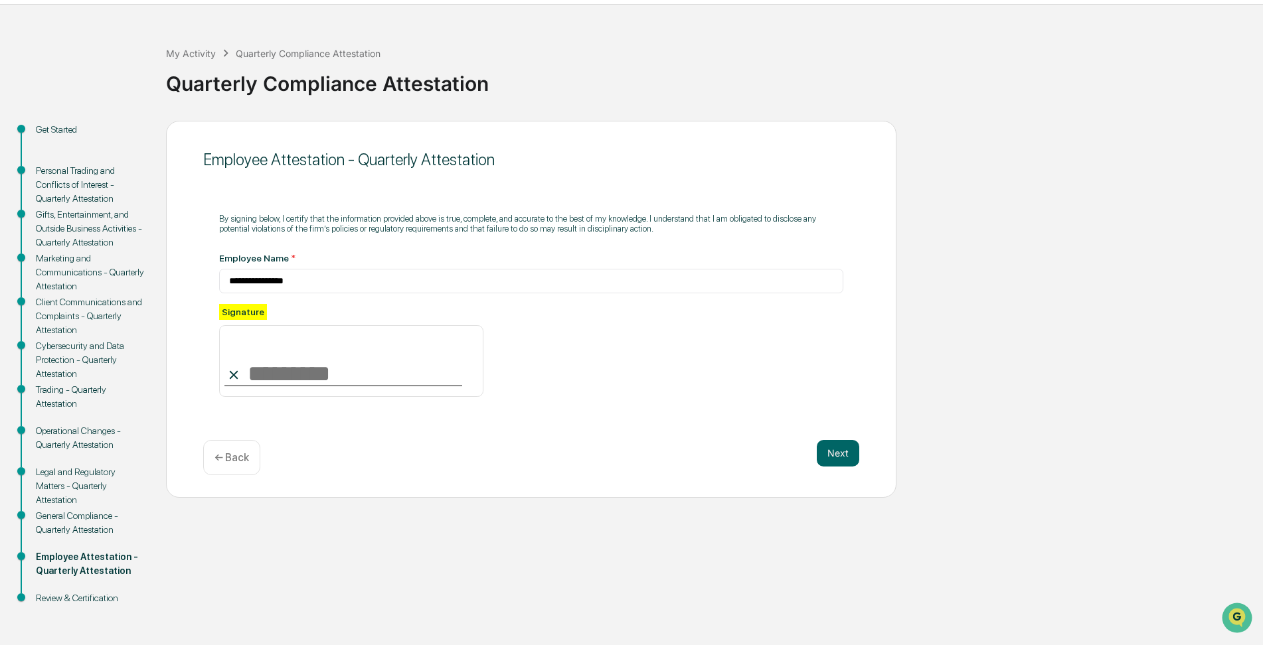
click at [258, 374] on input at bounding box center [351, 361] width 264 height 72
type input "**********"
click at [838, 446] on button "Next" at bounding box center [838, 453] width 42 height 27
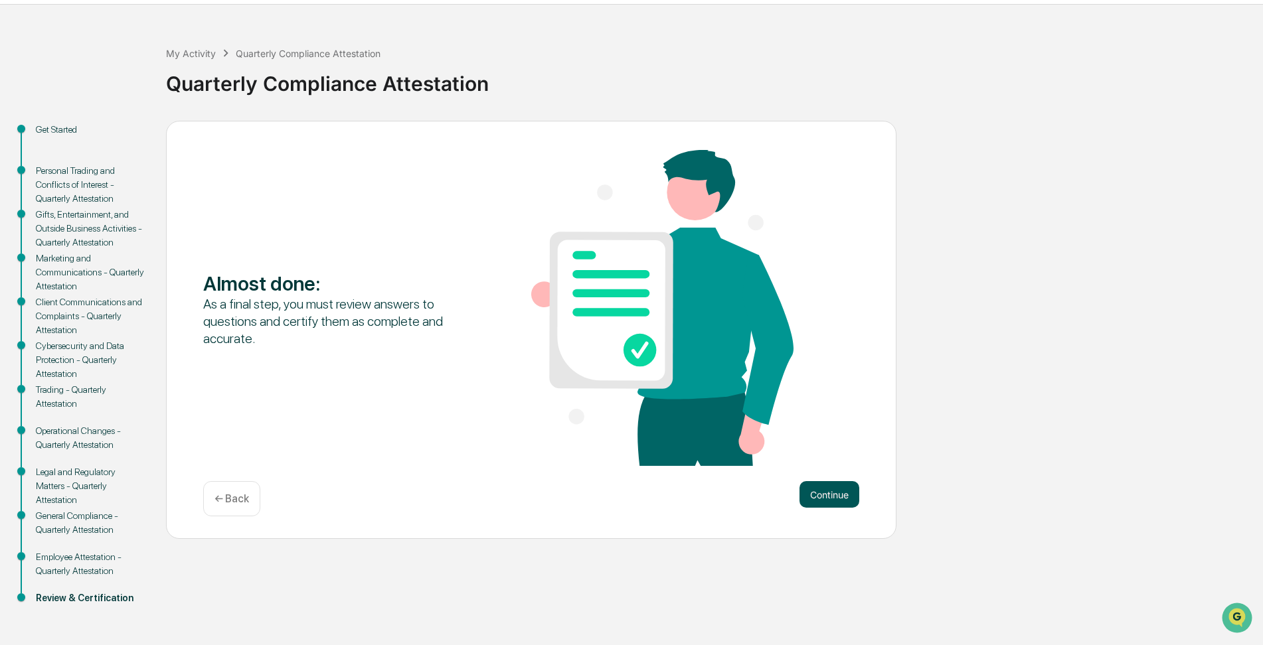
click at [839, 495] on button "Continue" at bounding box center [830, 494] width 60 height 27
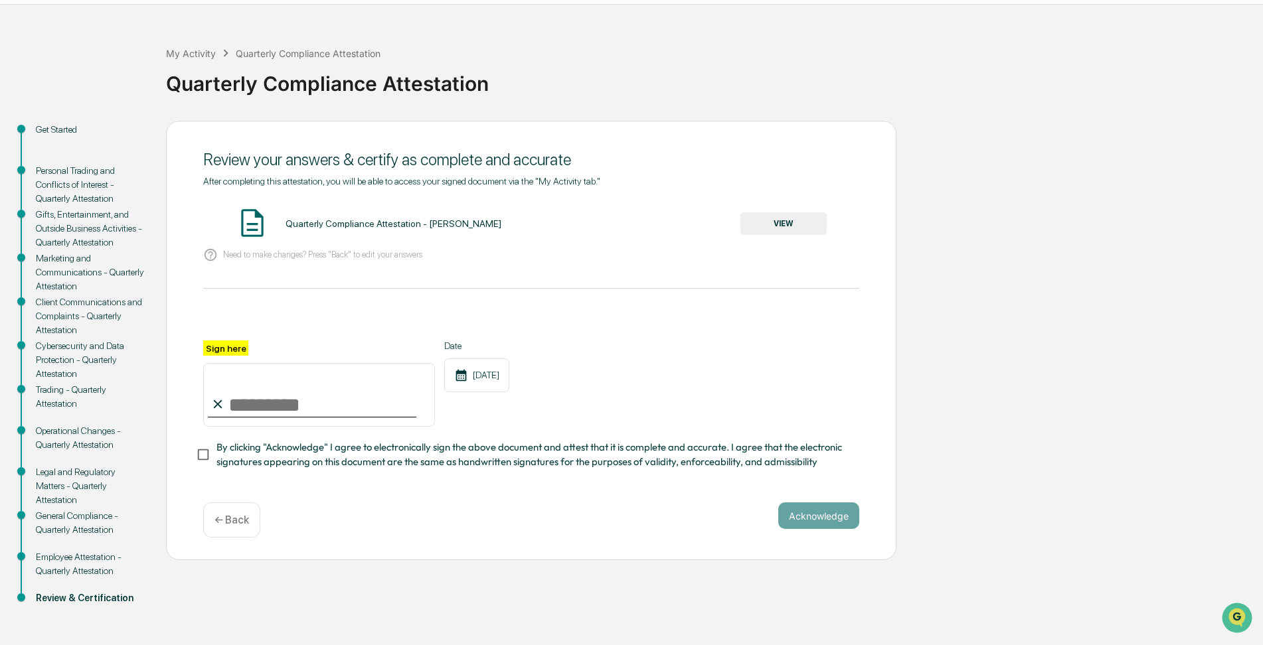
drag, startPoint x: 236, startPoint y: 388, endPoint x: 245, endPoint y: 423, distance: 35.8
click at [245, 423] on input "Sign here" at bounding box center [319, 395] width 232 height 64
drag, startPoint x: 263, startPoint y: 307, endPoint x: 262, endPoint y: 335, distance: 27.9
click at [262, 335] on div "After completing this attestation, you will be able to access your signed docum…" at bounding box center [531, 323] width 656 height 294
click at [239, 400] on input "Sign here" at bounding box center [319, 395] width 232 height 64
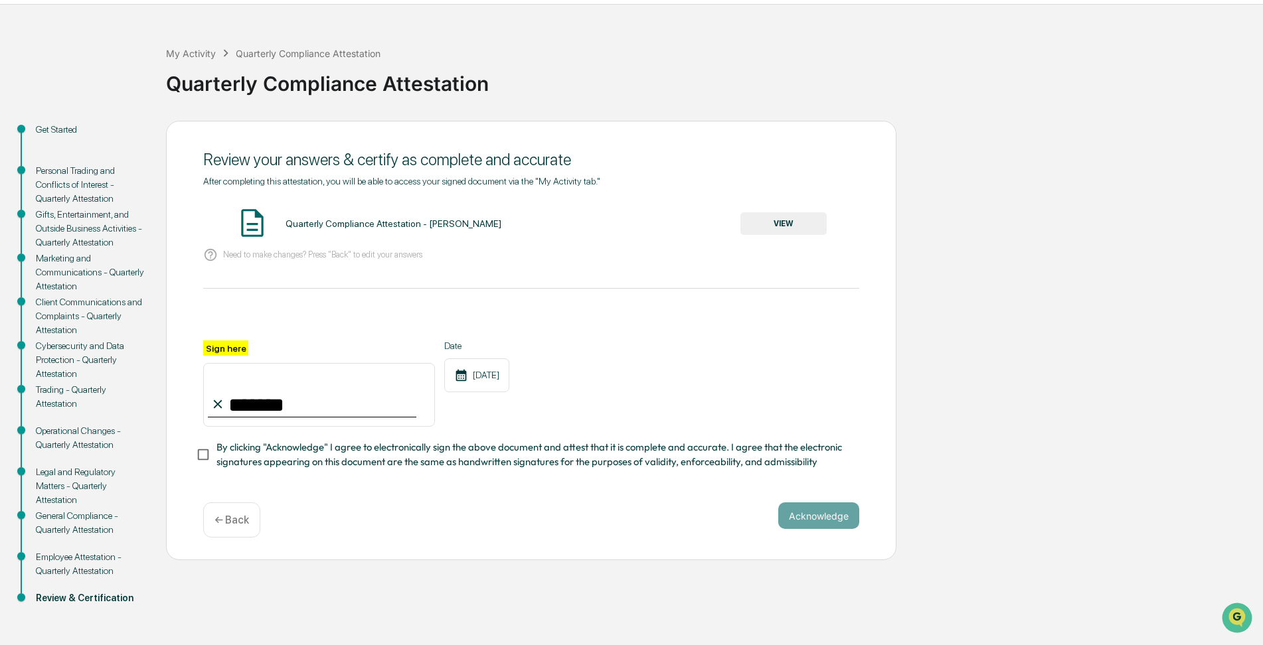
type input "**********"
click at [811, 513] on button "Acknowledge" at bounding box center [818, 516] width 81 height 27
click at [792, 221] on button "VIEW" at bounding box center [783, 223] width 86 height 23
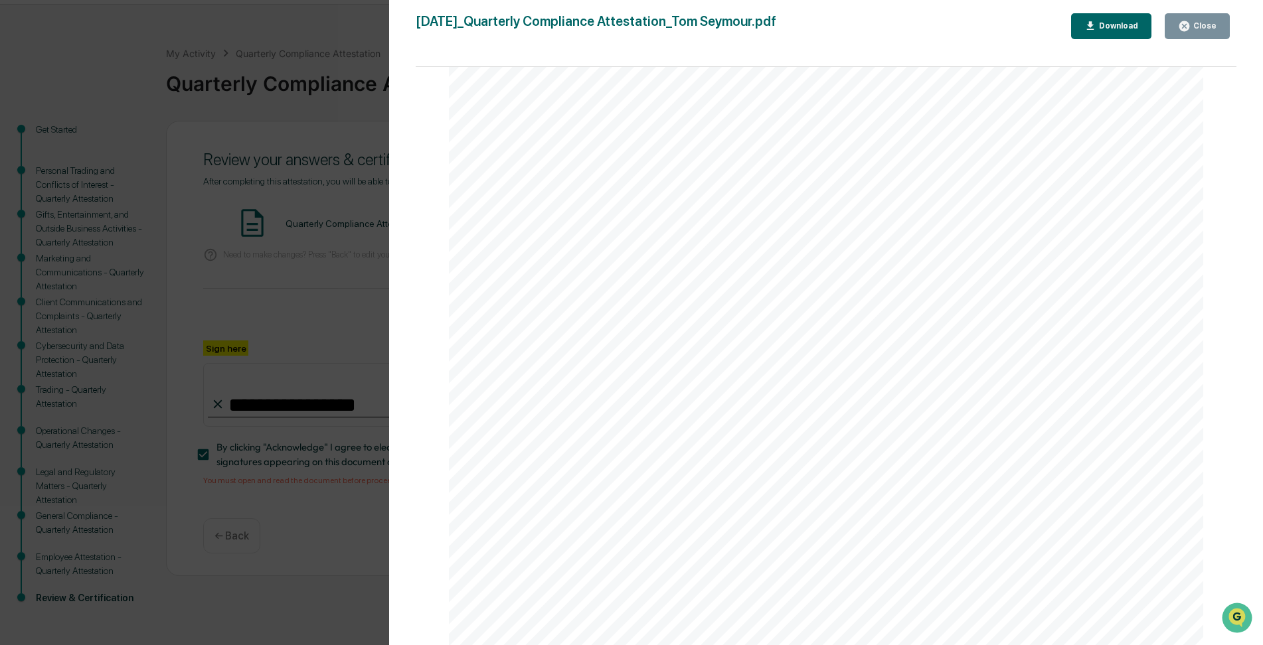
scroll to position [199, 0]
click at [1203, 28] on div "Close" at bounding box center [1204, 25] width 26 height 9
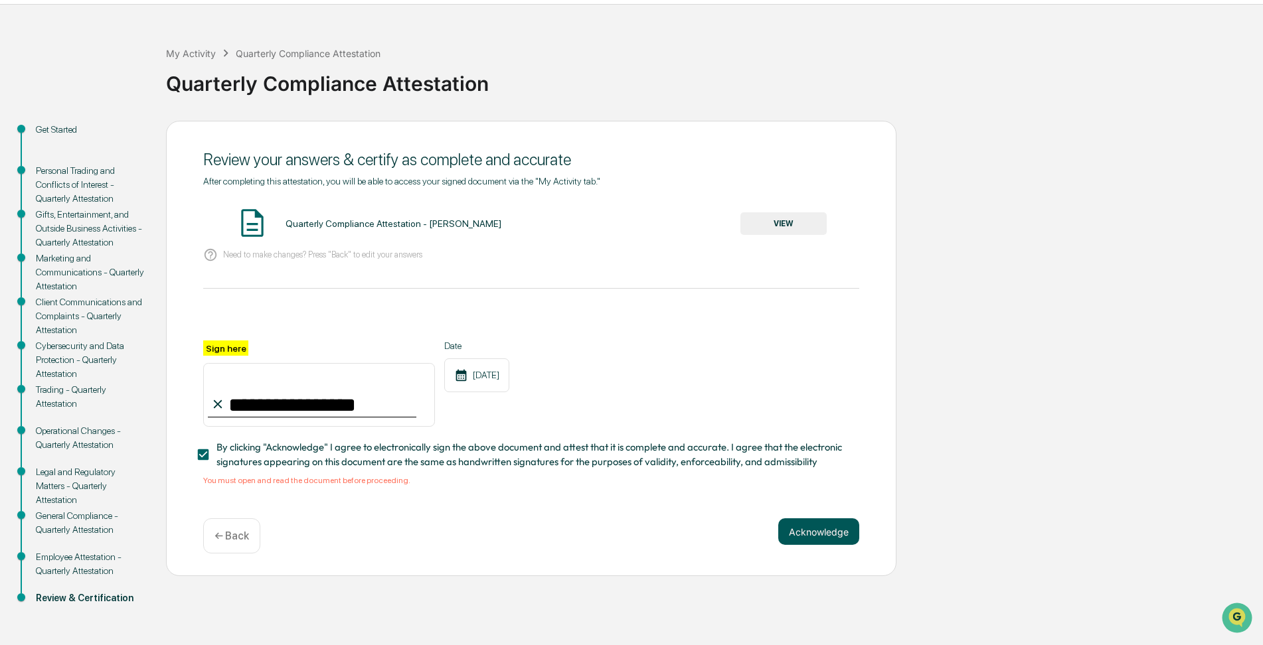
click at [824, 531] on button "Acknowledge" at bounding box center [818, 532] width 81 height 27
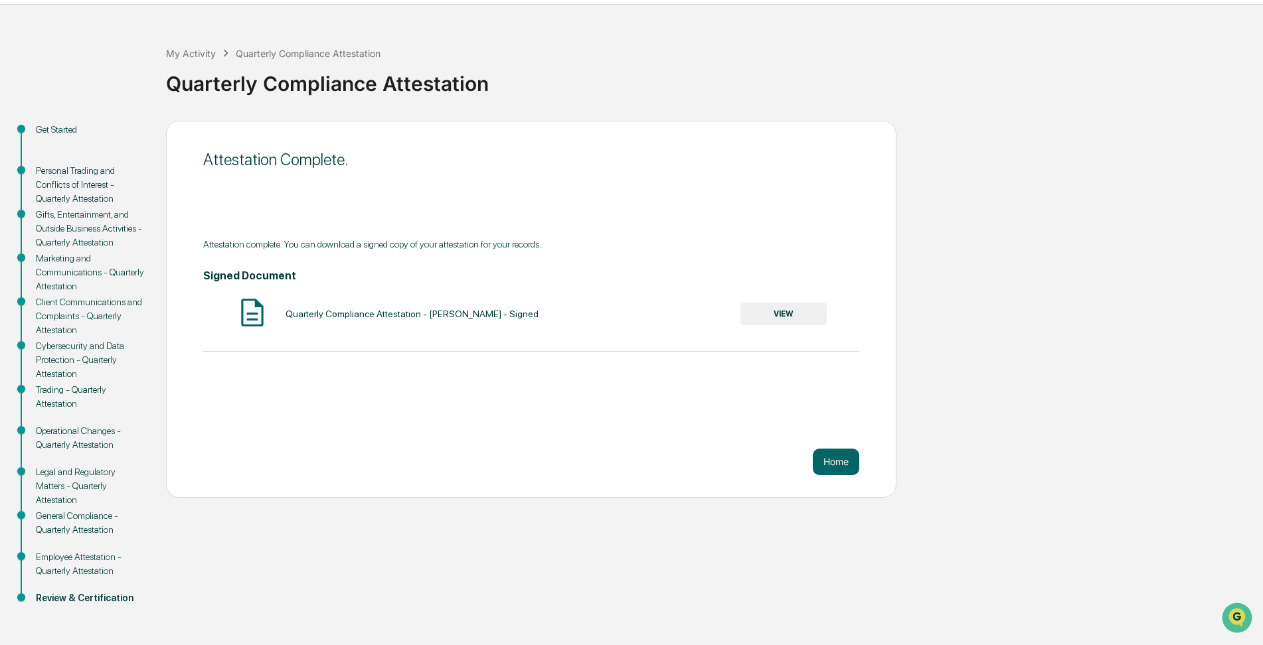
click at [784, 315] on button "VIEW" at bounding box center [783, 314] width 86 height 23
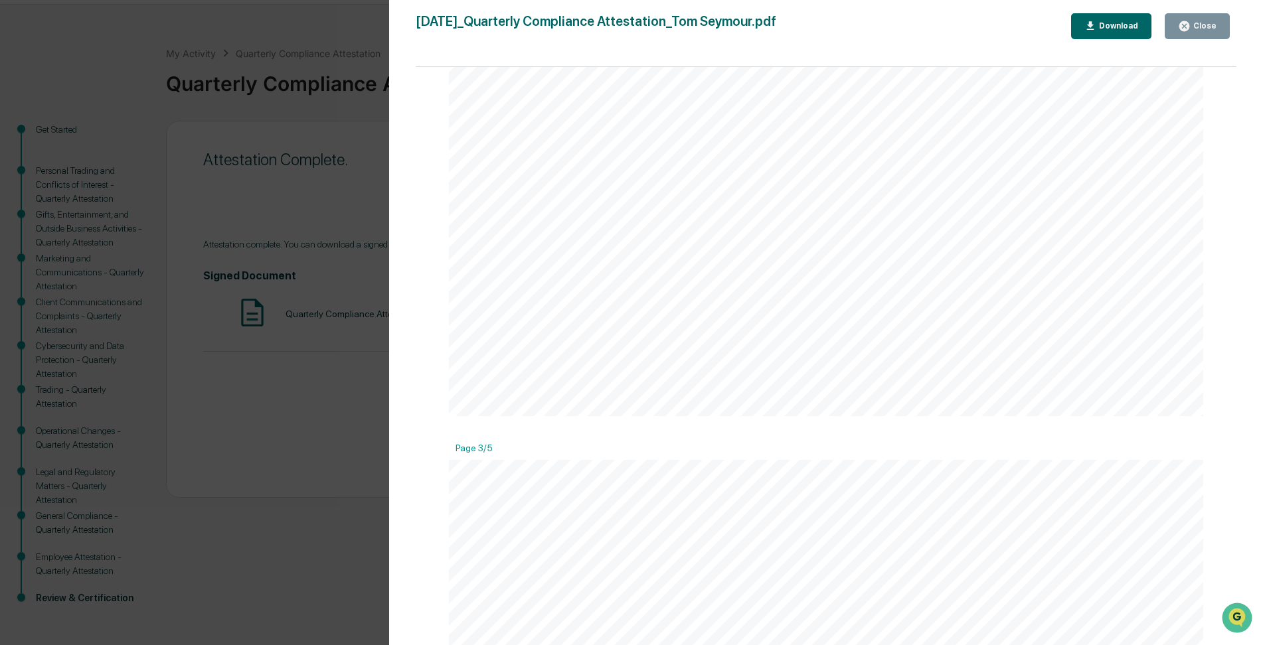
scroll to position [2125, 0]
click at [1119, 22] on div "Download" at bounding box center [1117, 25] width 42 height 9
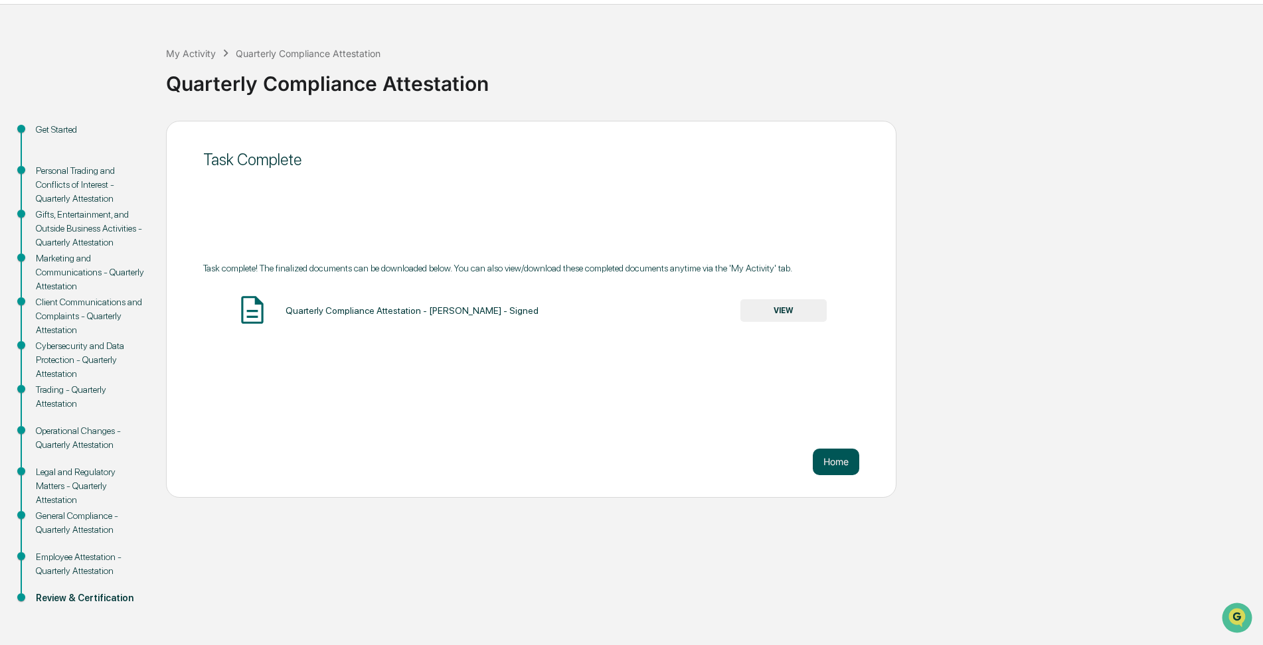
click at [835, 464] on button "Home" at bounding box center [836, 462] width 46 height 27
